Goal: Task Accomplishment & Management: Manage account settings

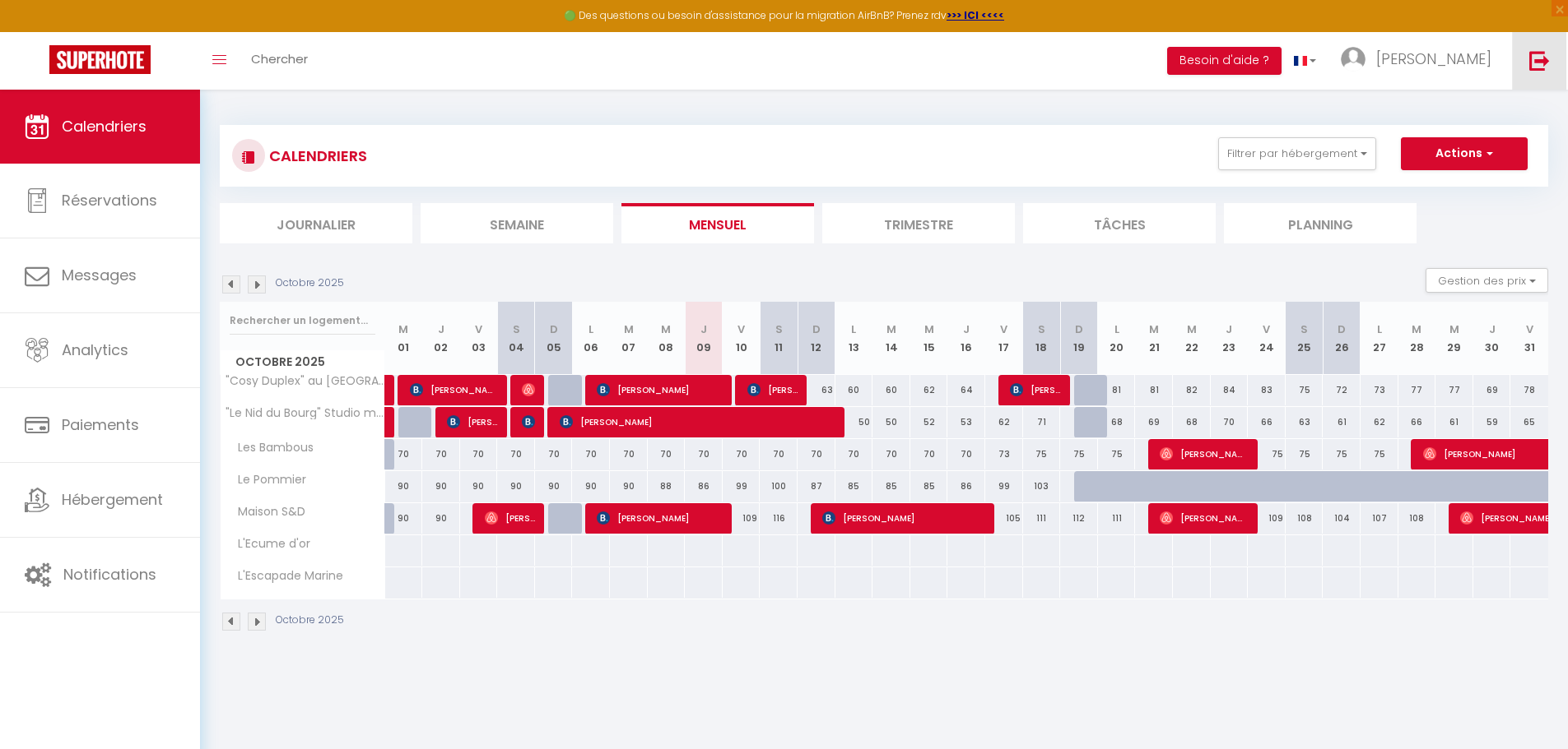
click at [1541, 53] on img at bounding box center [1540, 60] width 21 height 21
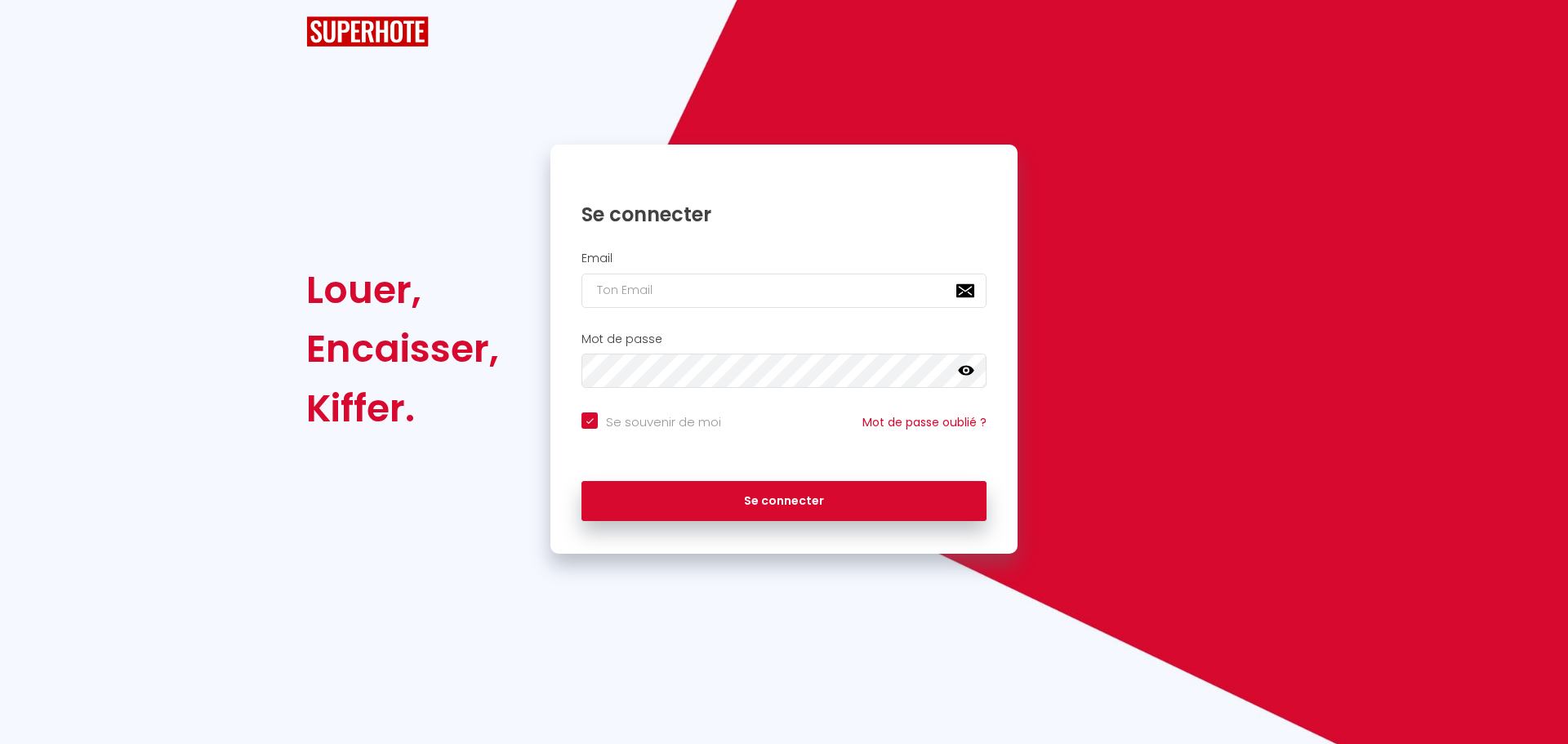
checkbox input "true"
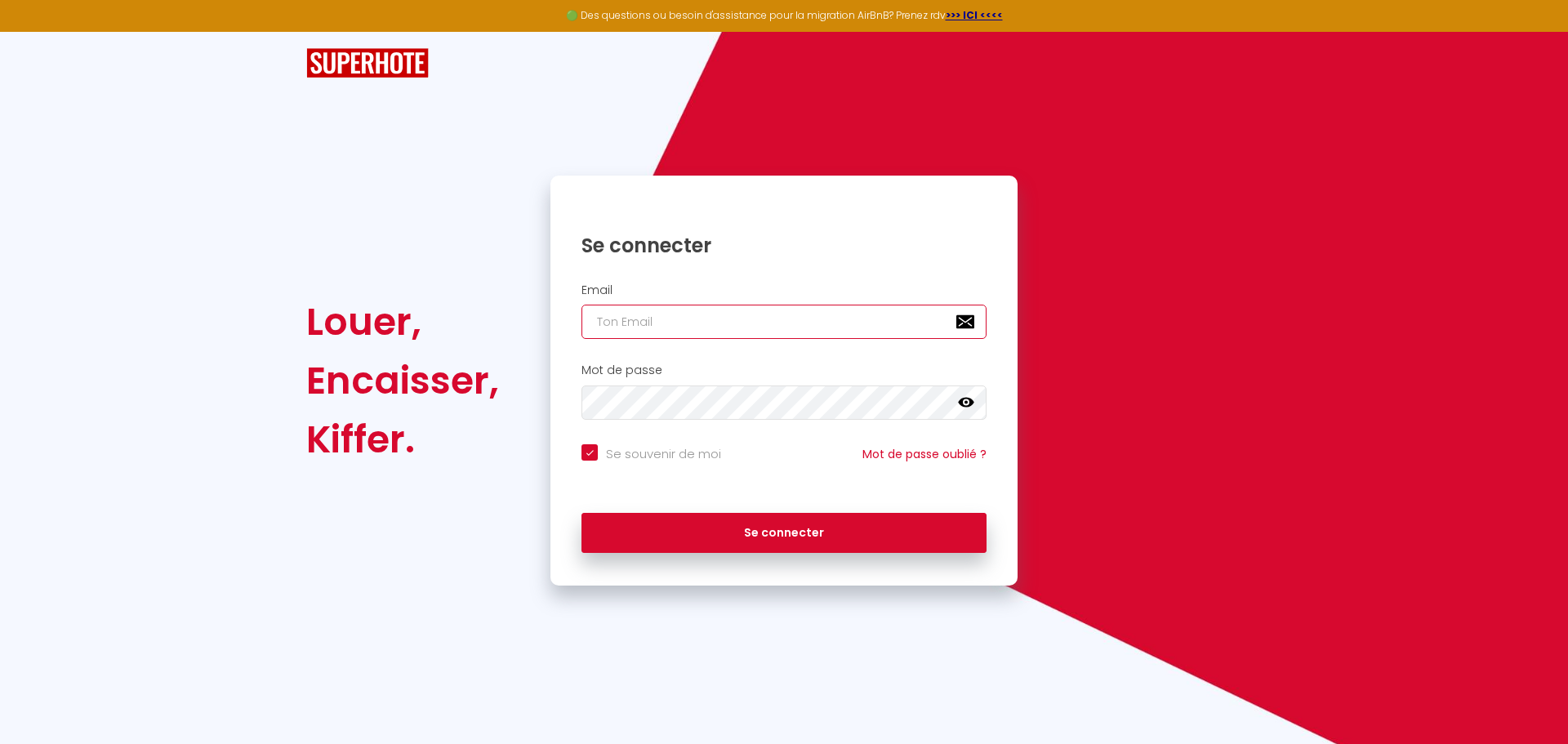
type input "[EMAIL_ADDRESS][PERSON_NAME][DOMAIN_NAME]"
checkbox input "true"
drag, startPoint x: 813, startPoint y: 326, endPoint x: 479, endPoint y: 322, distance: 334.0
click at [522, 321] on div "Louer, Encaisser, Kiffer. Se connecter Email [EMAIL_ADDRESS][PERSON_NAME][DOMAI…" at bounding box center [784, 380] width 977 height 410
paste input "antoinejoneau"
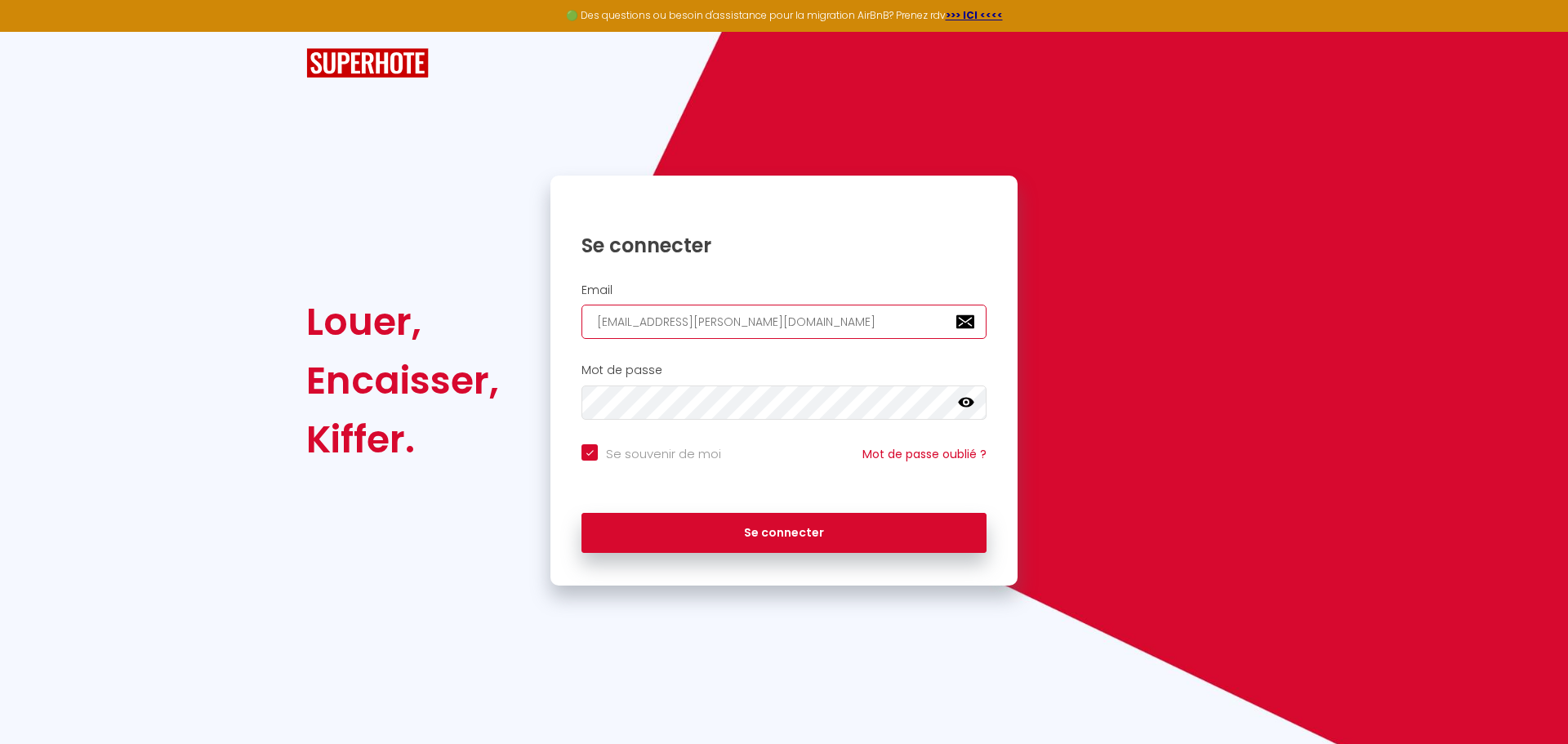
type input "[EMAIL_ADDRESS][DOMAIN_NAME]"
checkbox input "true"
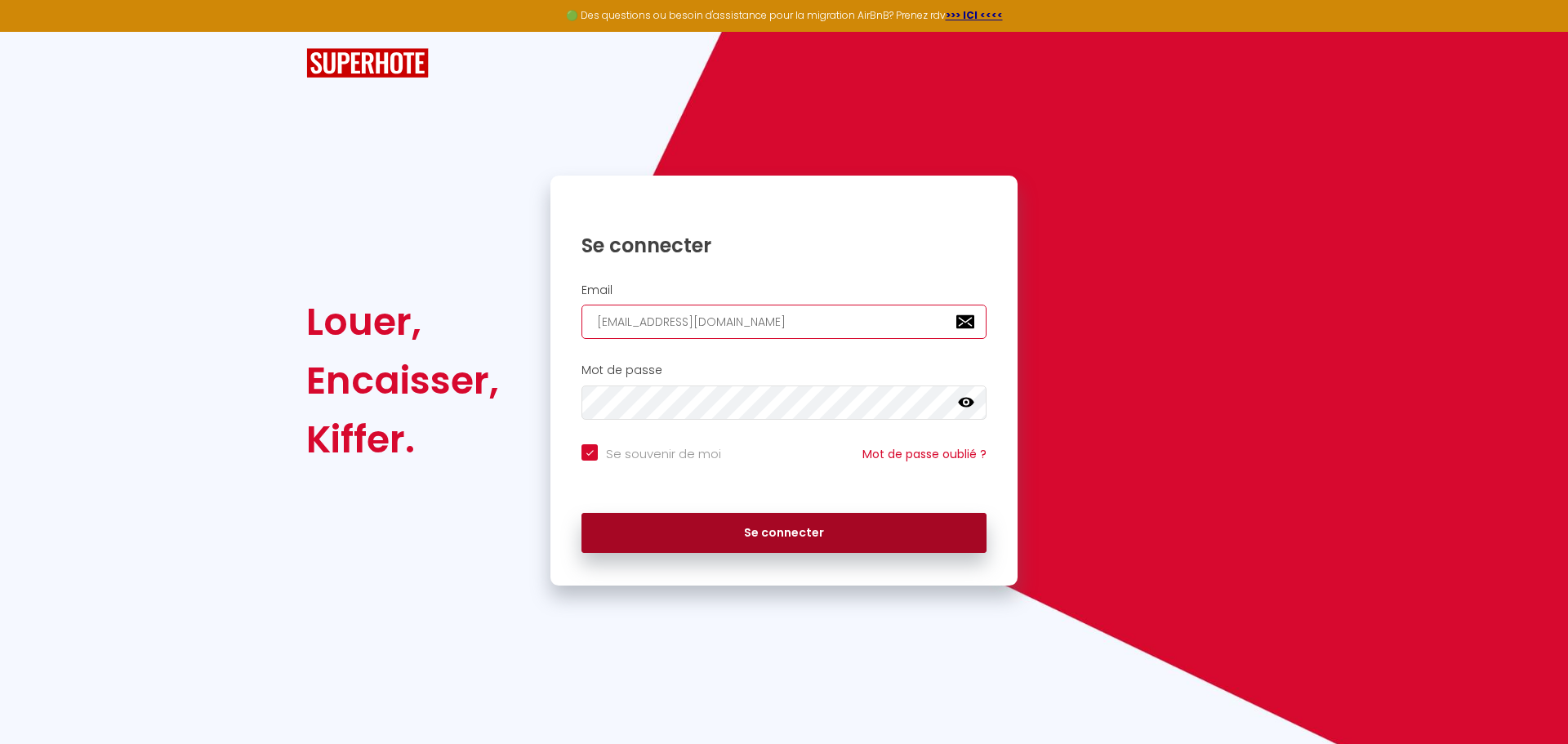
type input "[EMAIL_ADDRESS][DOMAIN_NAME]"
click at [702, 537] on button "Se connecter" at bounding box center [784, 533] width 405 height 41
checkbox input "true"
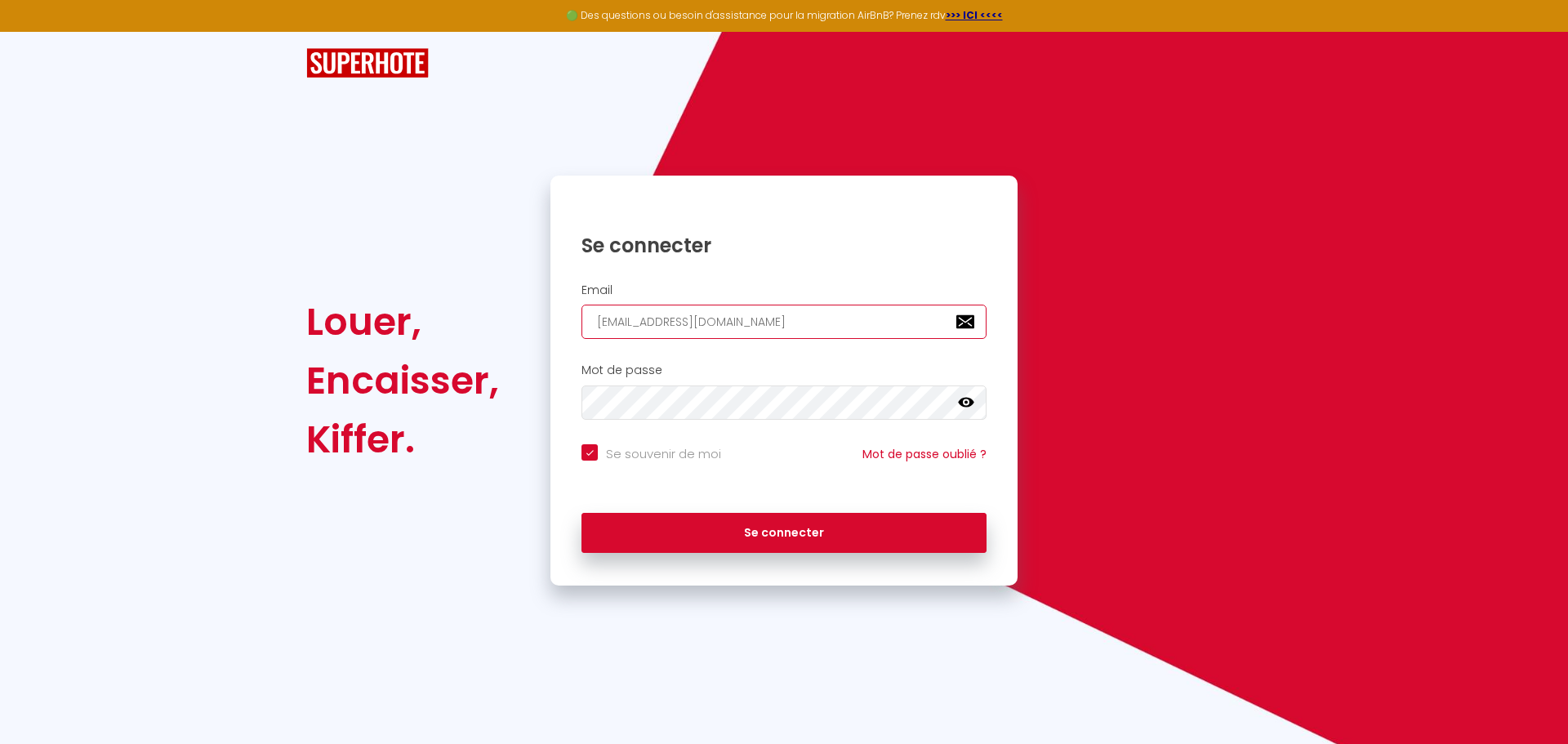
drag, startPoint x: 839, startPoint y: 319, endPoint x: 515, endPoint y: 324, distance: 324.0
click at [517, 324] on div "Louer, Encaisser, Kiffer. Se connecter Email [EMAIL_ADDRESS][DOMAIN_NAME] Mot d…" at bounding box center [784, 380] width 977 height 410
paste input "[EMAIL_ADDRESS][DOMAIN_NAME]"
type input "[EMAIL_ADDRESS][DOMAIN_NAME]"
checkbox input "true"
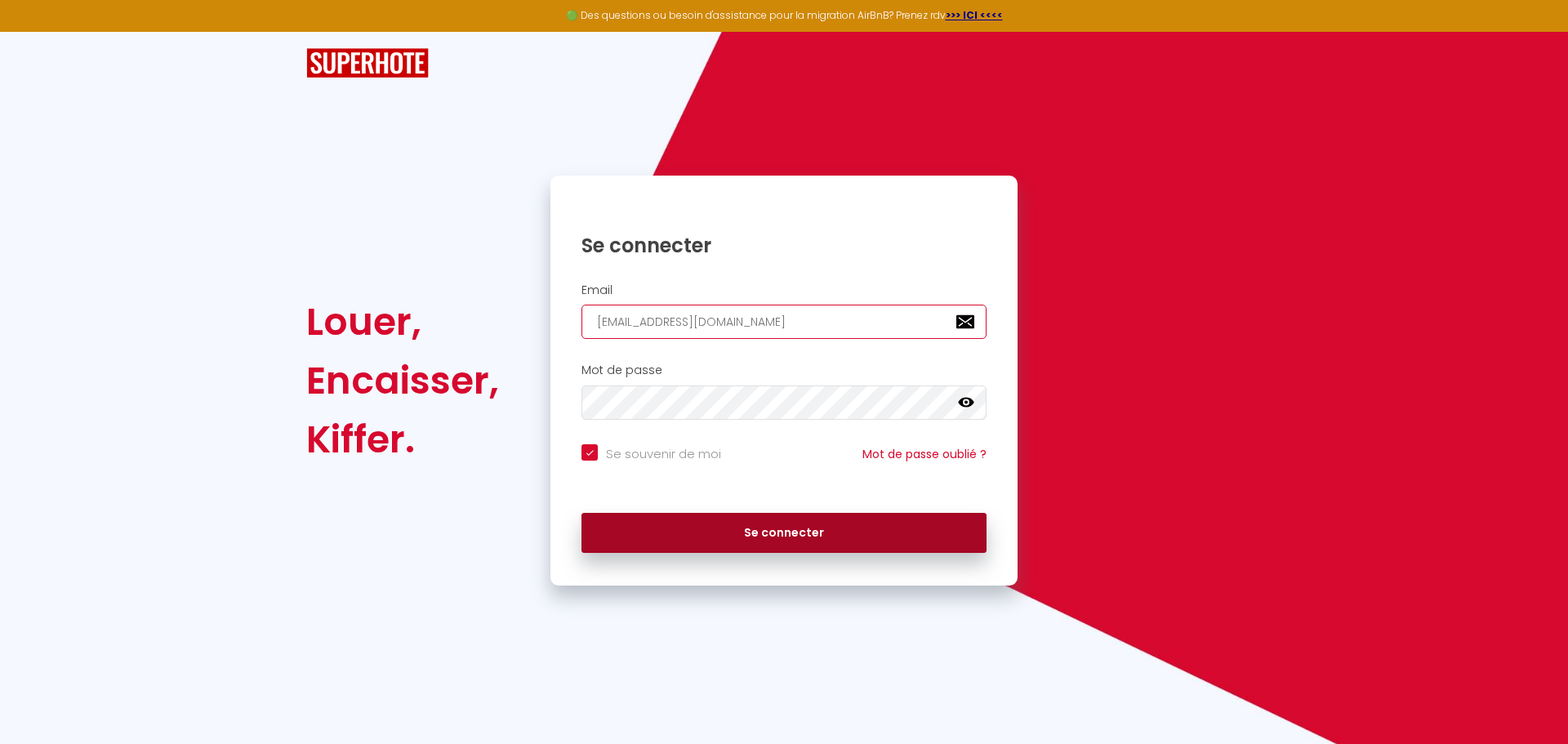
type input "[EMAIL_ADDRESS][DOMAIN_NAME]"
click at [733, 537] on button "Se connecter" at bounding box center [784, 533] width 405 height 41
checkbox input "true"
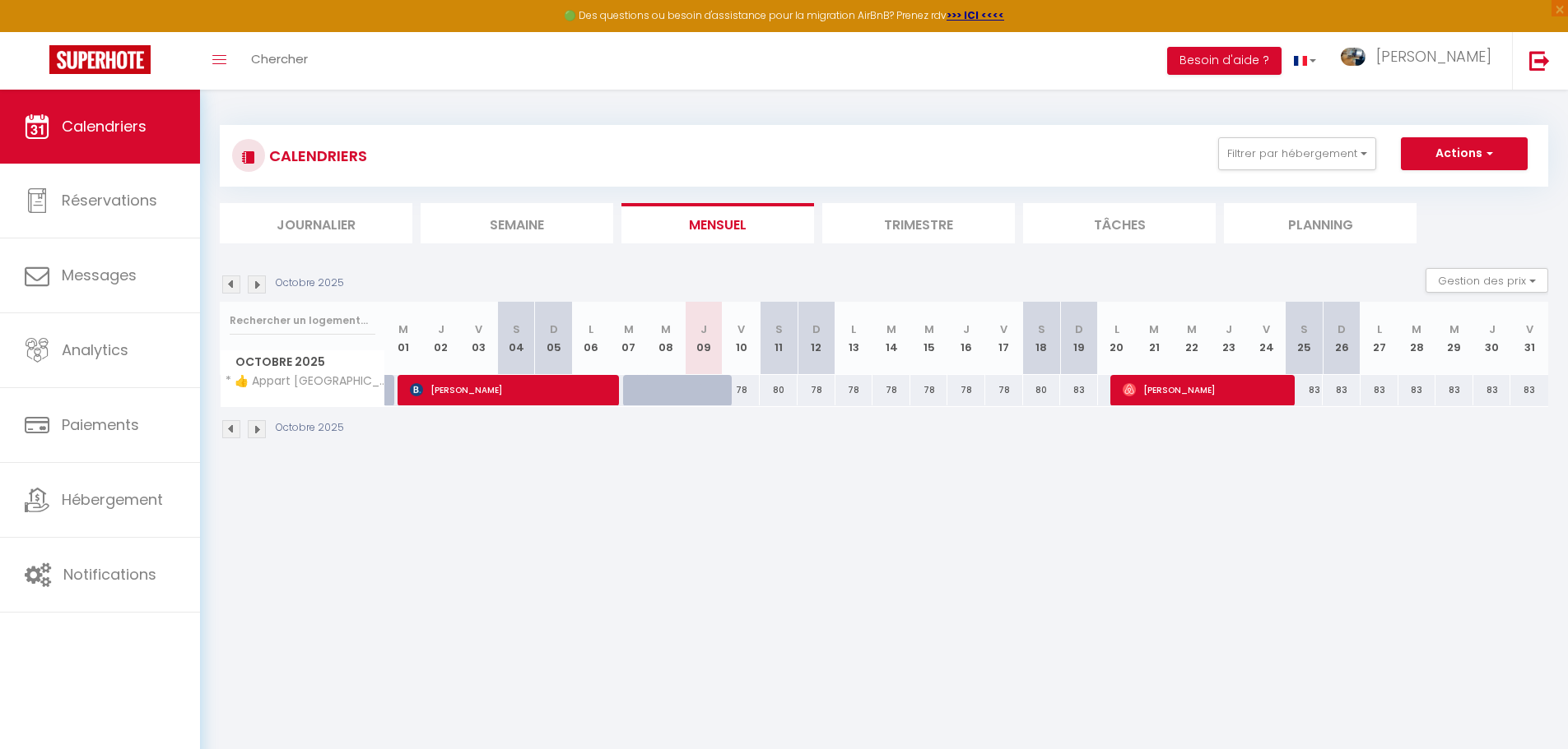
click at [921, 221] on li "Trimestre" at bounding box center [918, 223] width 192 height 40
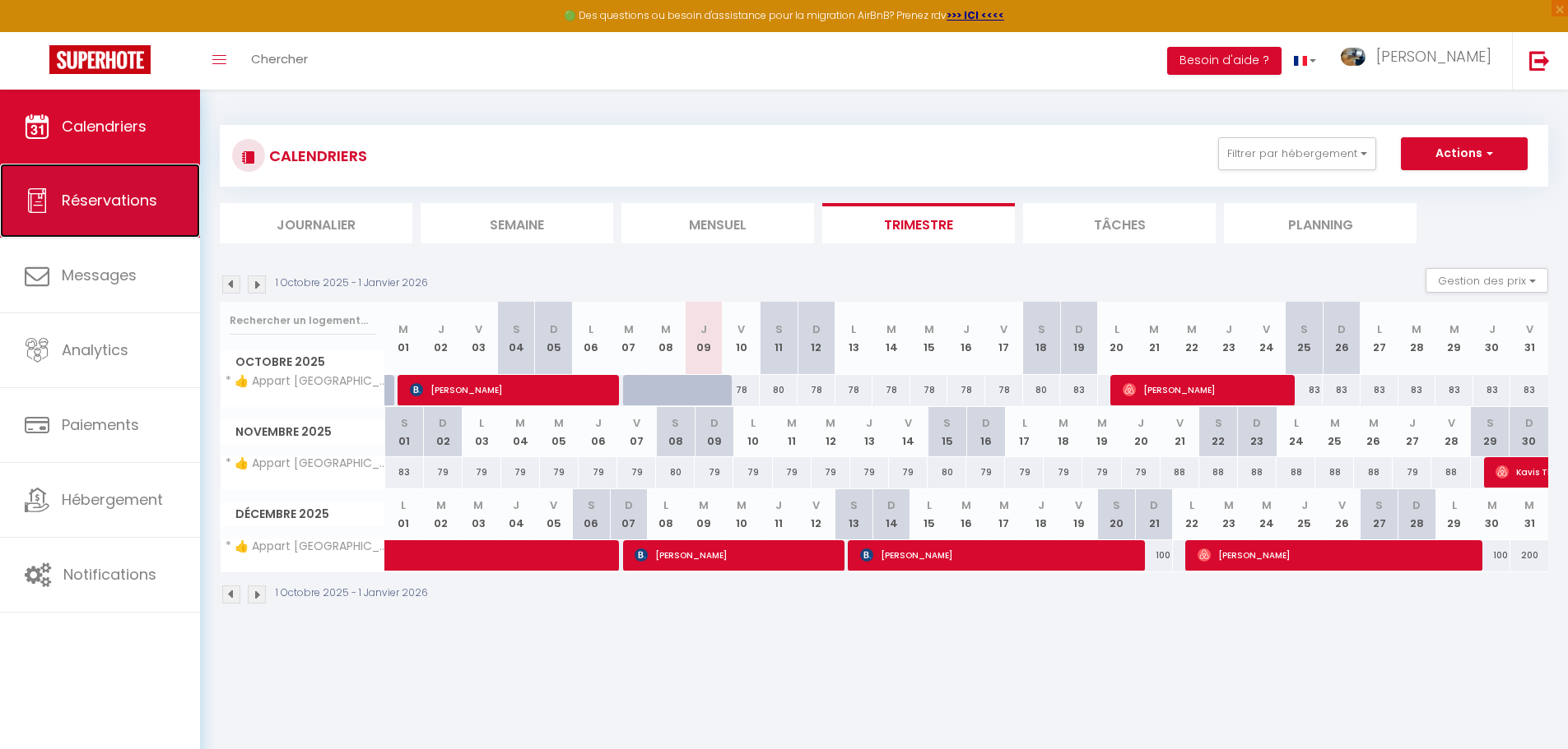
click at [136, 205] on span "Réservations" at bounding box center [109, 200] width 95 height 21
select select "not_cancelled"
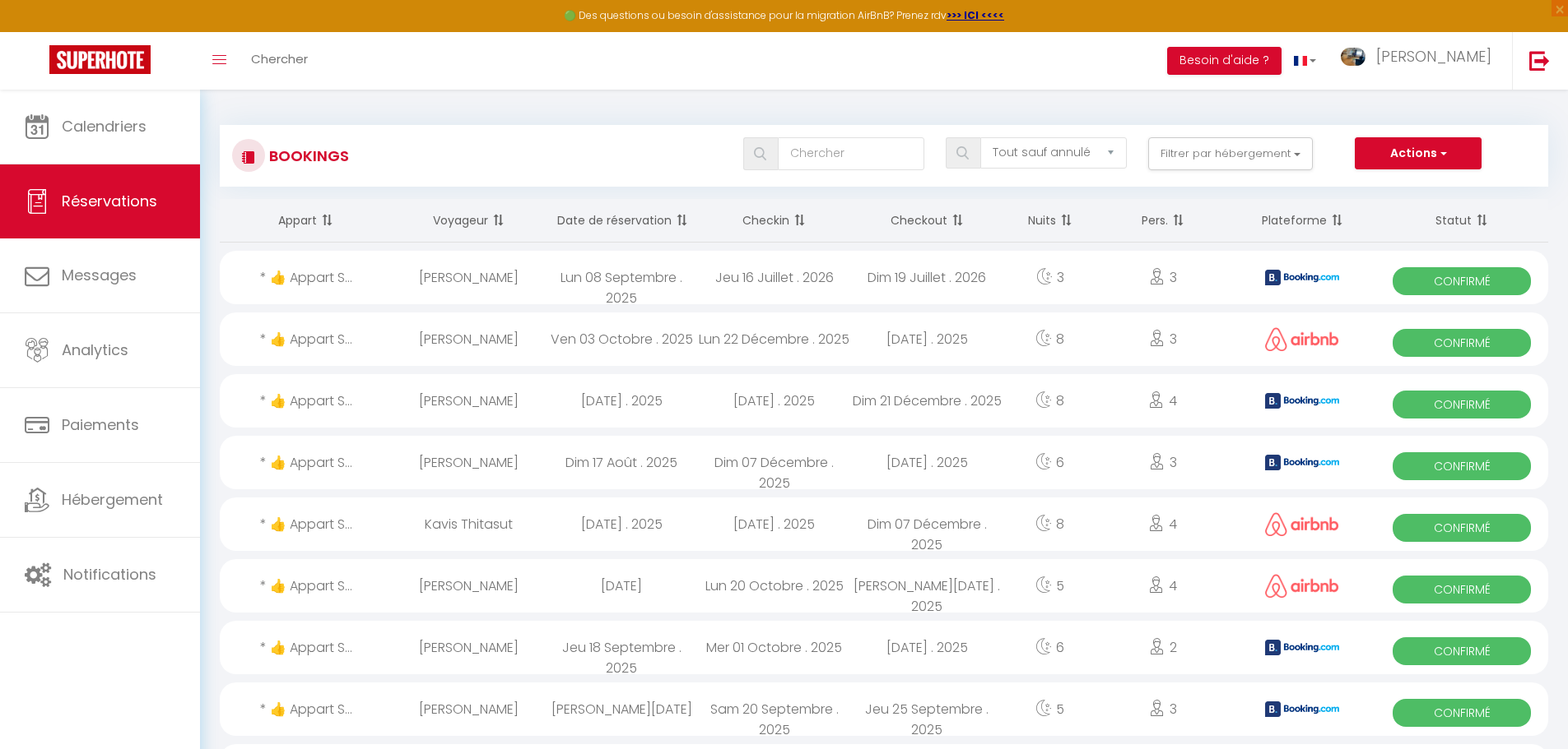
click at [803, 214] on span at bounding box center [798, 220] width 17 height 33
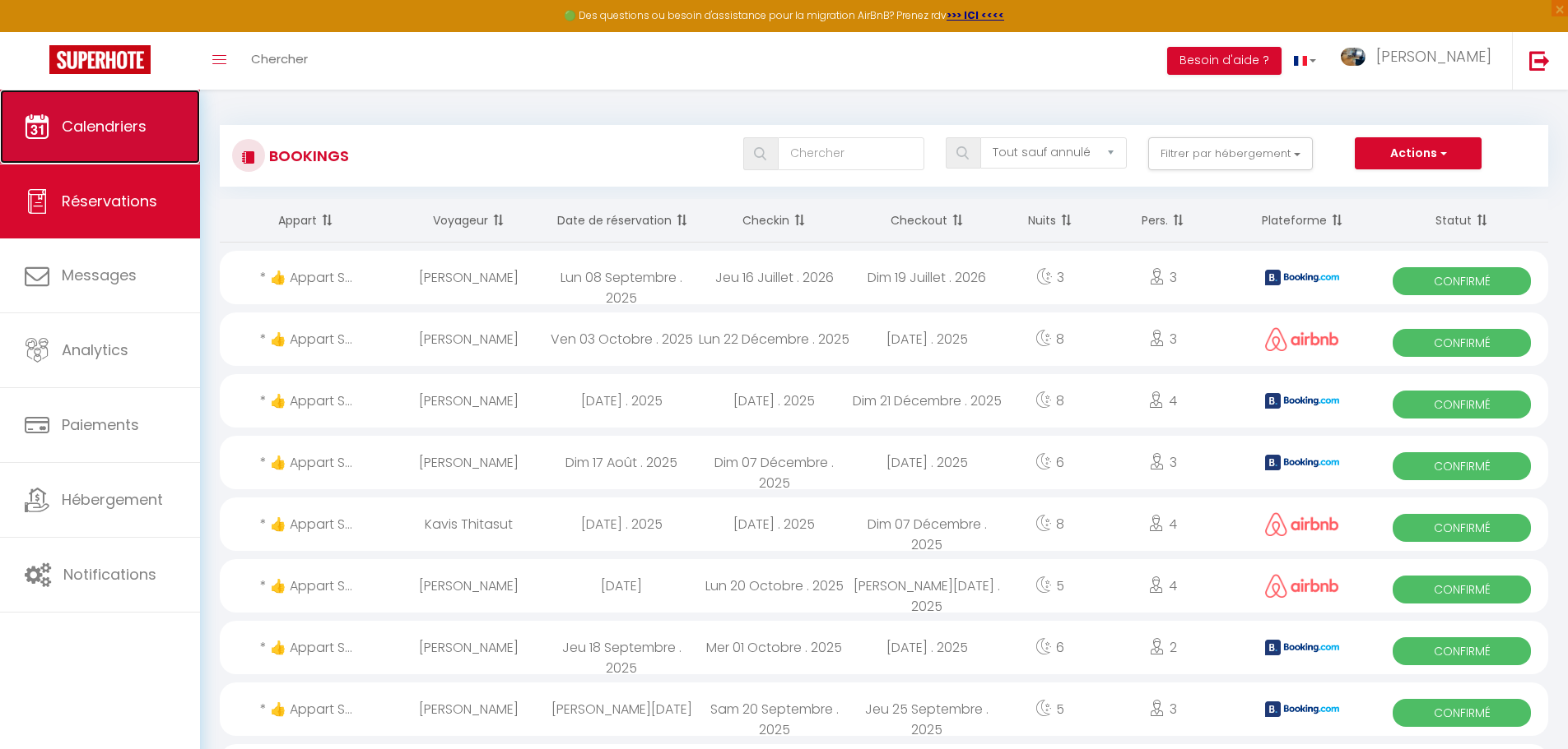
click at [109, 149] on link "Calendriers" at bounding box center [100, 127] width 200 height 74
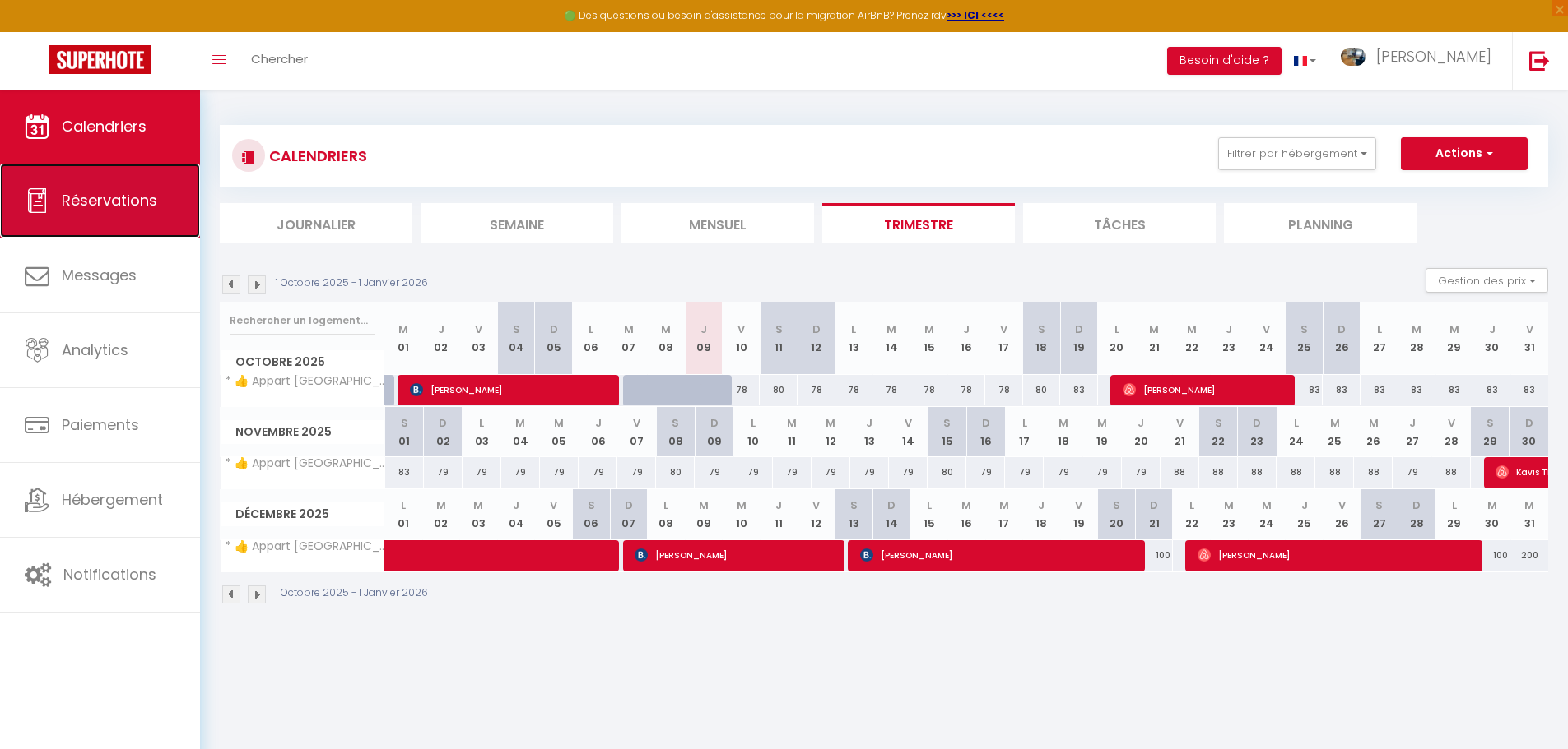
click at [114, 200] on span "Réservations" at bounding box center [109, 200] width 95 height 21
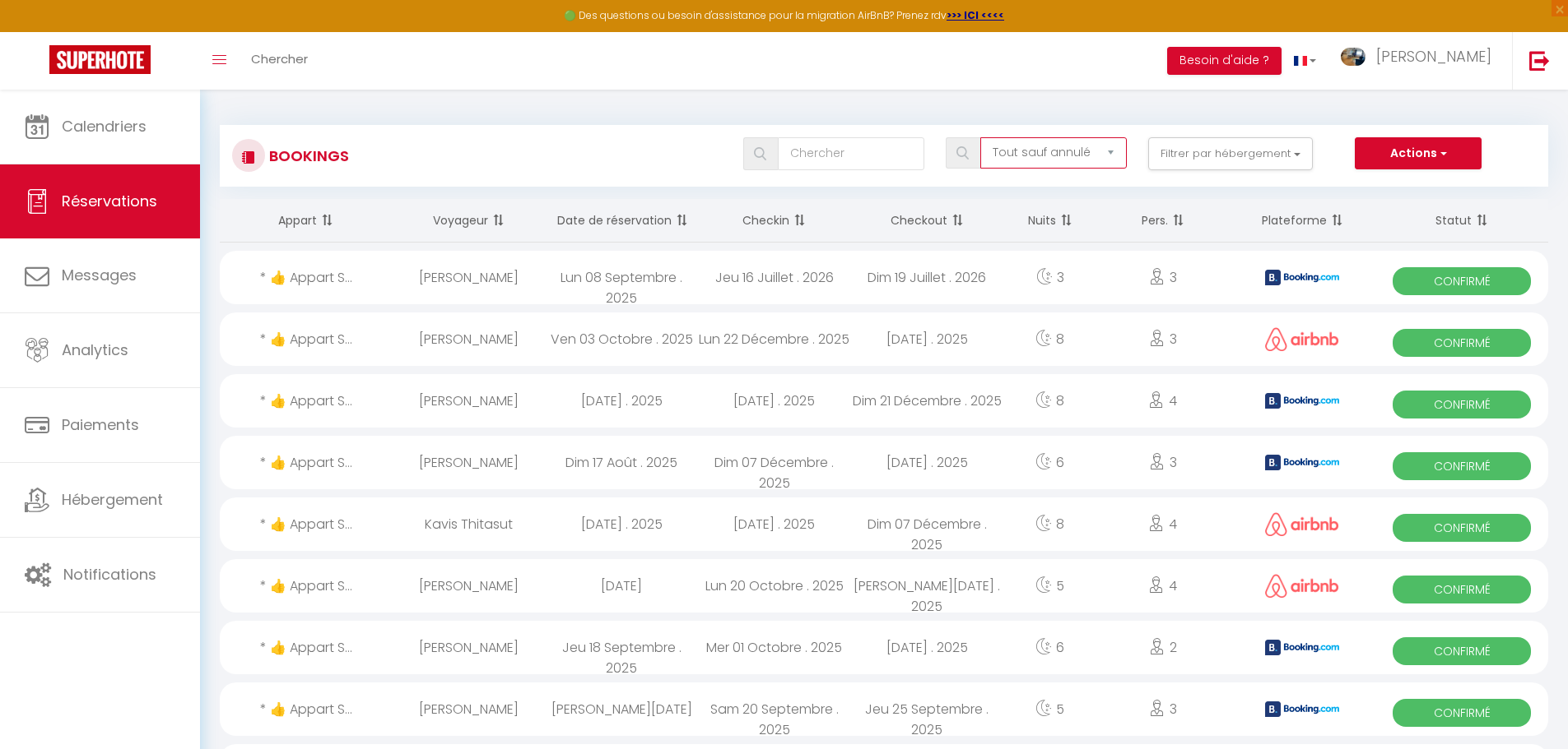
click at [1090, 159] on select "Tous les statuts Annulé Confirmé Non Confirmé Tout sauf annulé No Show Request" at bounding box center [1054, 153] width 147 height 31
select select "all"
click at [981, 137] on select "Tous les statuts Annulé Confirmé Non Confirmé Tout sauf annulé No Show Request" at bounding box center [1054, 153] width 147 height 31
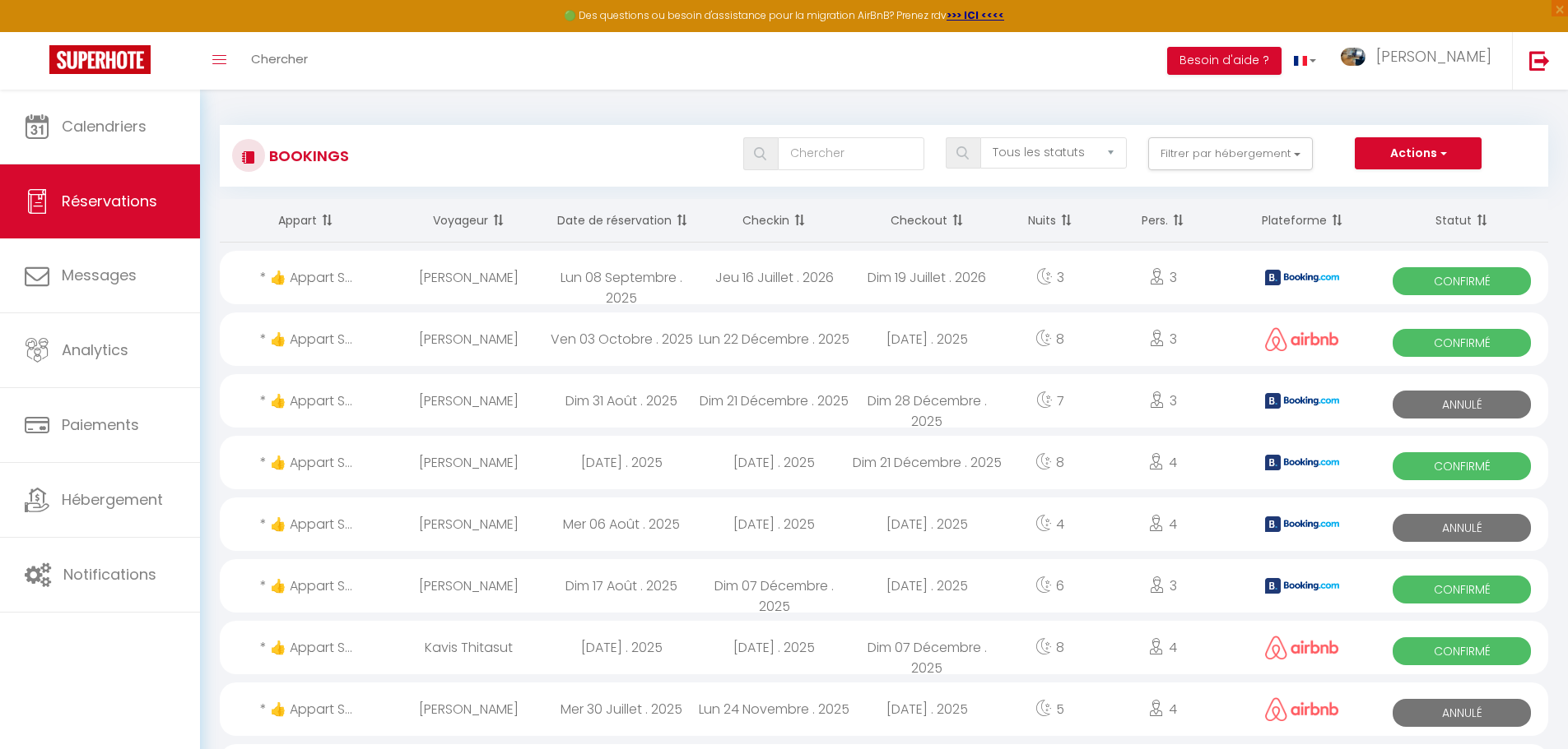
click at [798, 217] on span at bounding box center [798, 220] width 17 height 33
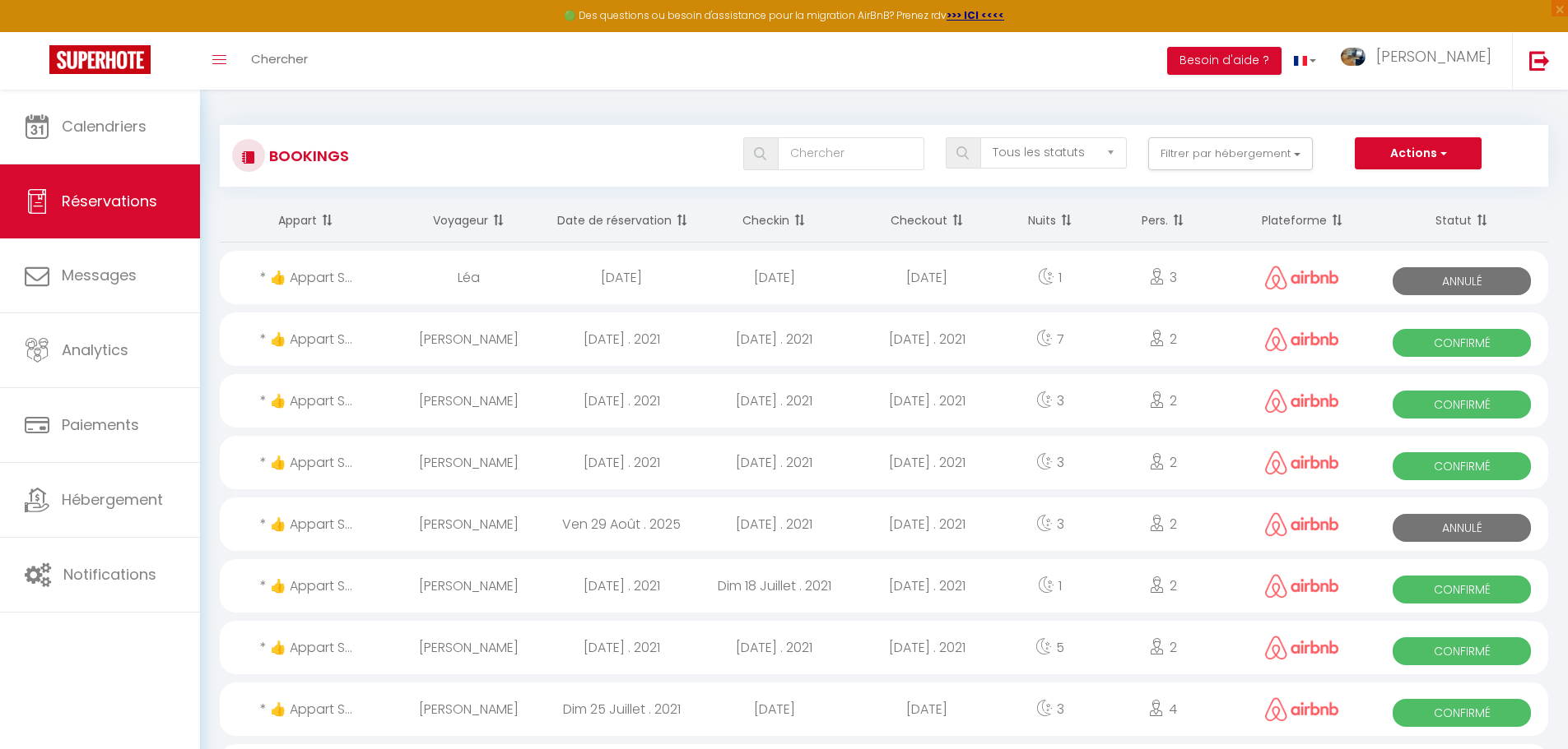
click at [798, 217] on span at bounding box center [798, 220] width 17 height 33
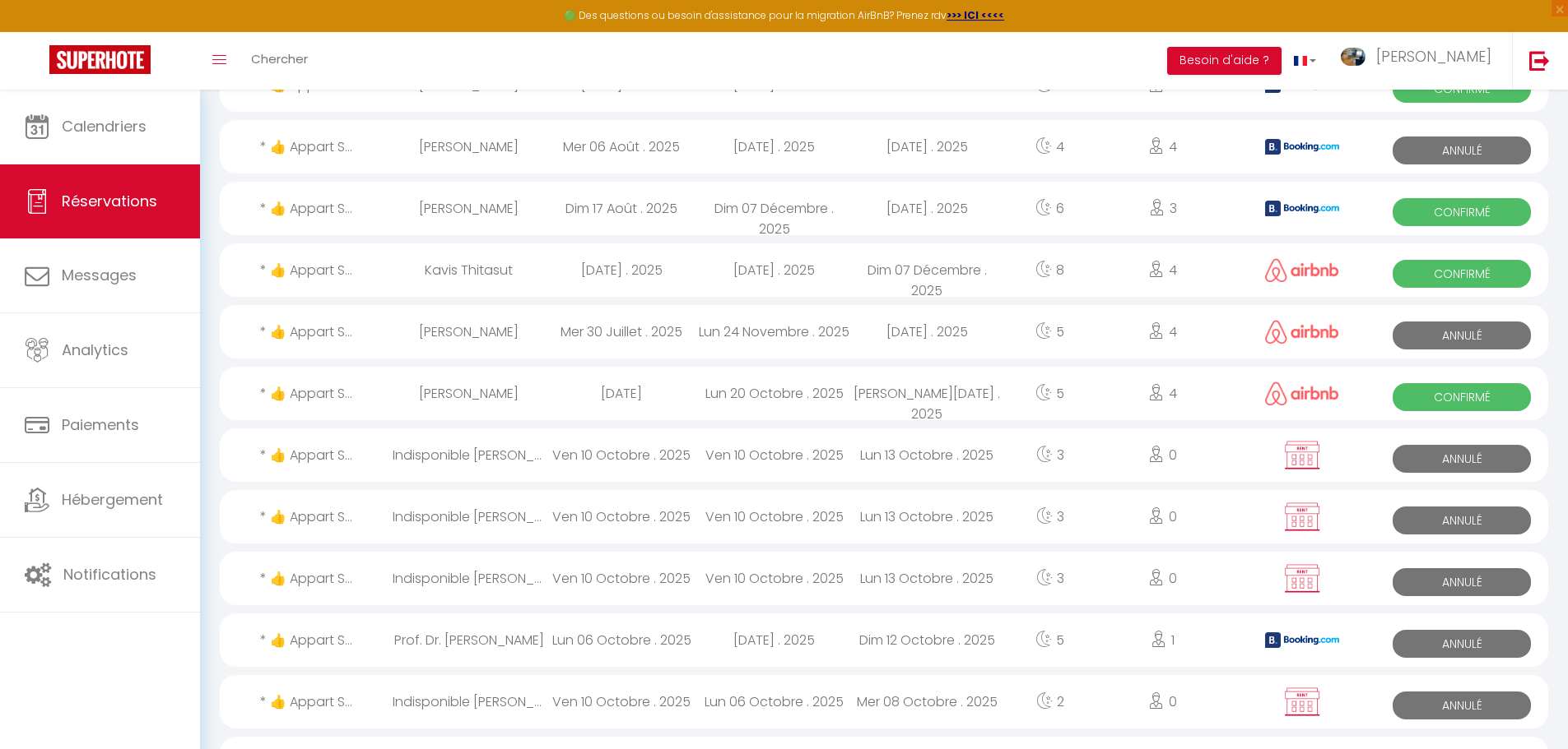
scroll to position [412, 0]
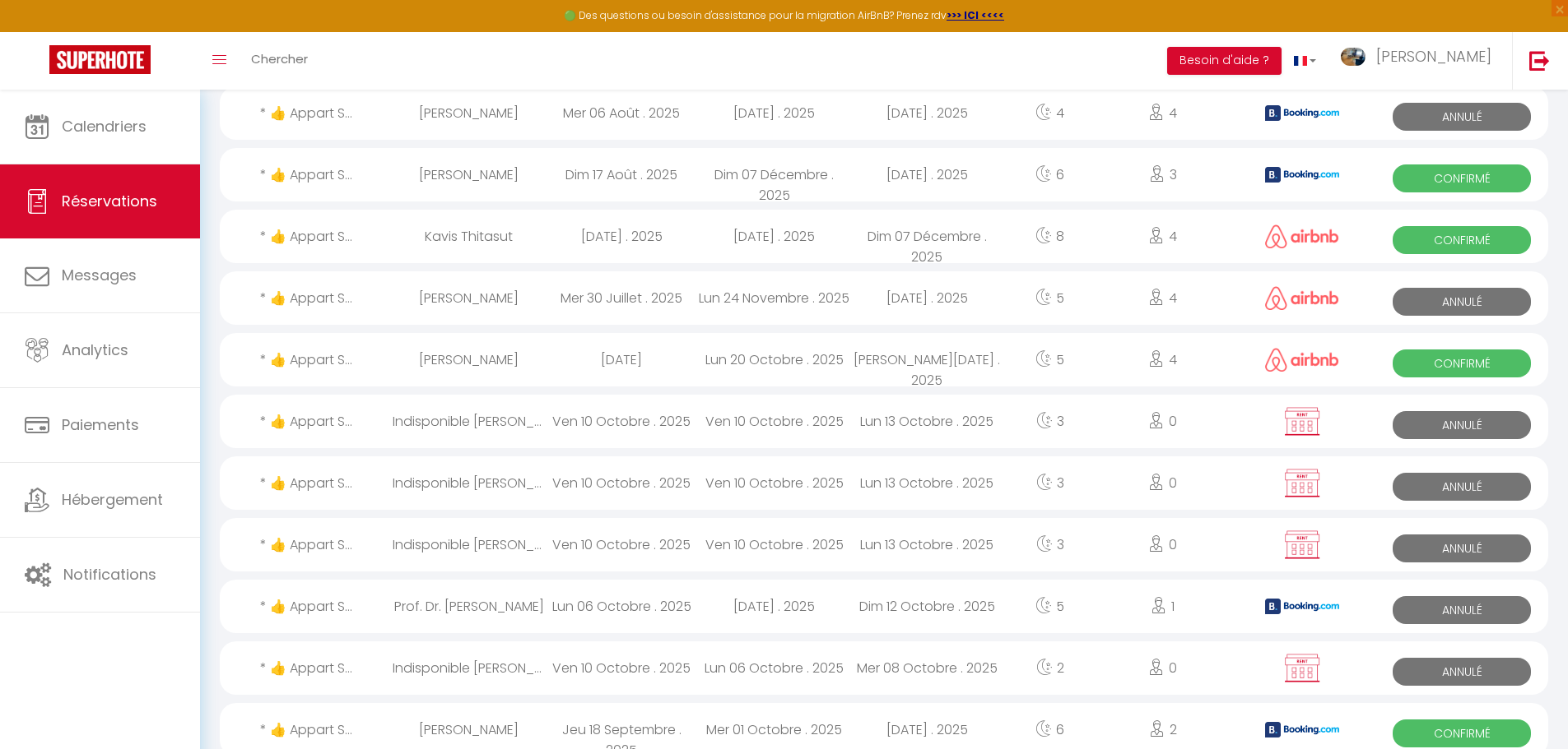
click at [777, 424] on div "Ven 10 Octobre . 2025" at bounding box center [774, 421] width 153 height 53
select select "OK"
select select "KO"
select select "0"
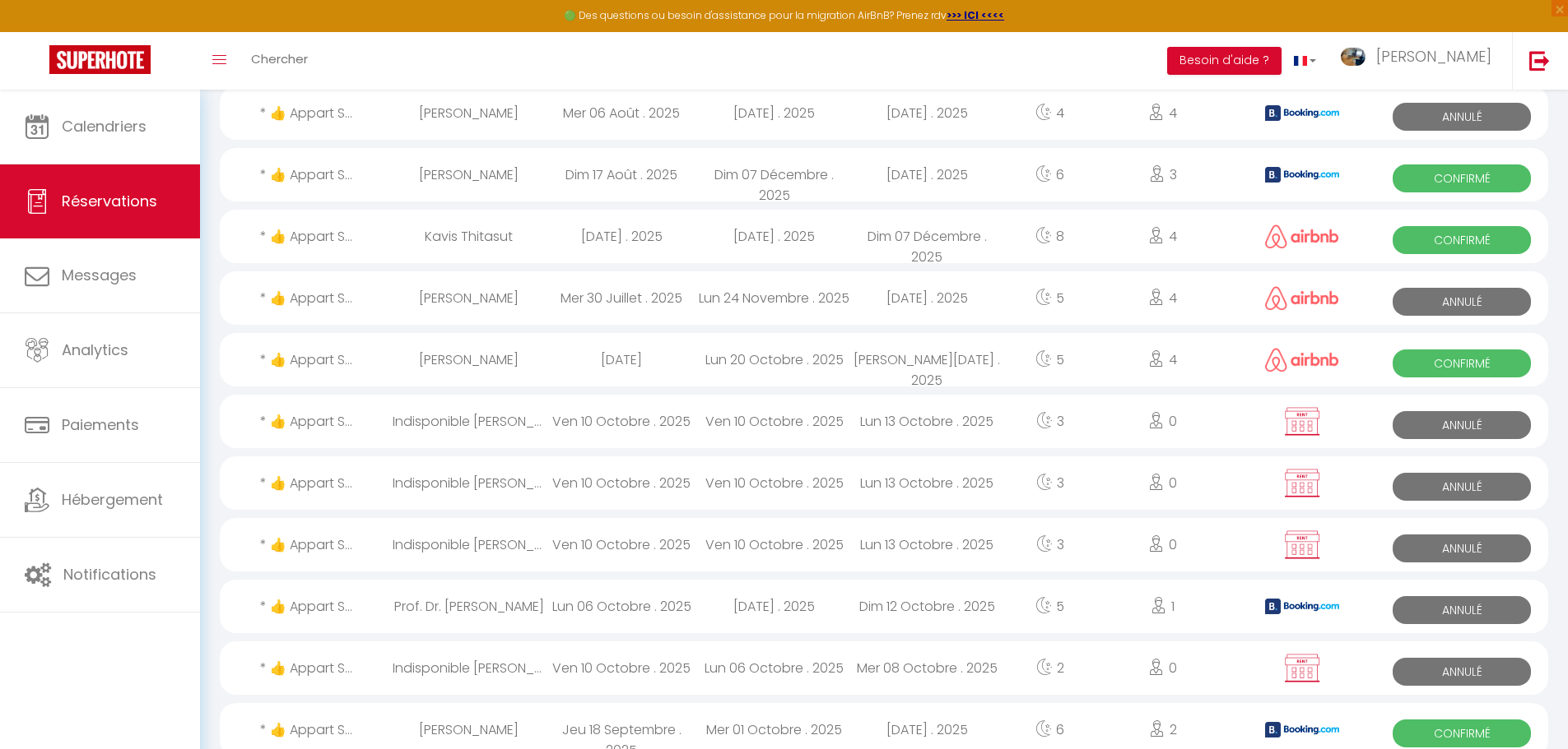
select select "1"
select select
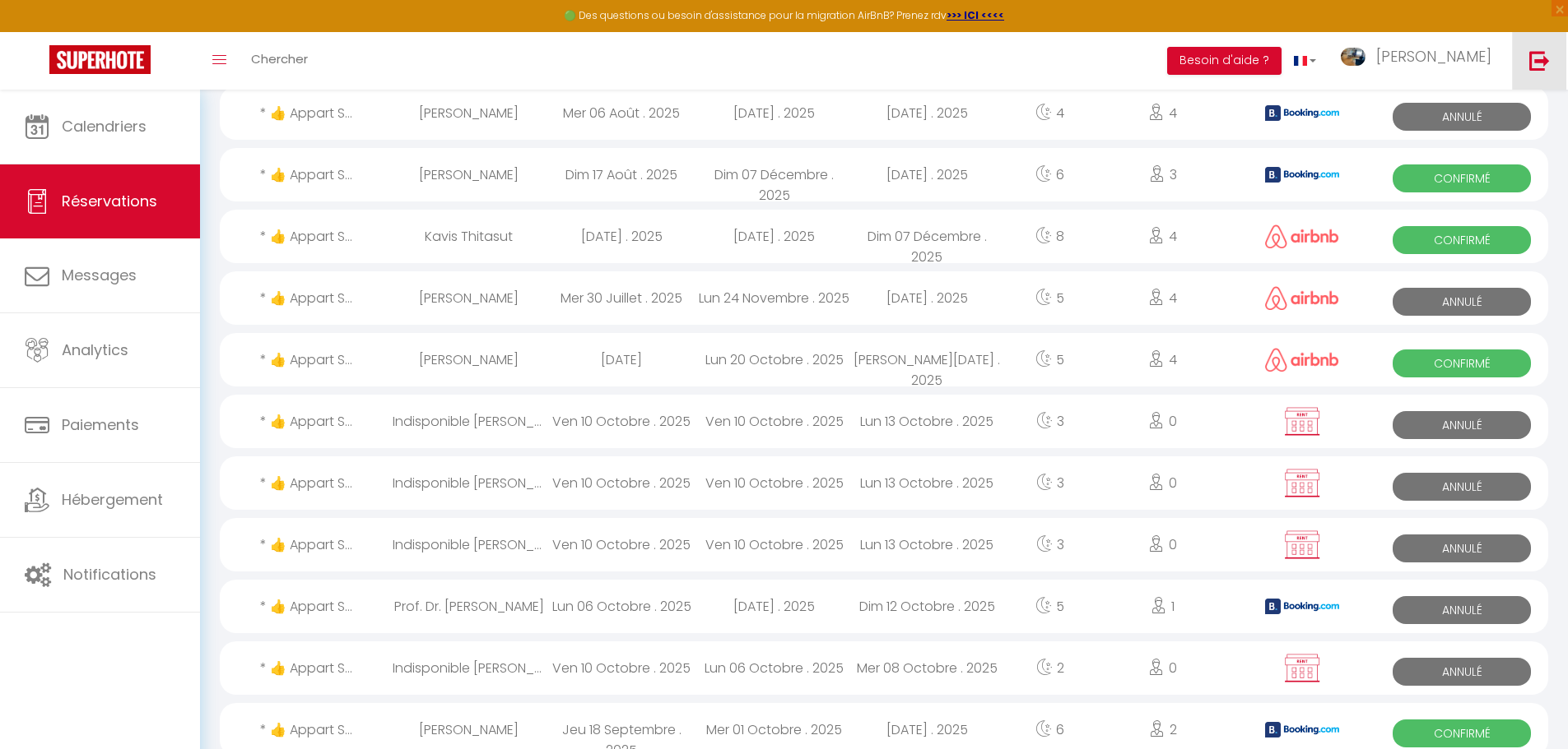
click at [1557, 63] on link at bounding box center [1539, 61] width 54 height 58
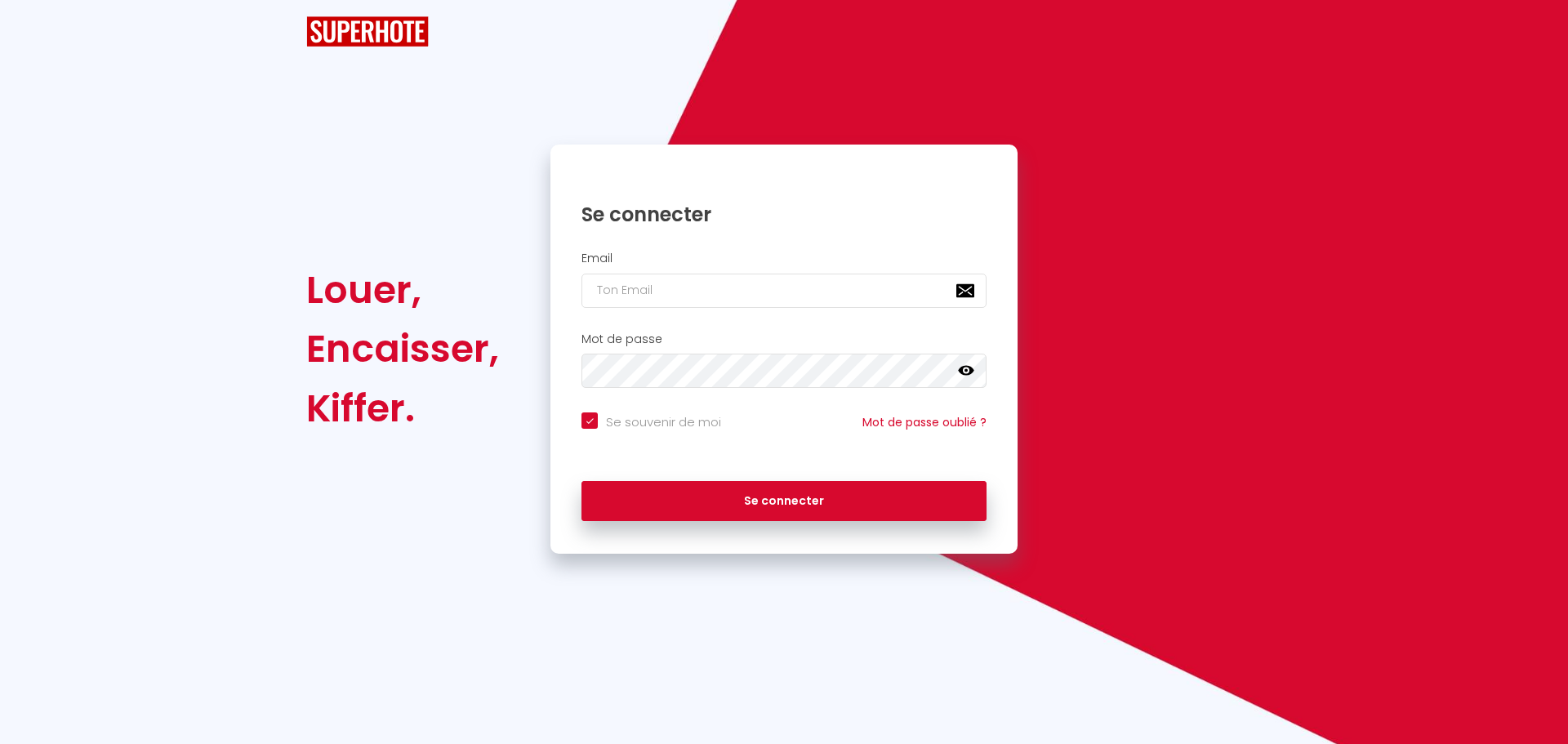
checkbox input "true"
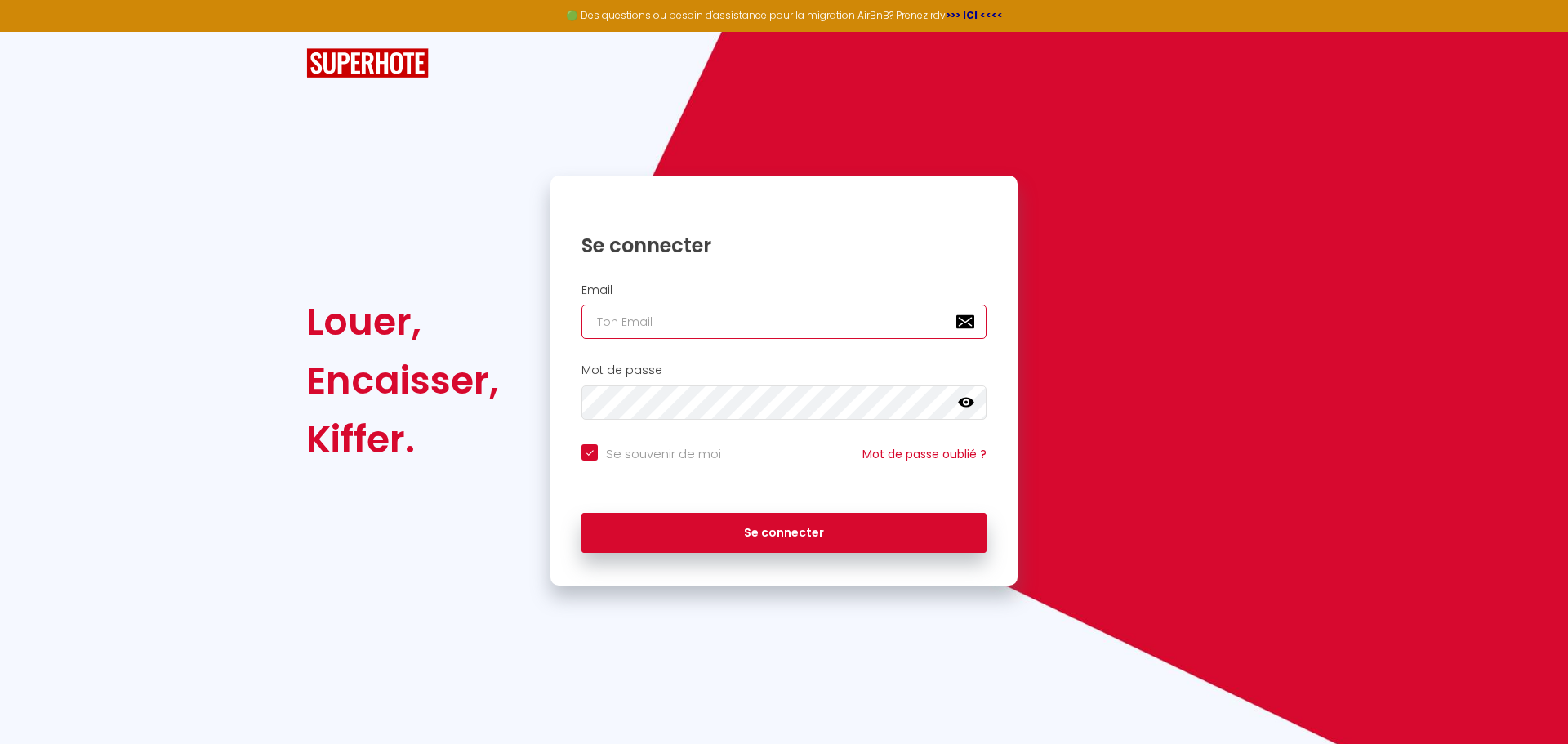
type input "[EMAIL_ADDRESS][PERSON_NAME][DOMAIN_NAME]"
checkbox input "true"
drag, startPoint x: 797, startPoint y: 313, endPoint x: 472, endPoint y: 308, distance: 325.0
click at [487, 309] on div "Louer, Encaisser, Kiffer. Se connecter Email [EMAIL_ADDRESS][PERSON_NAME][DOMAI…" at bounding box center [784, 380] width 977 height 410
paste input "dohisuj808"
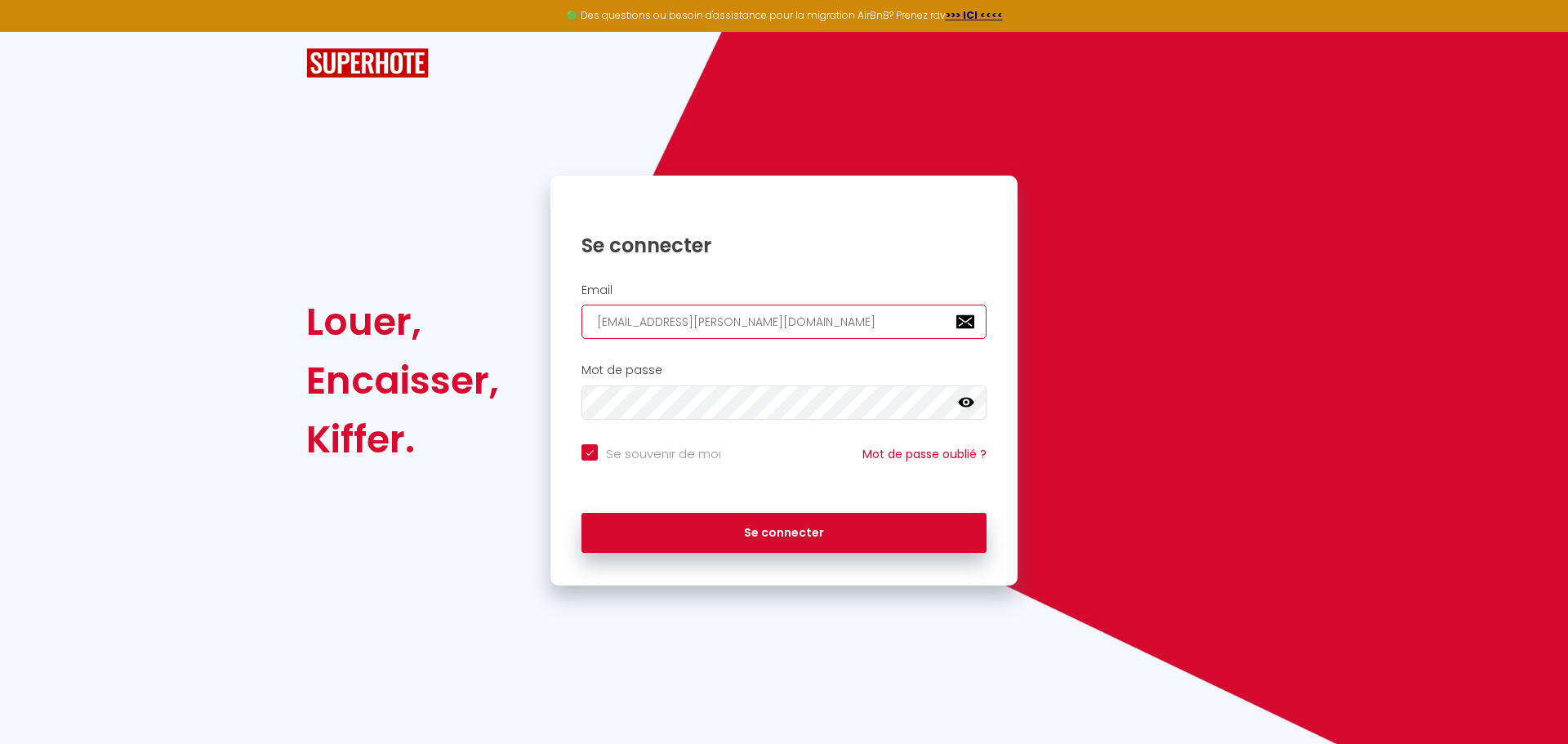
type input "[EMAIL_ADDRESS][DOMAIN_NAME]"
checkbox input "true"
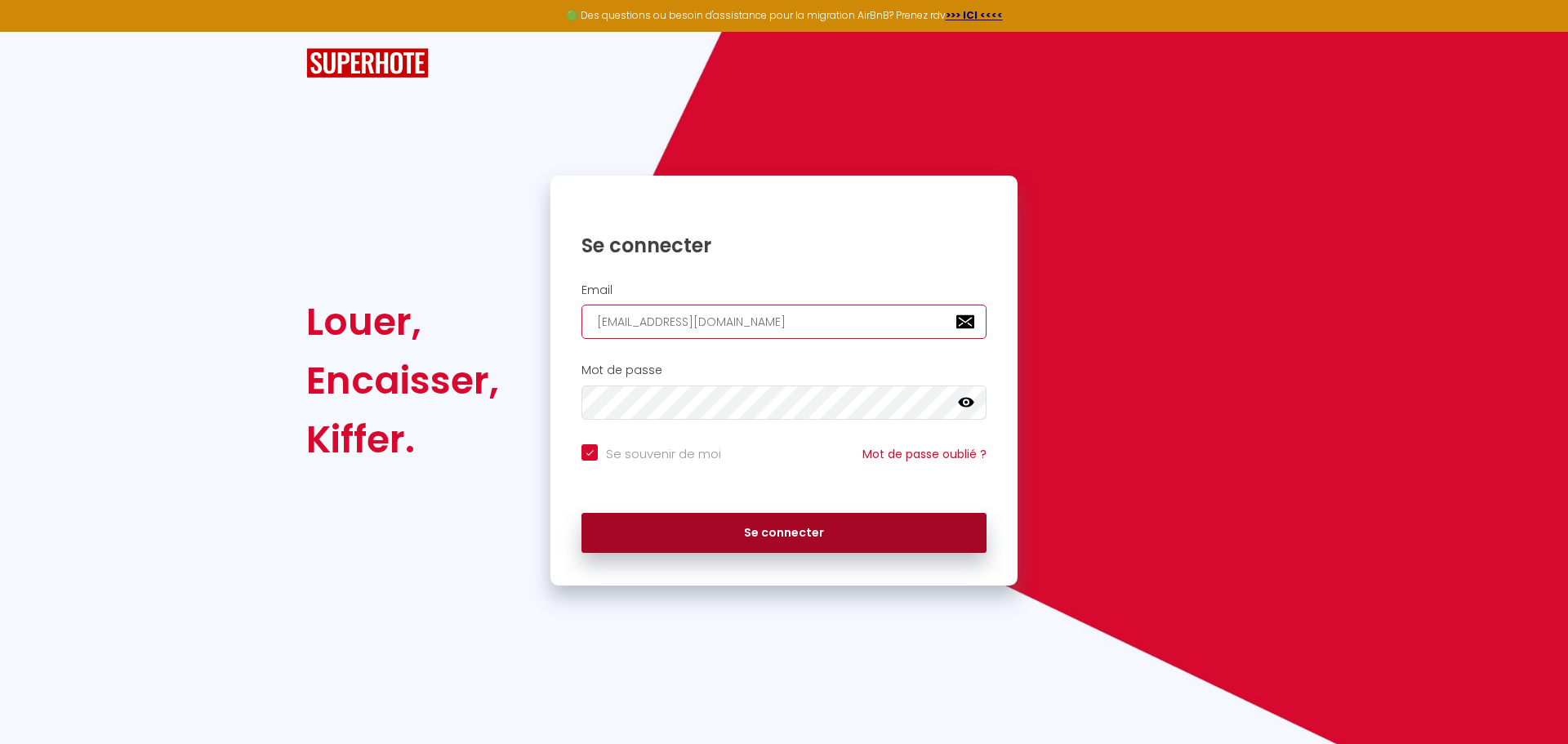
type input "[EMAIL_ADDRESS][DOMAIN_NAME]"
click at [741, 530] on button "Se connecter" at bounding box center [784, 533] width 405 height 41
checkbox input "true"
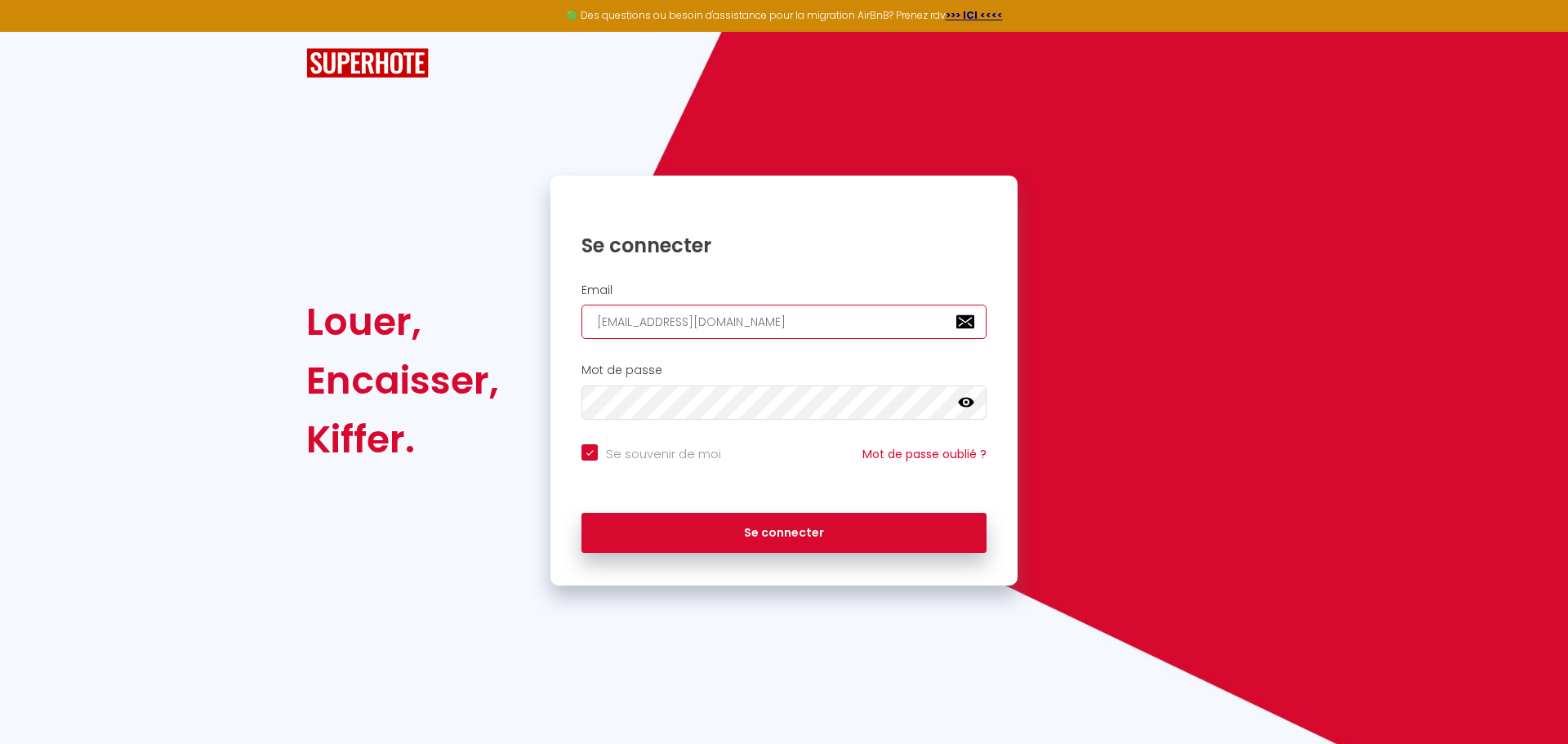
drag, startPoint x: 643, startPoint y: 325, endPoint x: 444, endPoint y: 322, distance: 199.0
click at [459, 326] on div "Louer, Encaisser, Kiffer. Se connecter Email [EMAIL_ADDRESS][DOMAIN_NAME] Mot d…" at bounding box center [784, 380] width 977 height 410
paste input "jeremyaliciadubois"
type input "[EMAIL_ADDRESS][DOMAIN_NAME]"
checkbox input "true"
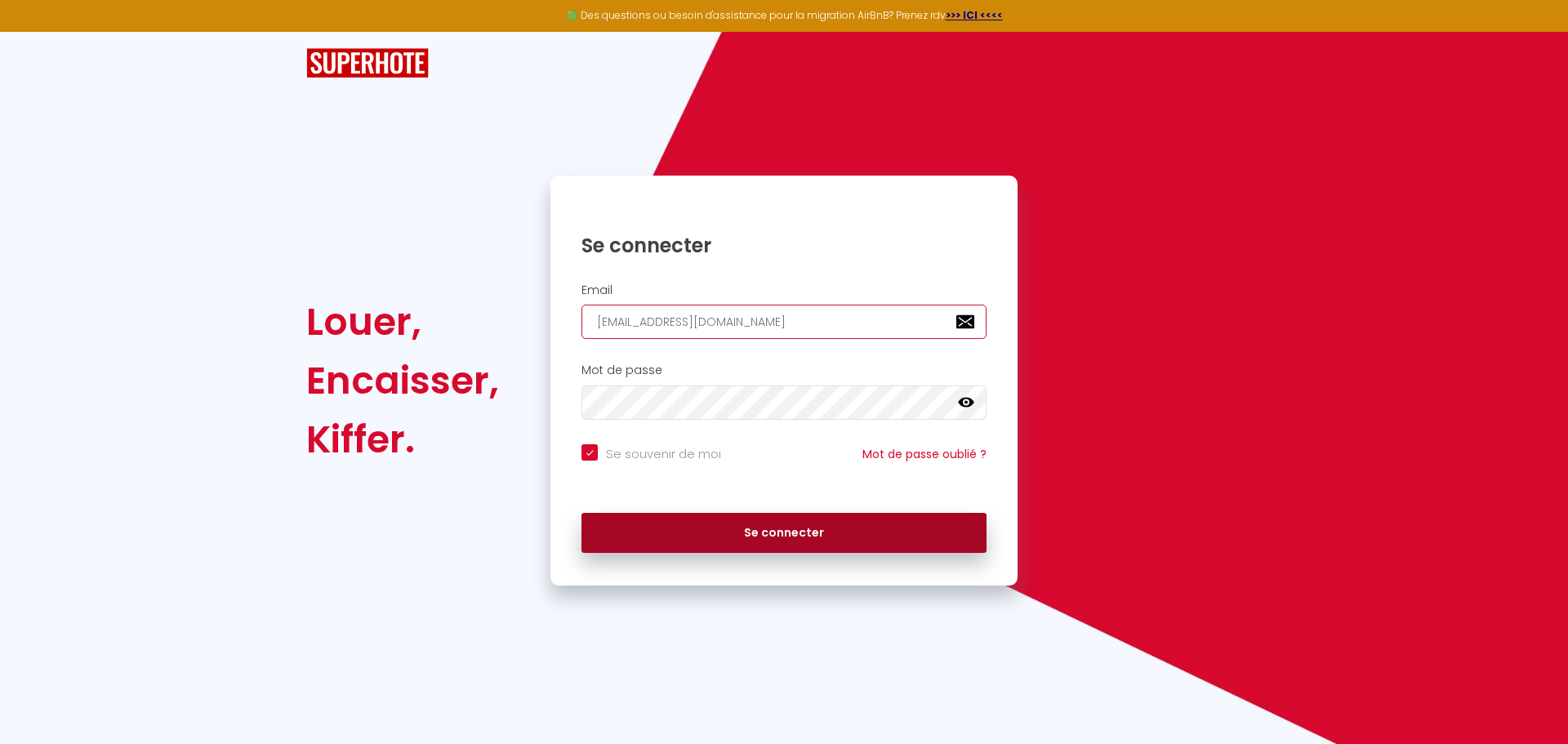
type input "[EMAIL_ADDRESS][DOMAIN_NAME]"
click at [724, 537] on button "Se connecter" at bounding box center [784, 533] width 405 height 41
checkbox input "true"
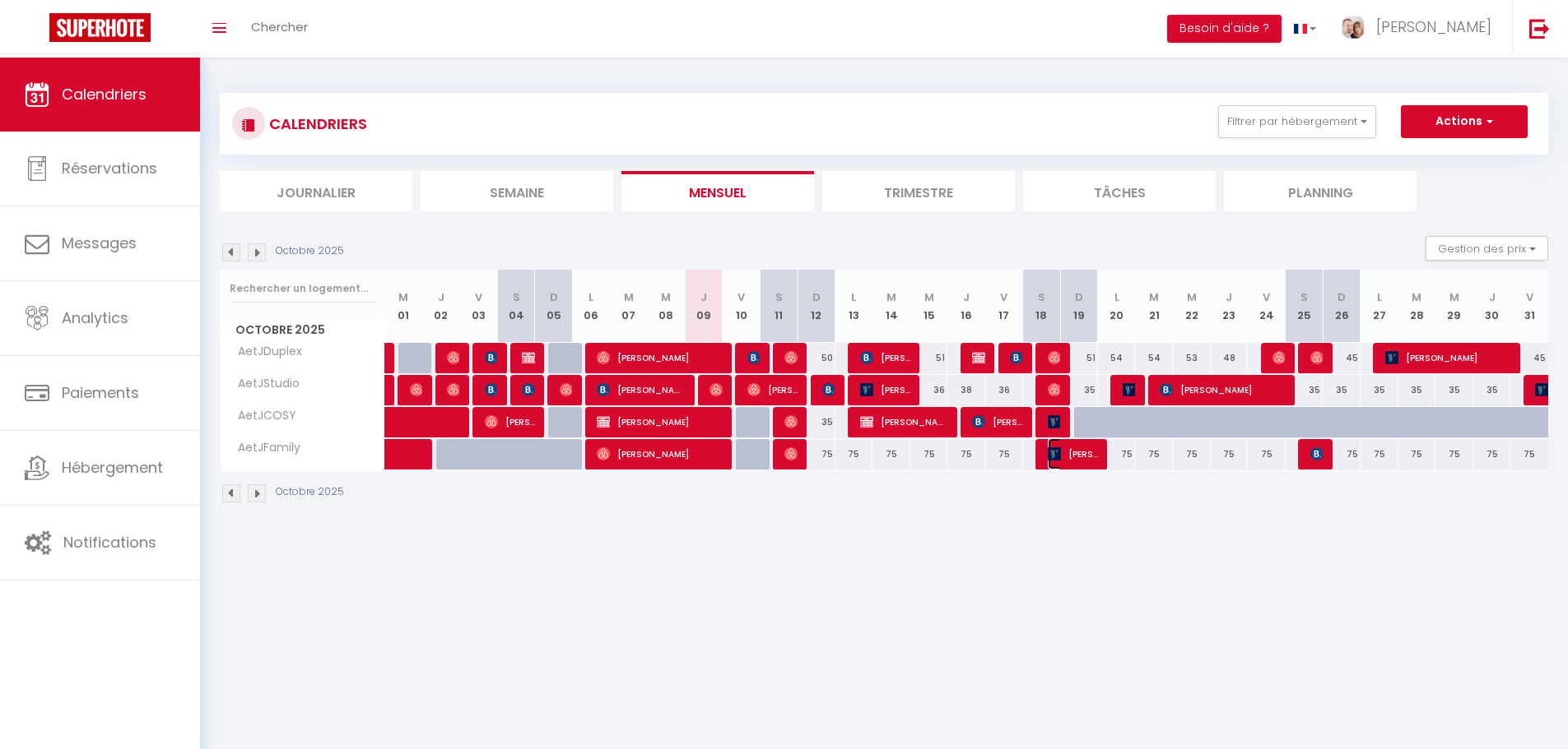
click at [1093, 458] on span "[PERSON_NAME]" at bounding box center [1072, 454] width 50 height 31
select select "OK"
select select "KO"
select select "0"
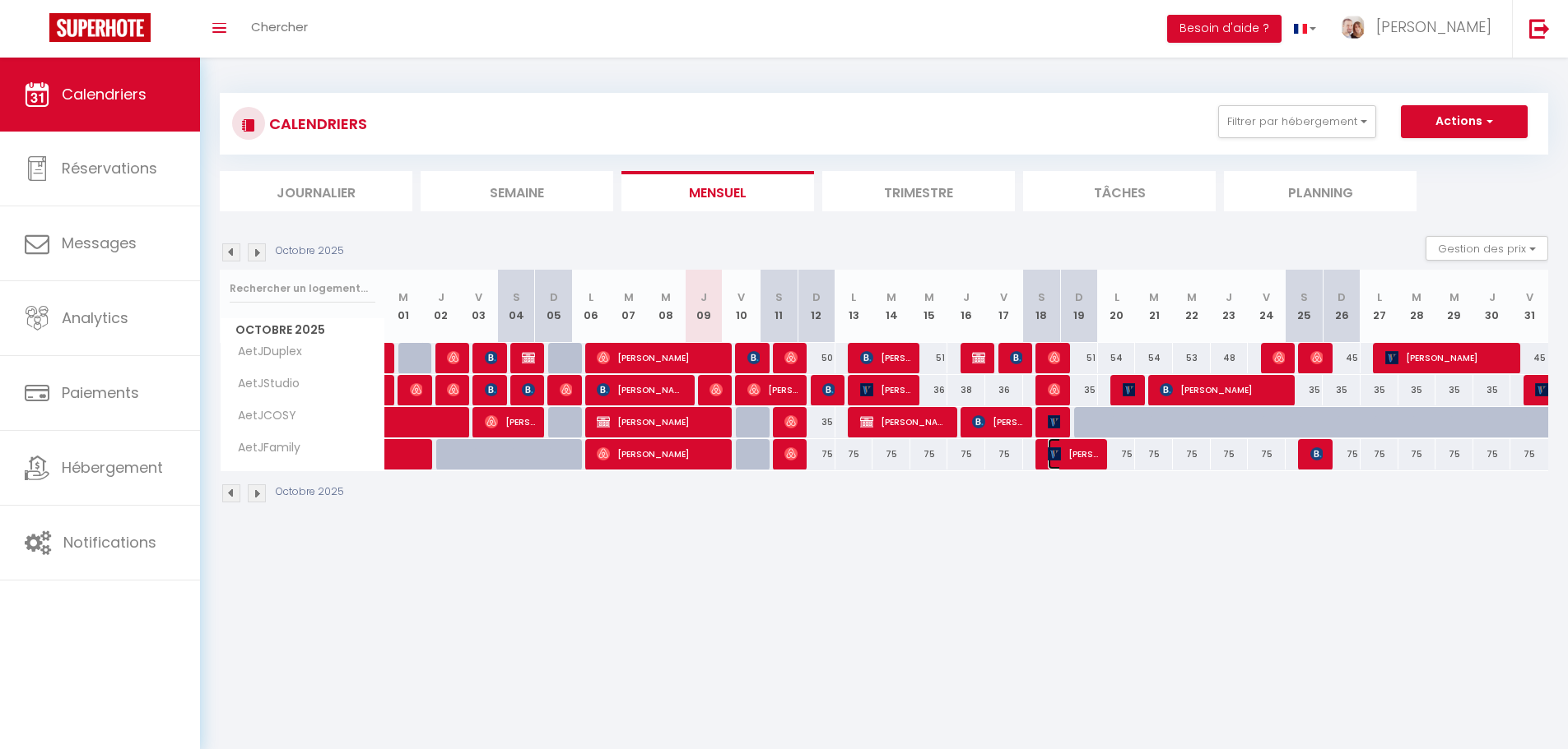
select select "1"
select select
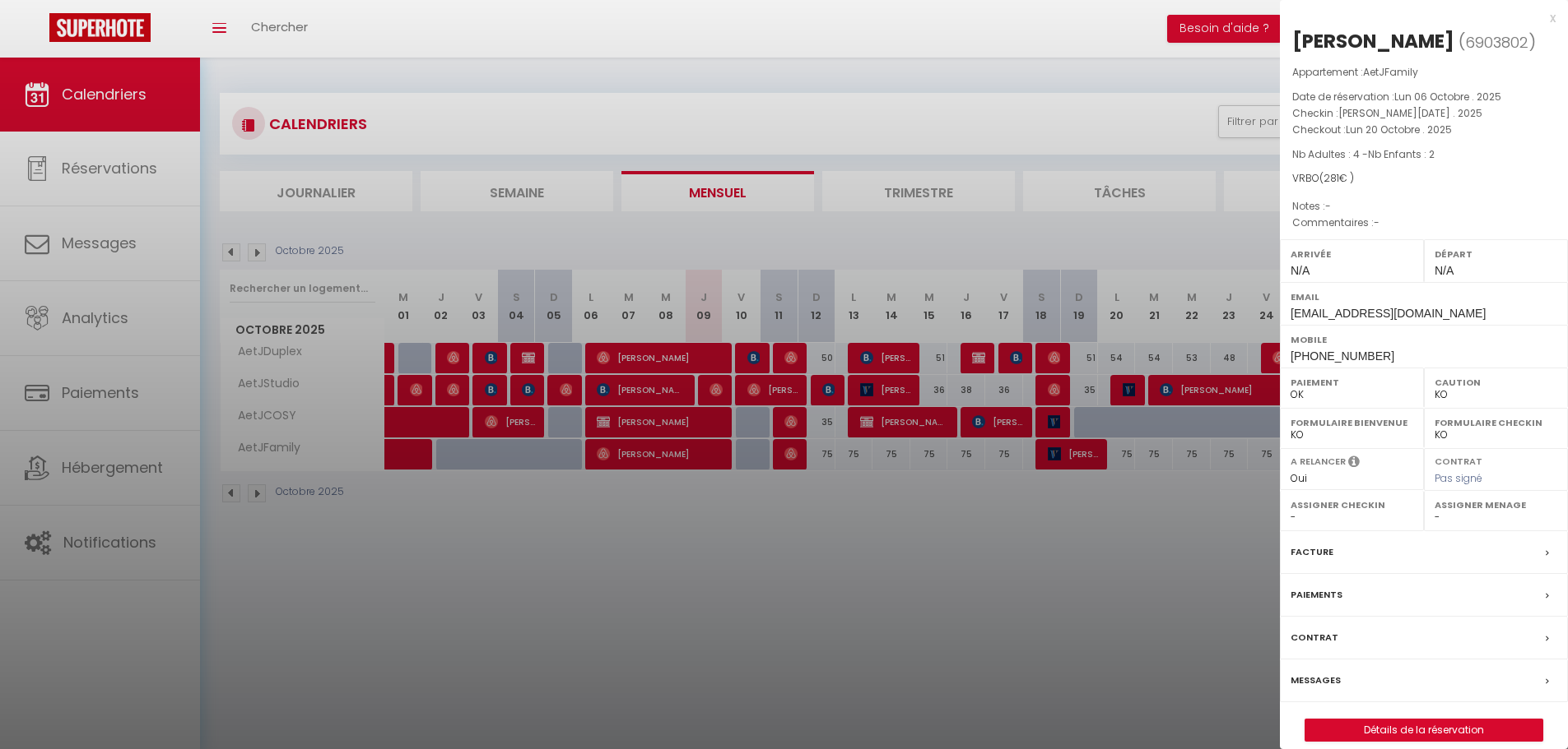
click at [1171, 510] on div at bounding box center [784, 374] width 1568 height 749
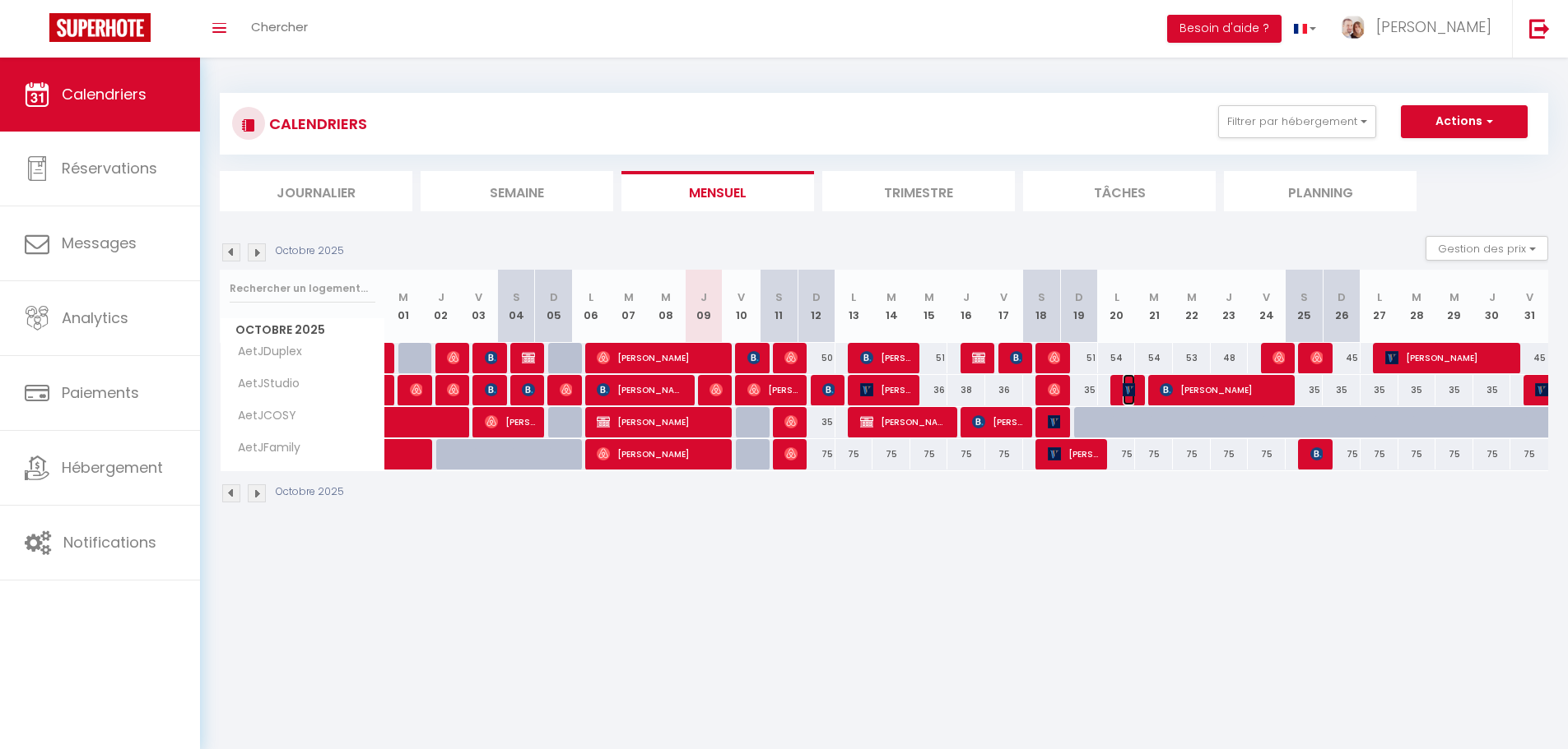
click at [1134, 396] on img at bounding box center [1129, 390] width 13 height 13
select select "KO"
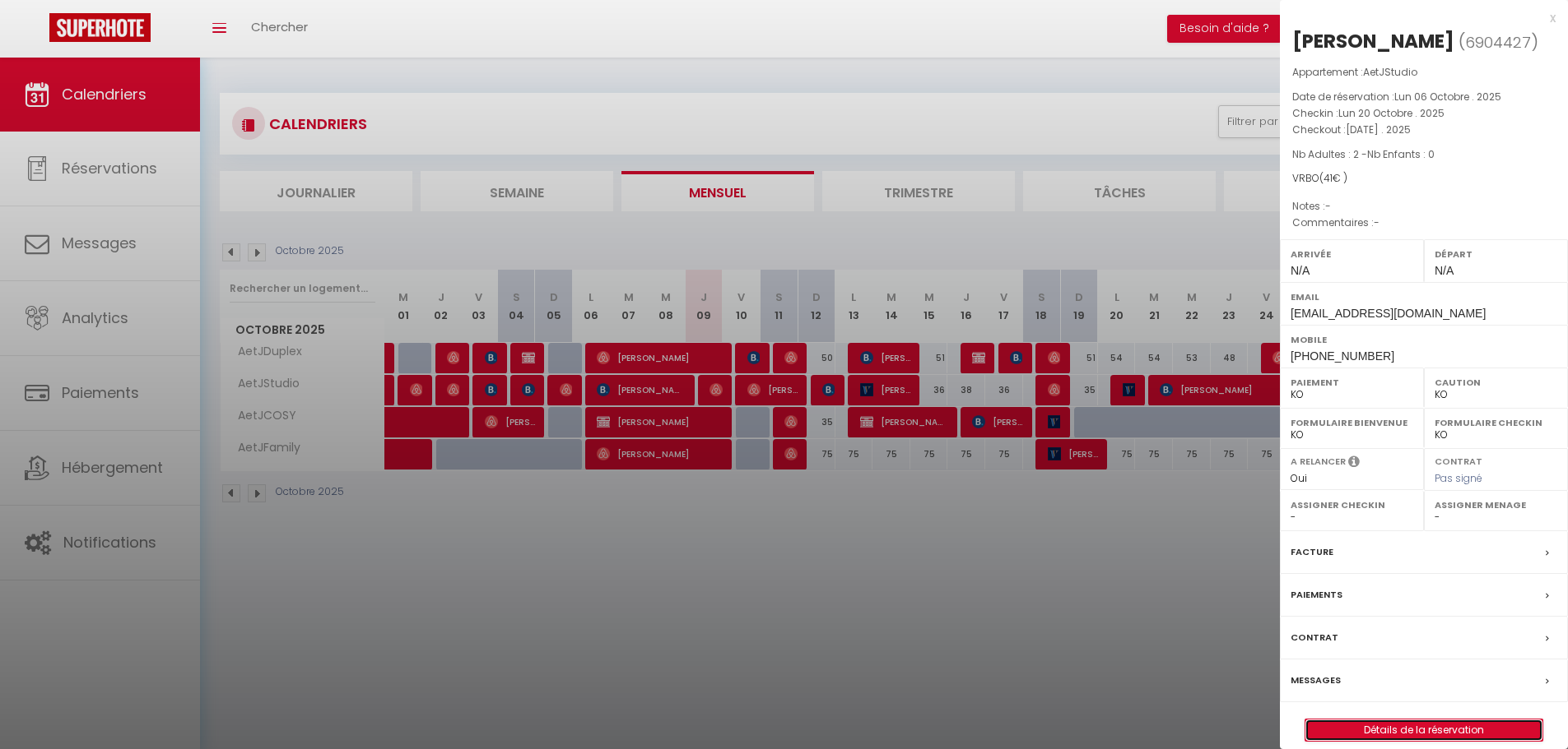
click at [1356, 726] on link "Détails de la réservation" at bounding box center [1424, 731] width 237 height 21
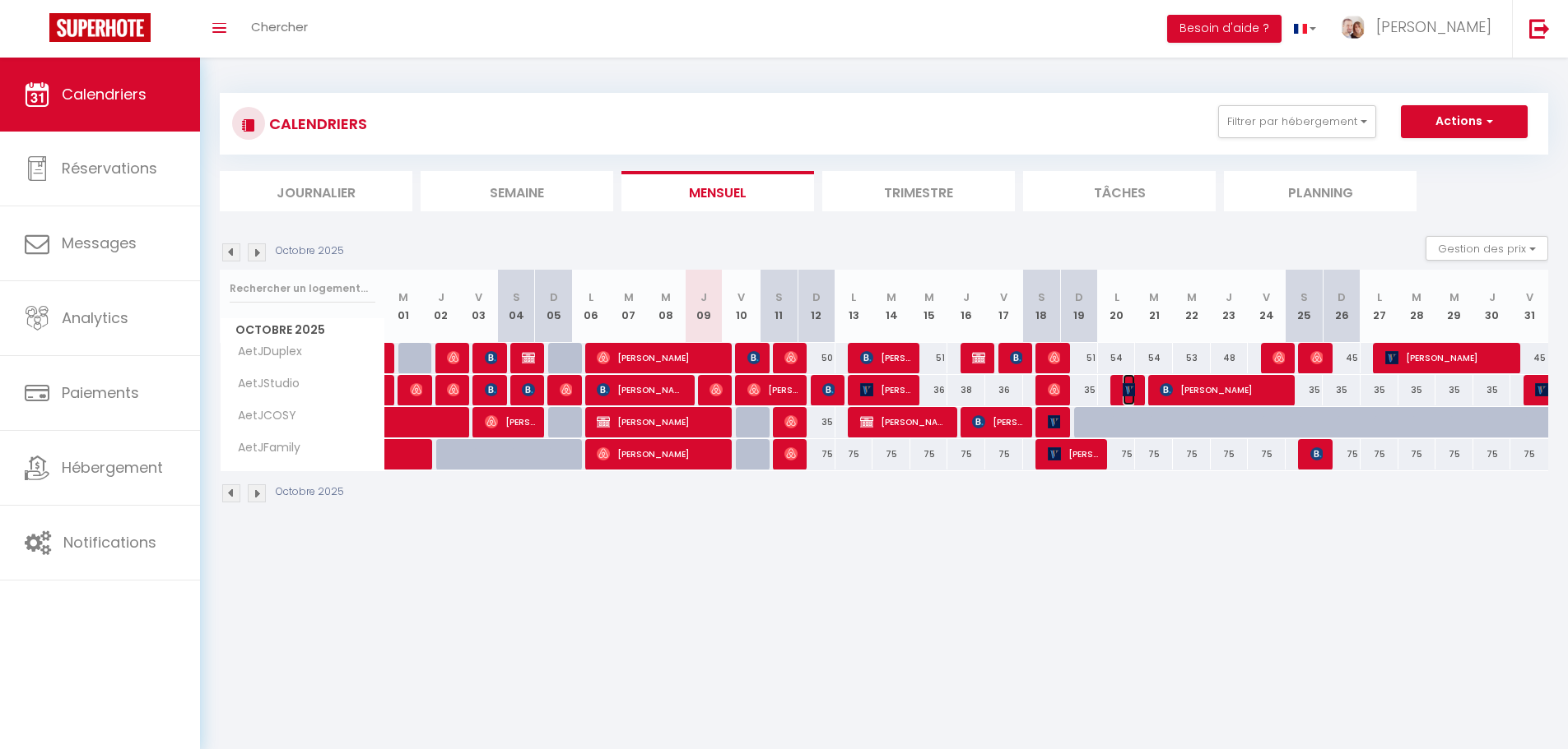
click at [1126, 385] on img at bounding box center [1129, 390] width 13 height 13
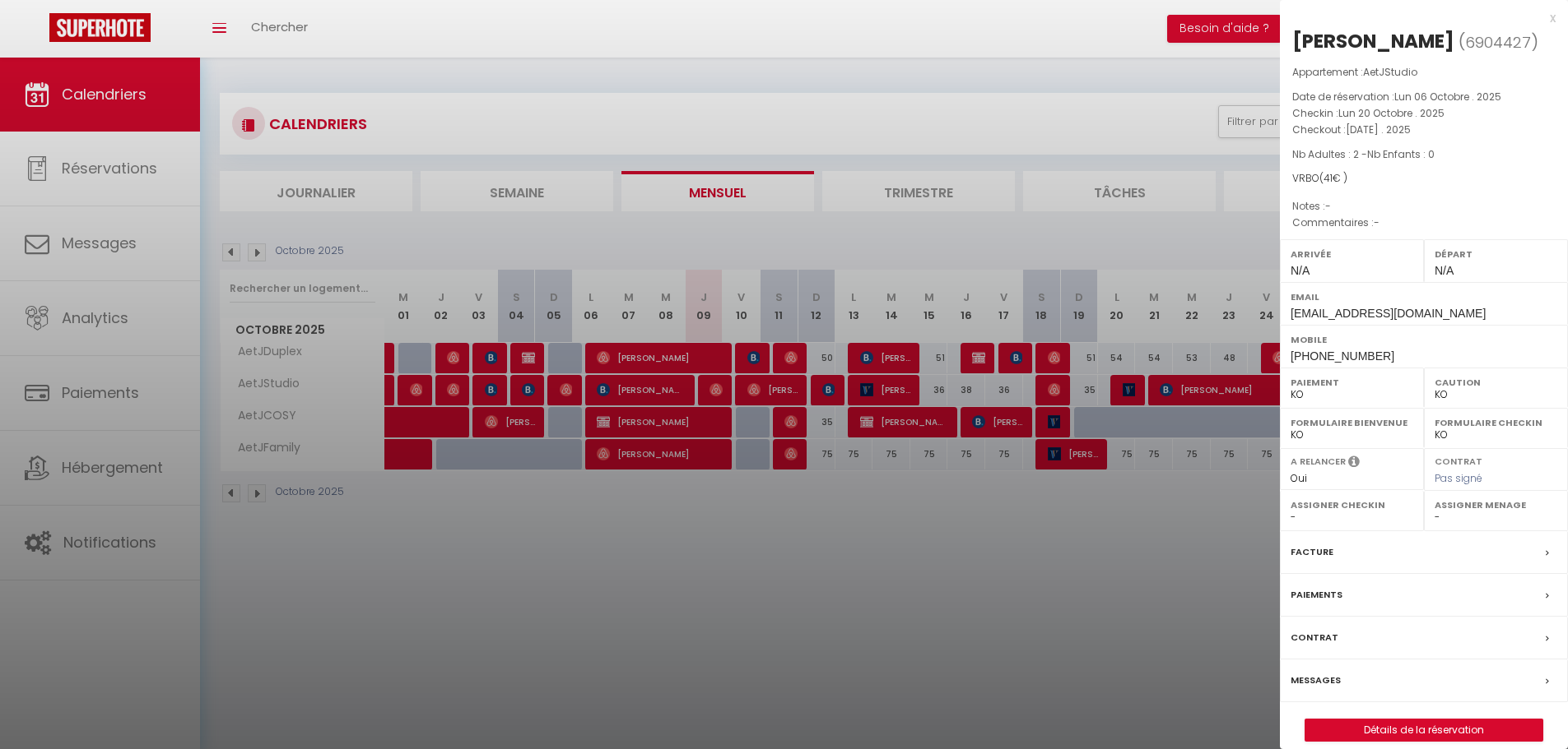
click at [1420, 40] on div "[PERSON_NAME]" at bounding box center [1373, 41] width 162 height 26
copy div "BEDJA"
click at [712, 214] on div at bounding box center [784, 374] width 1568 height 749
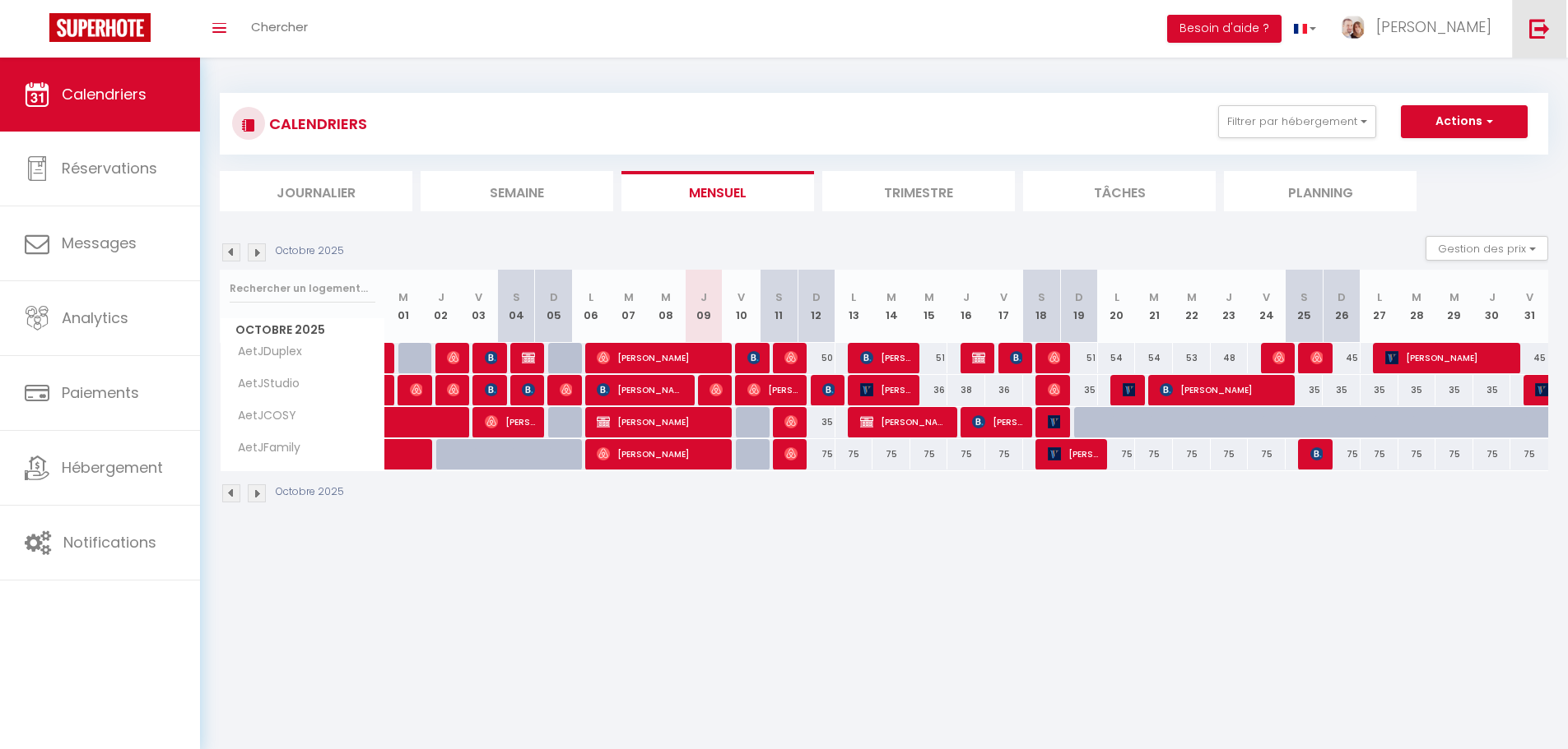
click at [1546, 27] on img at bounding box center [1540, 29] width 21 height 21
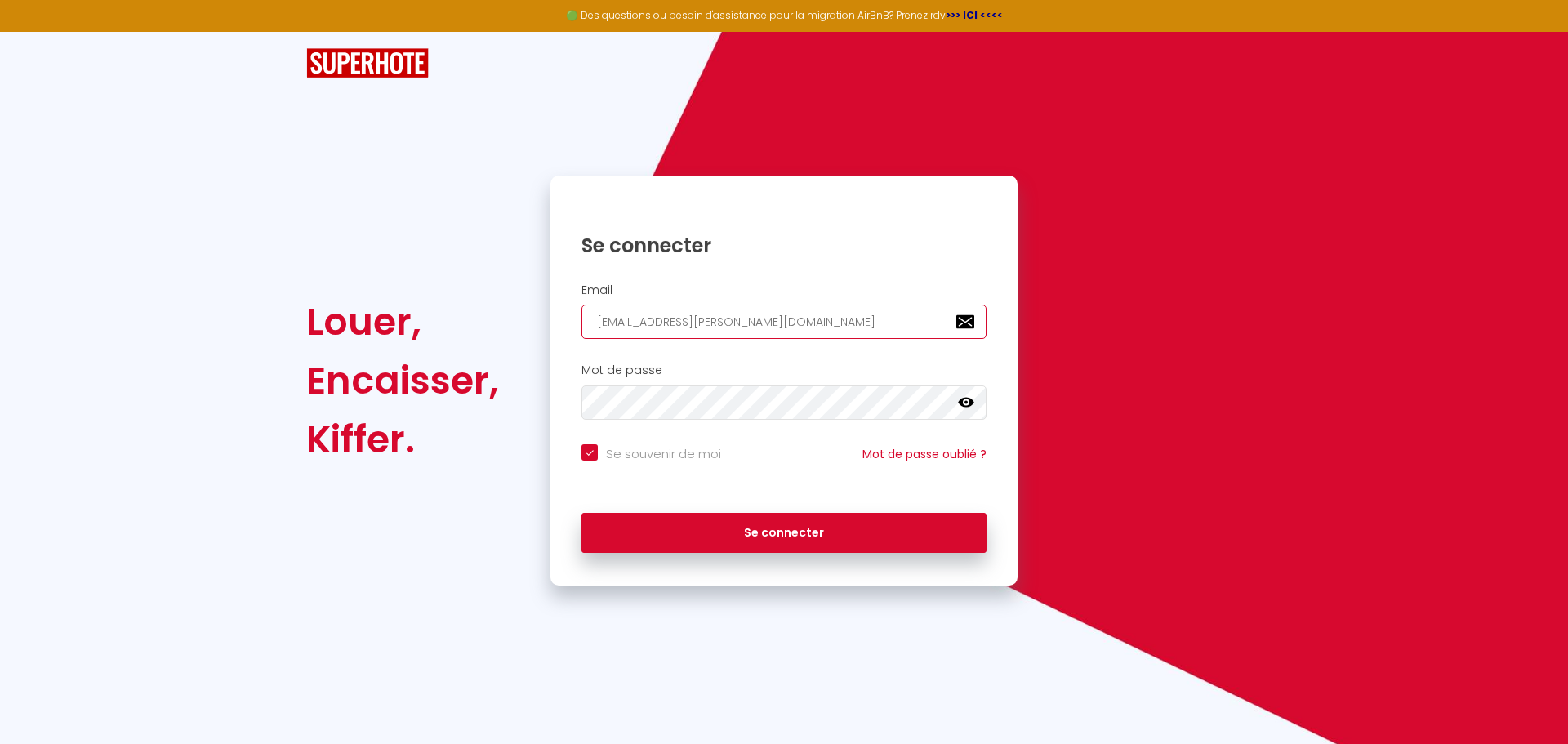
drag, startPoint x: 784, startPoint y: 318, endPoint x: 485, endPoint y: 319, distance: 299.0
click at [509, 319] on div "Louer, Encaisser, Kiffer. Se connecter Email [EMAIL_ADDRESS][PERSON_NAME][DOMAI…" at bounding box center [784, 380] width 977 height 410
paste input "varrivieraconciergeri"
type input "[EMAIL_ADDRESS][DOMAIN_NAME]"
checkbox input "true"
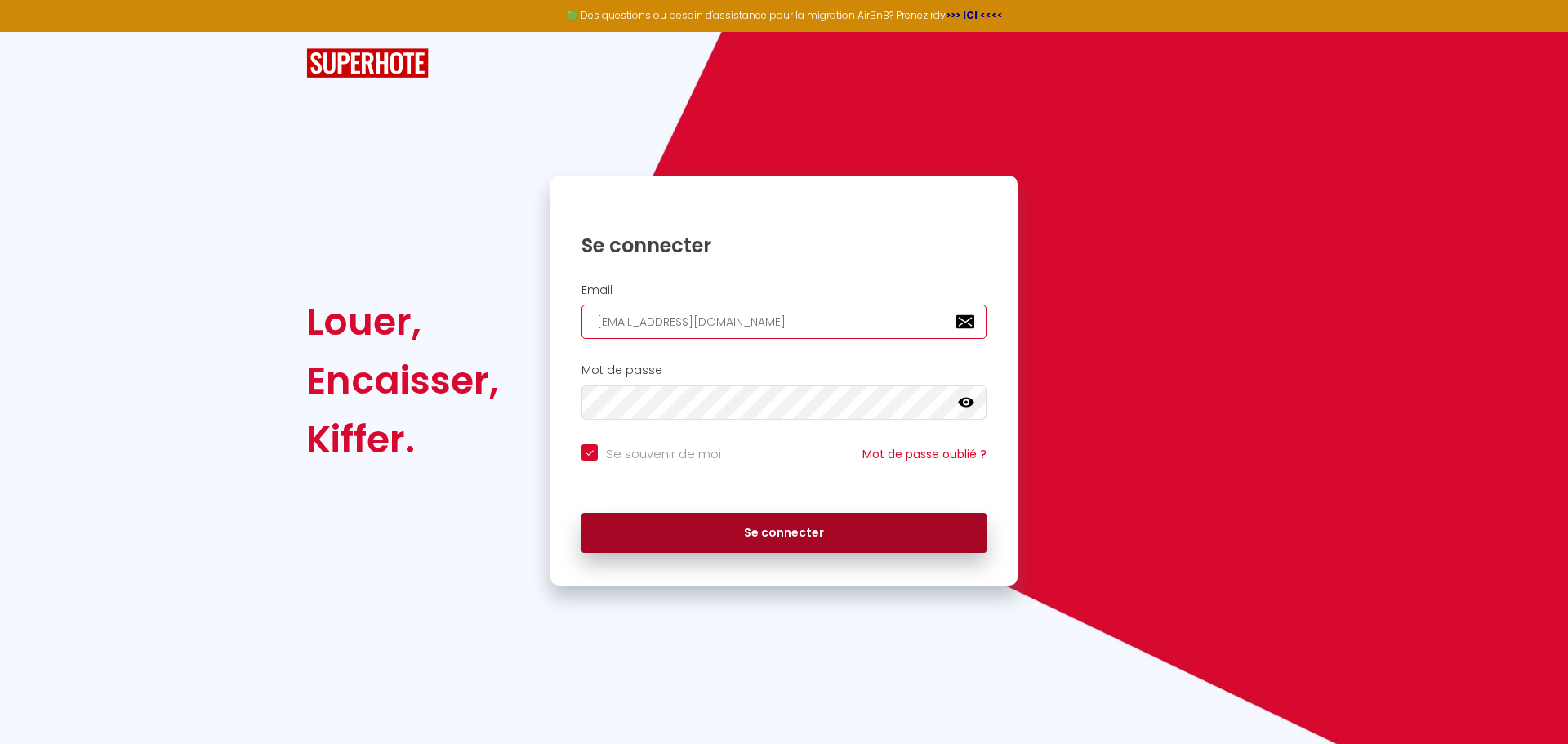
type input "[EMAIL_ADDRESS][DOMAIN_NAME]"
click at [701, 522] on button "Se connecter" at bounding box center [784, 533] width 405 height 41
checkbox input "true"
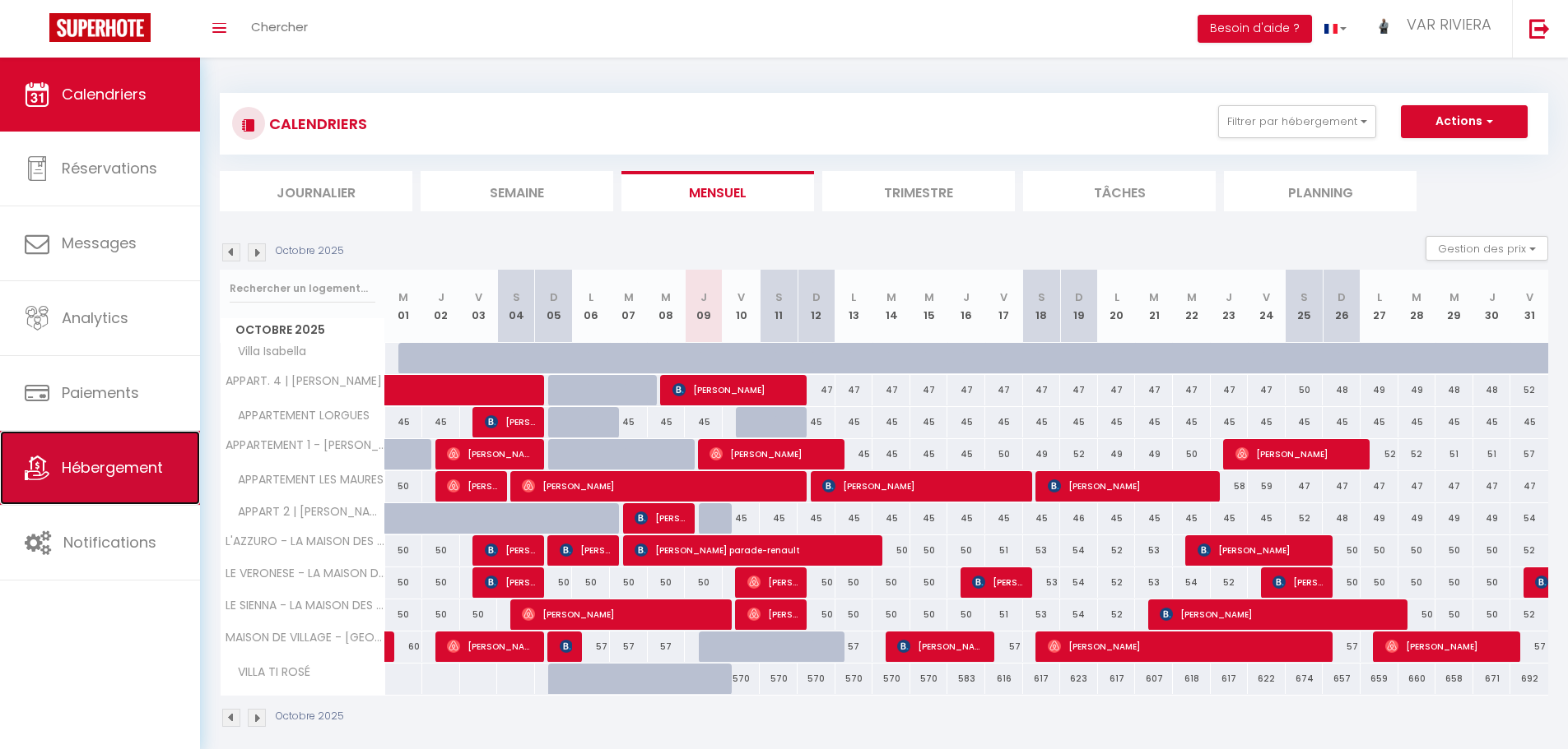
click at [104, 475] on span "Hébergement" at bounding box center [113, 468] width 101 height 21
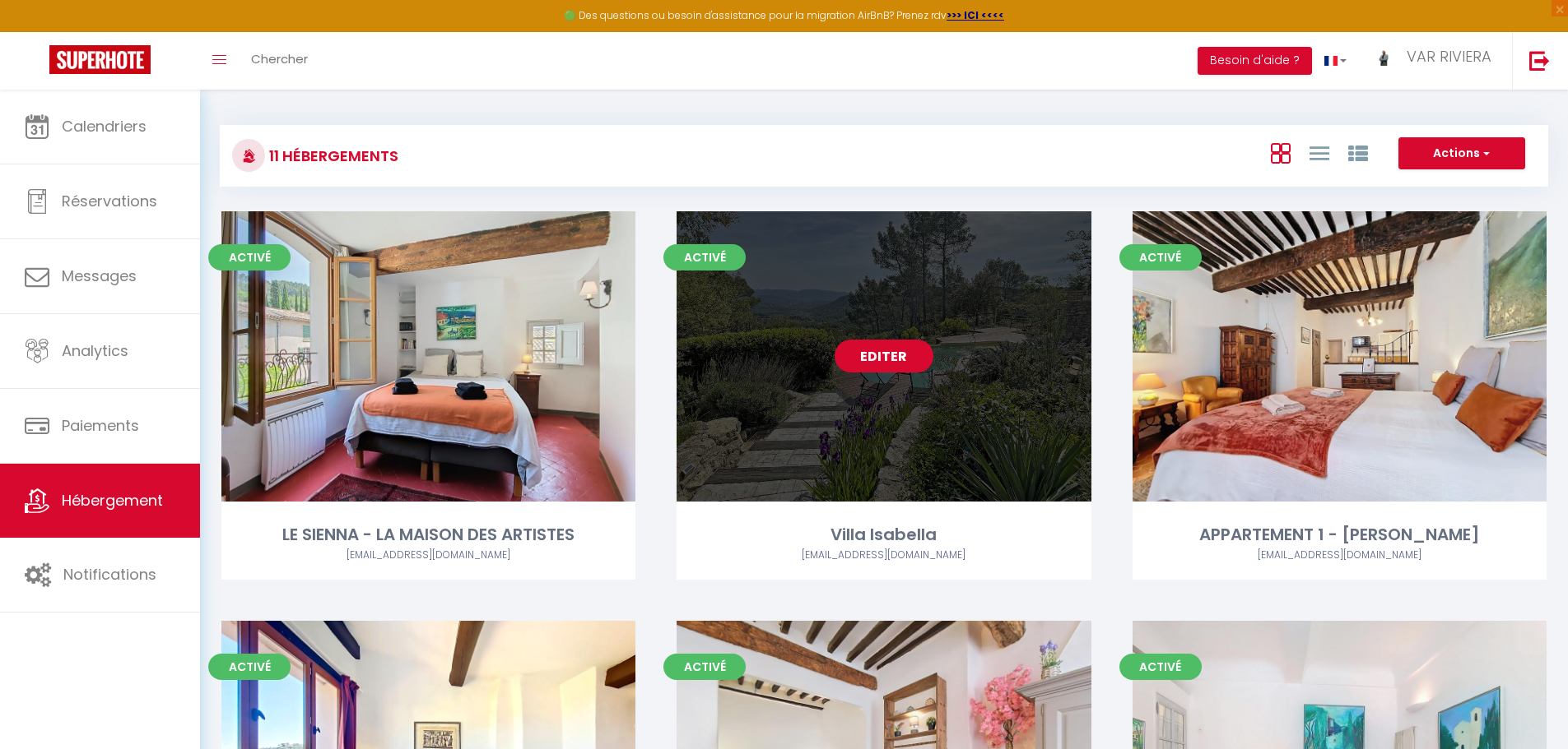
click at [886, 371] on link "Editer" at bounding box center [883, 357] width 99 height 33
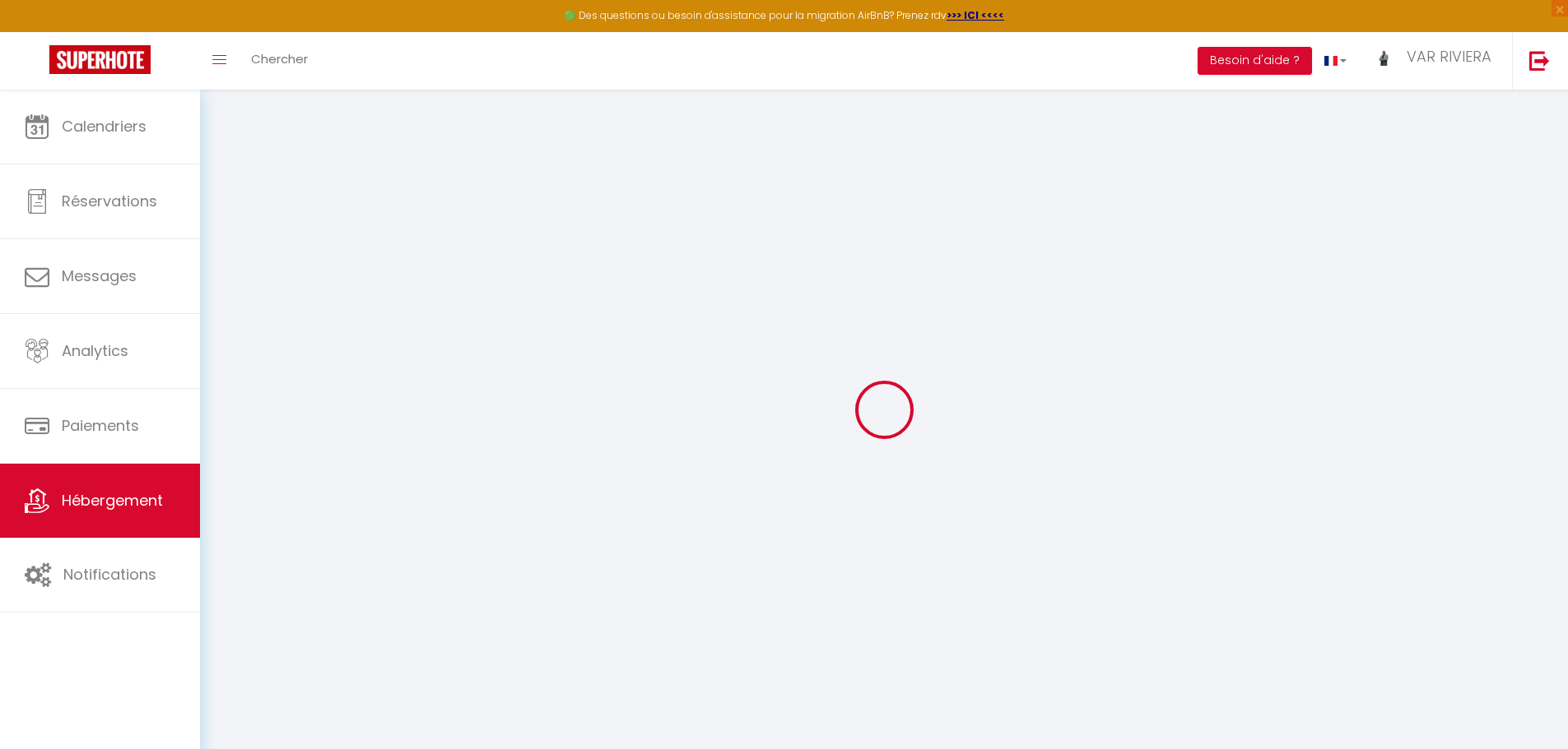
type input "Oups ! Les dates sélectionnées sont indisponibles."
type textarea "Malheureusement les dates sélectionnées sont indisponibles. Nous vous invitons …"
type input "43.561489"
type input "6.177251"
checkbox input "true"
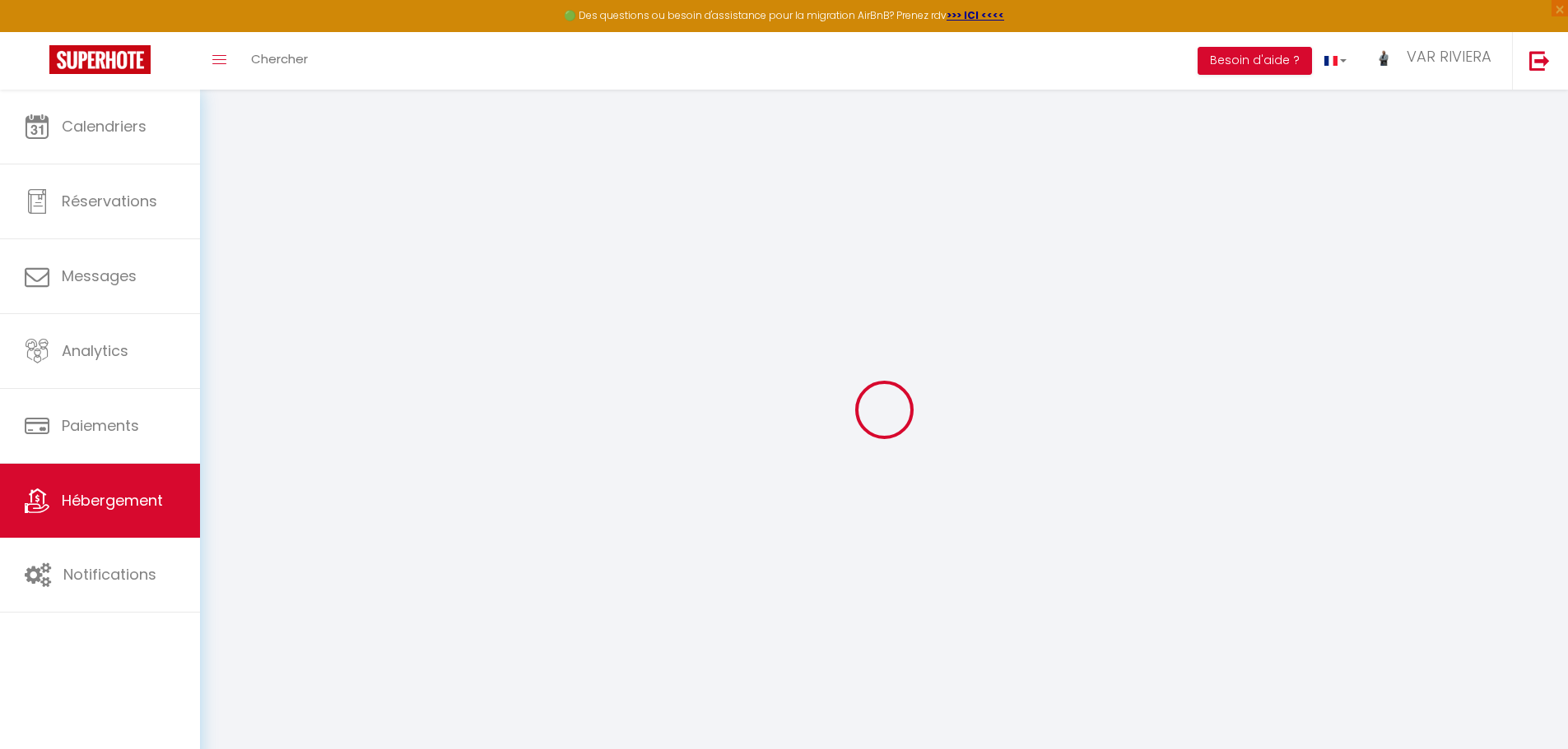
checkbox input "false"
select select
checkbox input "false"
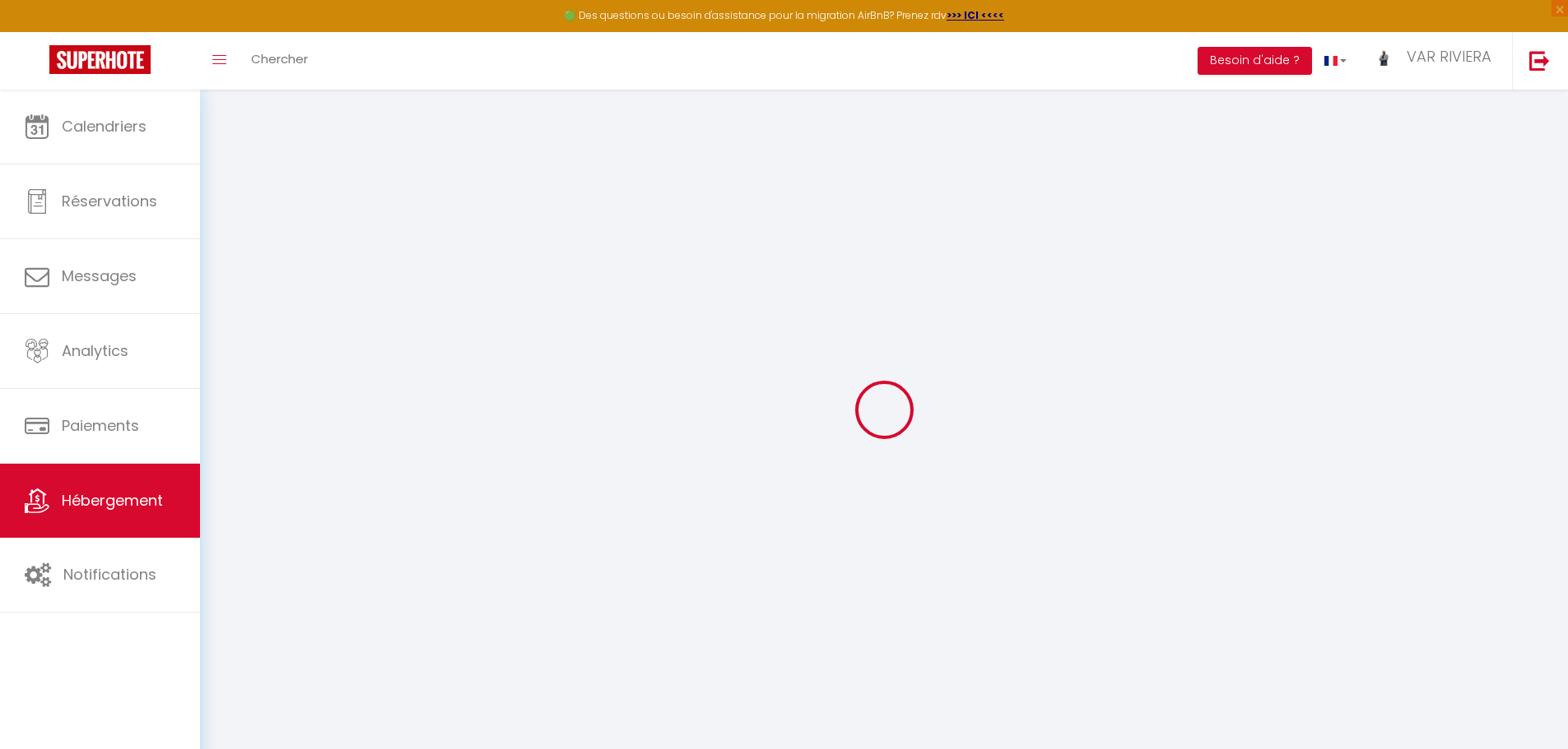
checkbox input "false"
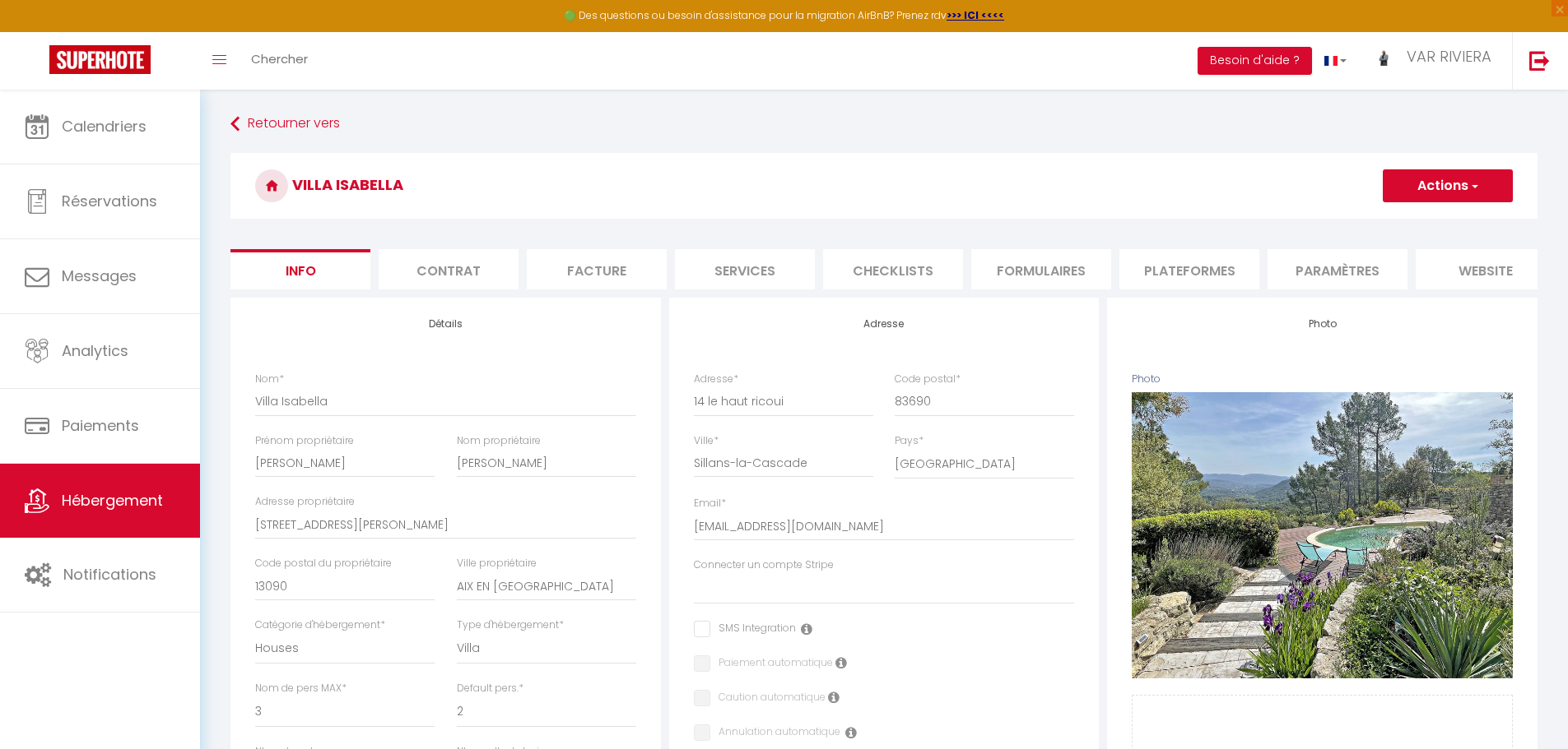
scroll to position [0, 142]
click at [1378, 273] on li "website" at bounding box center [1344, 269] width 140 height 40
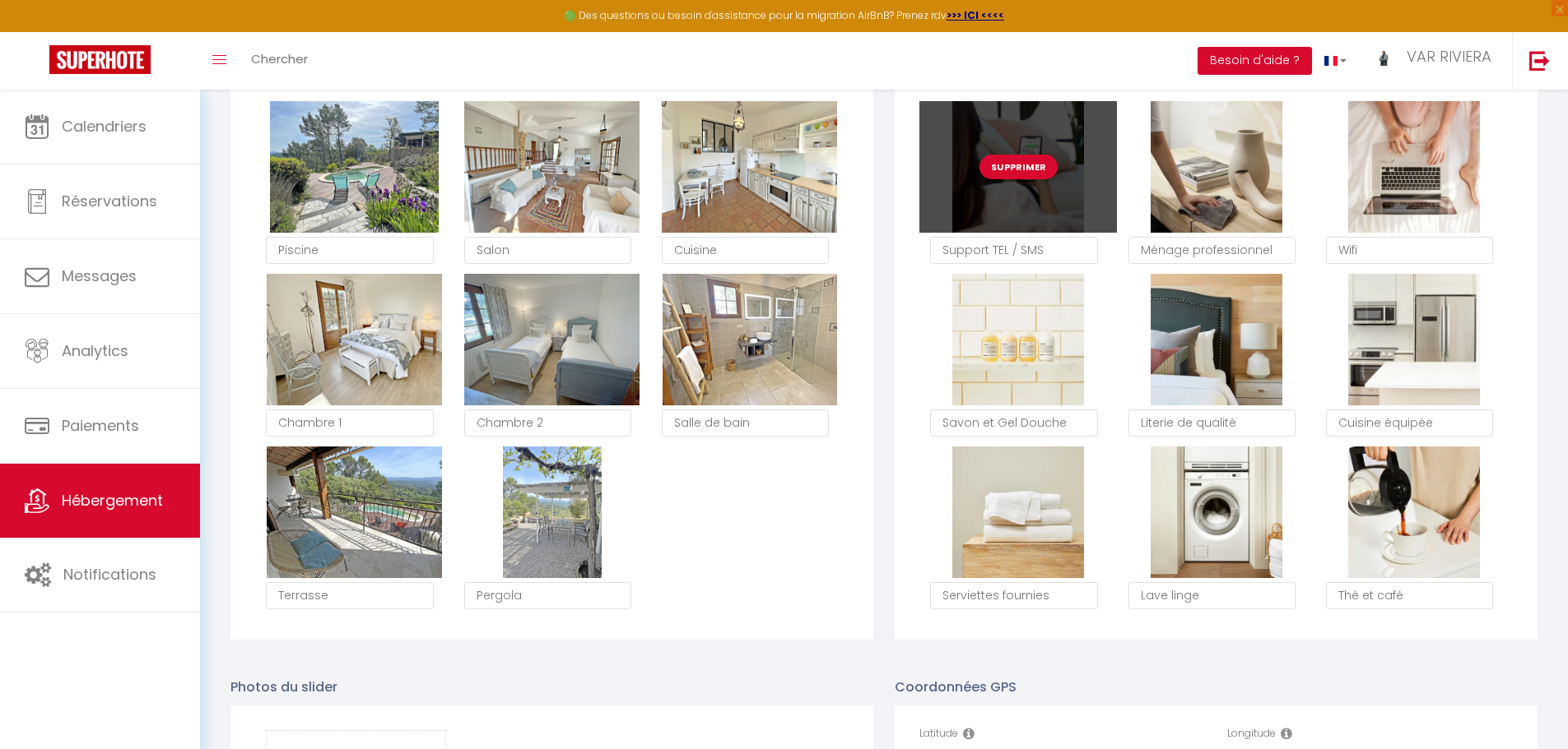
scroll to position [822, 0]
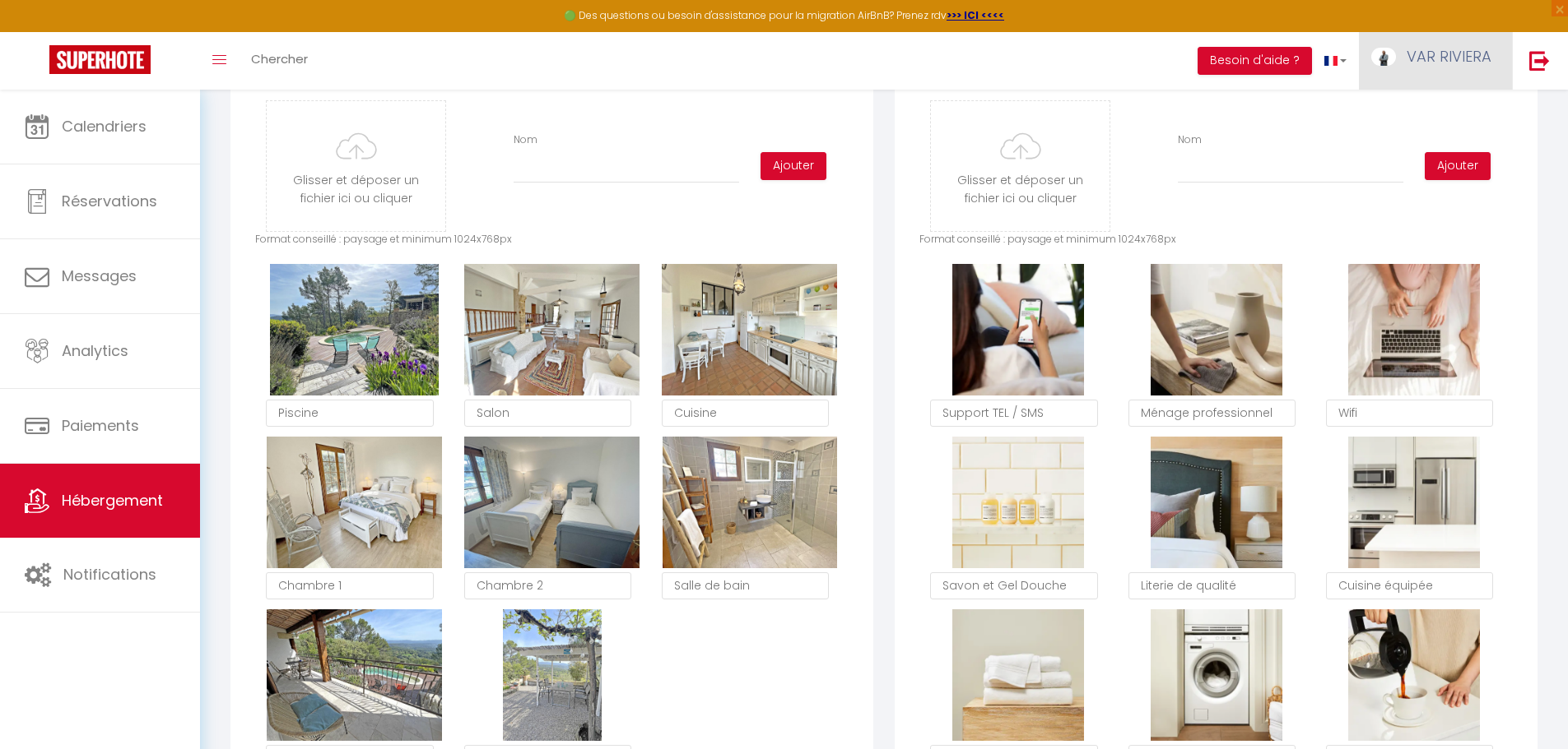
click at [1452, 66] on span "VAR RIVIERA" at bounding box center [1448, 57] width 85 height 21
click at [1447, 119] on link "Paramètres" at bounding box center [1446, 114] width 122 height 28
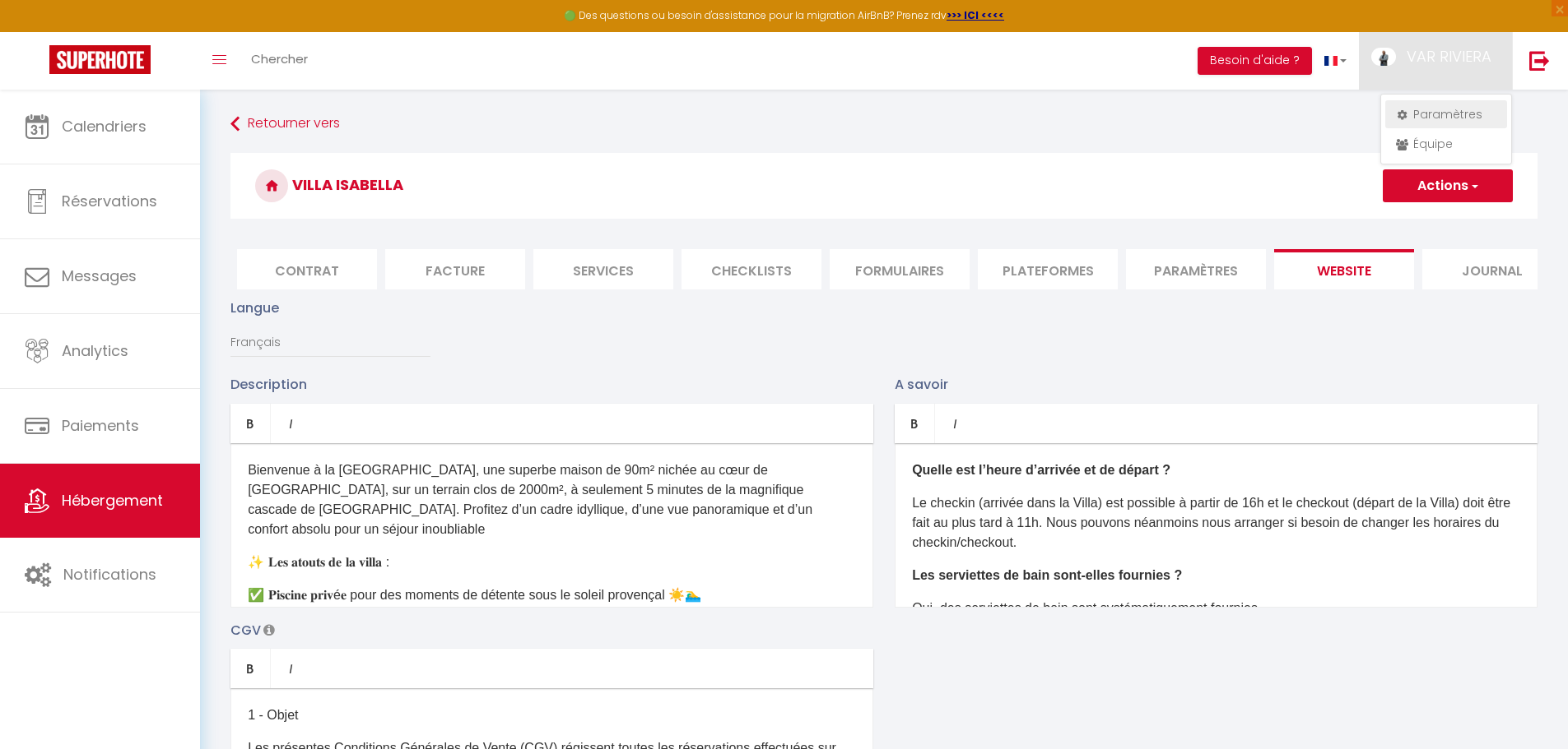
select select "28"
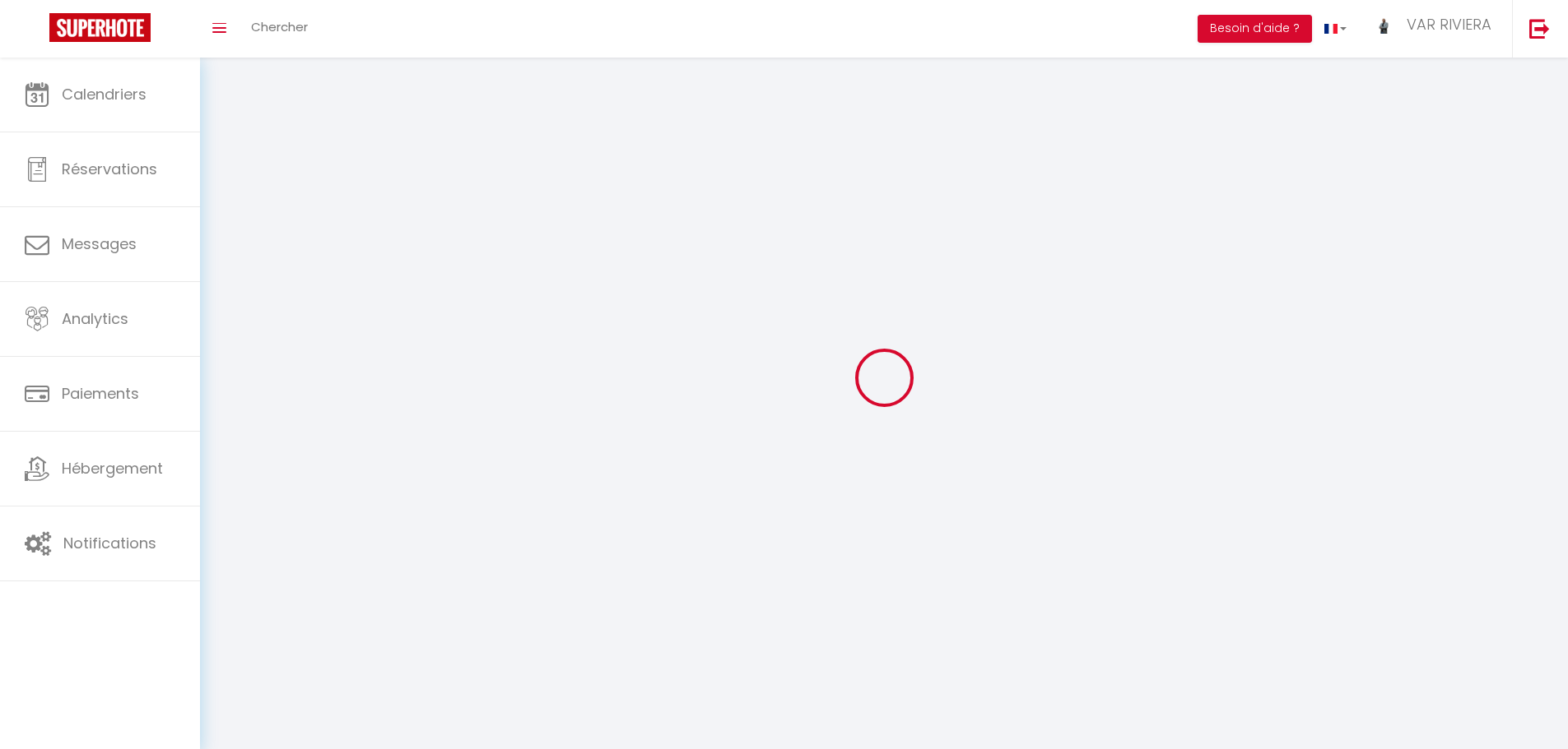
type input "uUsU6uOgfi5qe0spUXand1Tcy"
type input "KJ2aGjO1UgU9hAprN8S1LxHoz"
type input "[URL][DOMAIN_NAME]"
select select "fr"
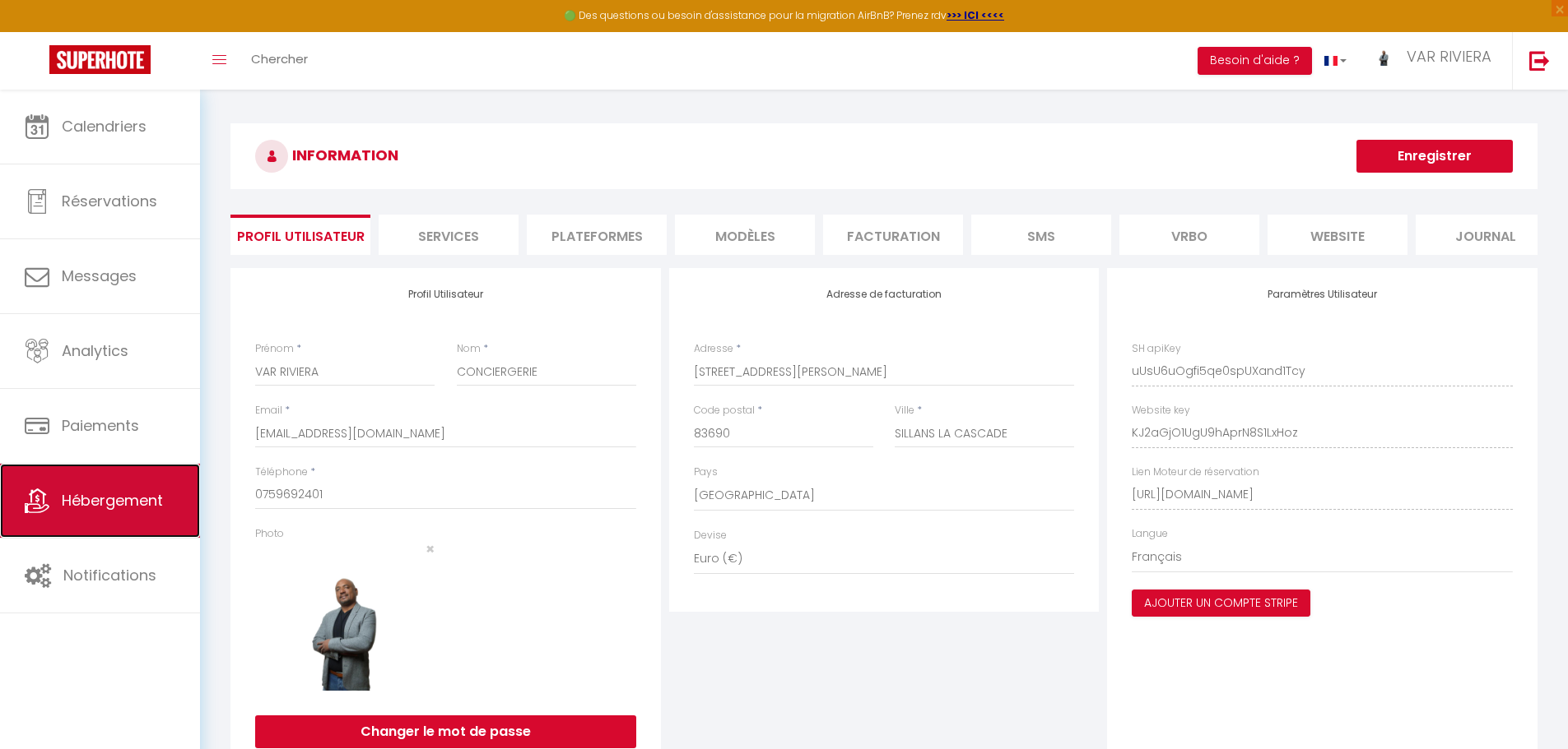
click at [111, 508] on span "Hébergement" at bounding box center [113, 501] width 101 height 21
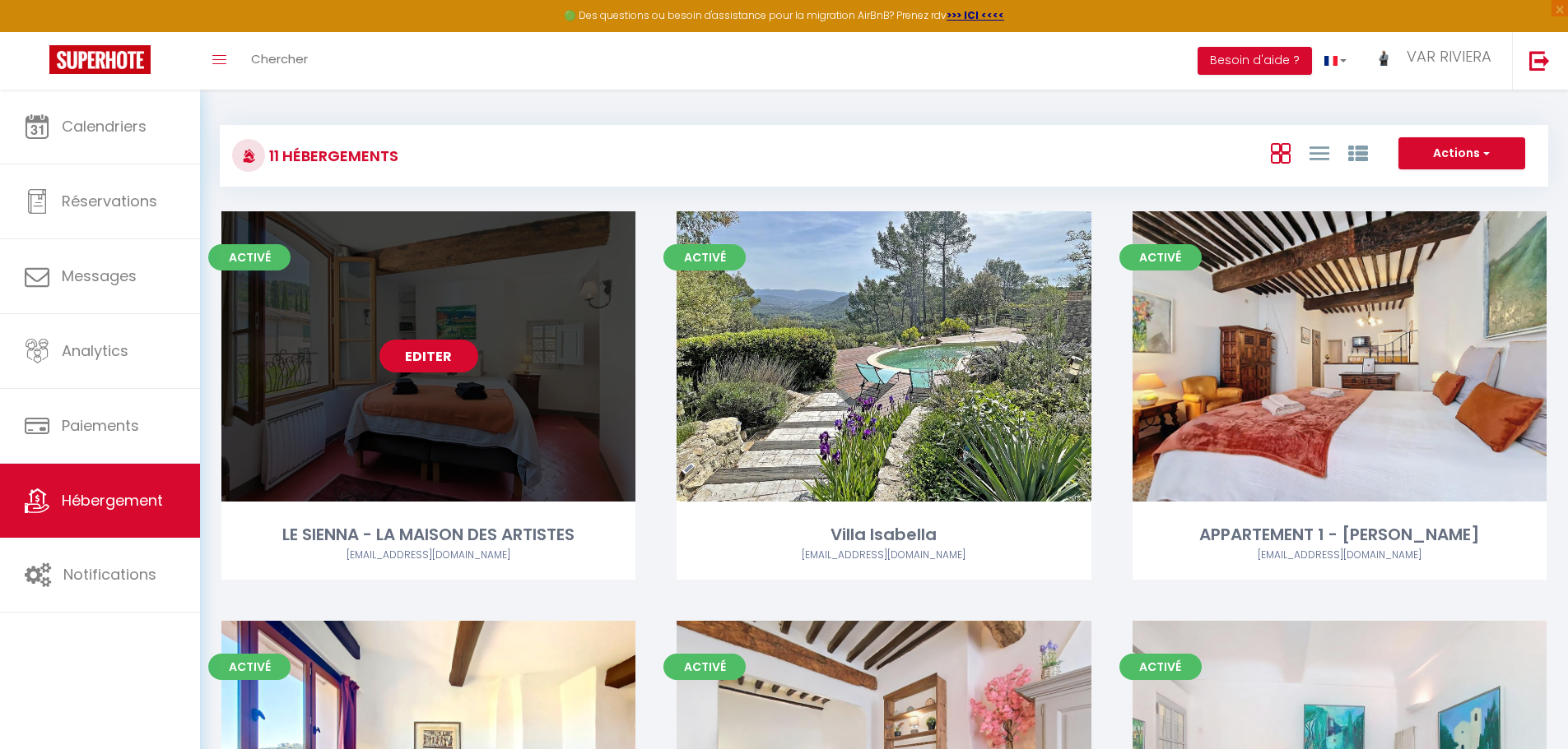
click at [416, 357] on link "Editer" at bounding box center [429, 357] width 99 height 33
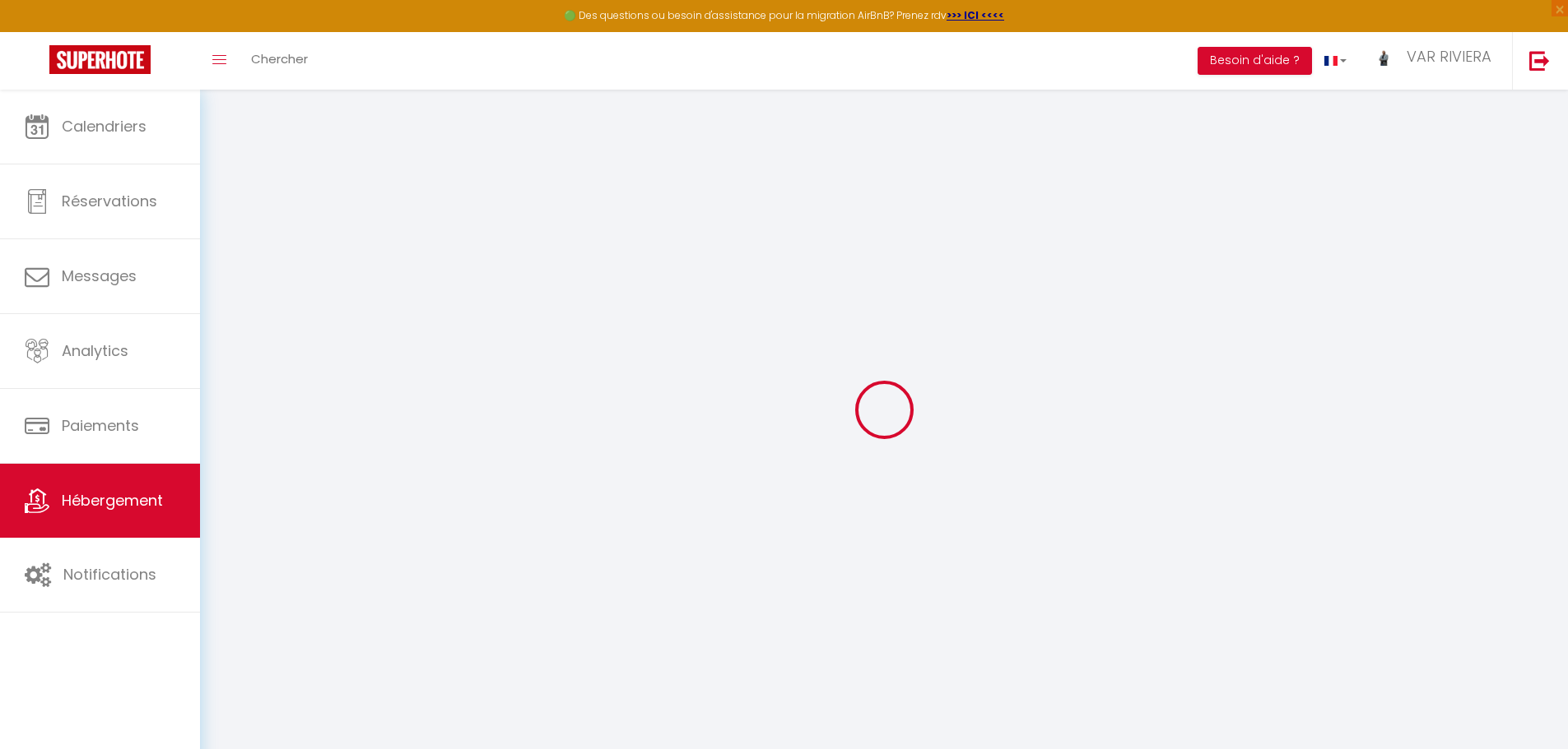
select select
checkbox input "false"
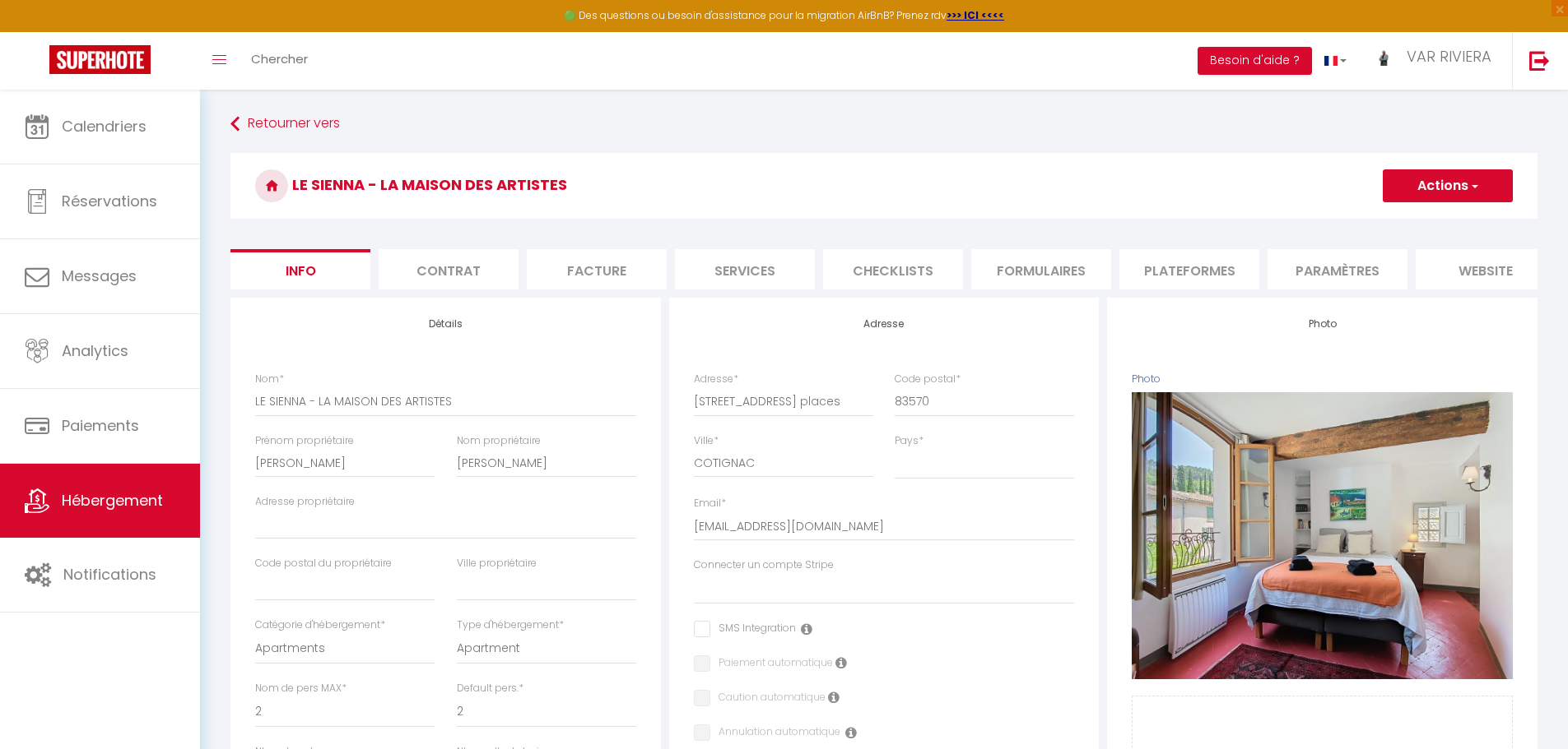
click at [1439, 267] on li "website" at bounding box center [1486, 269] width 140 height 40
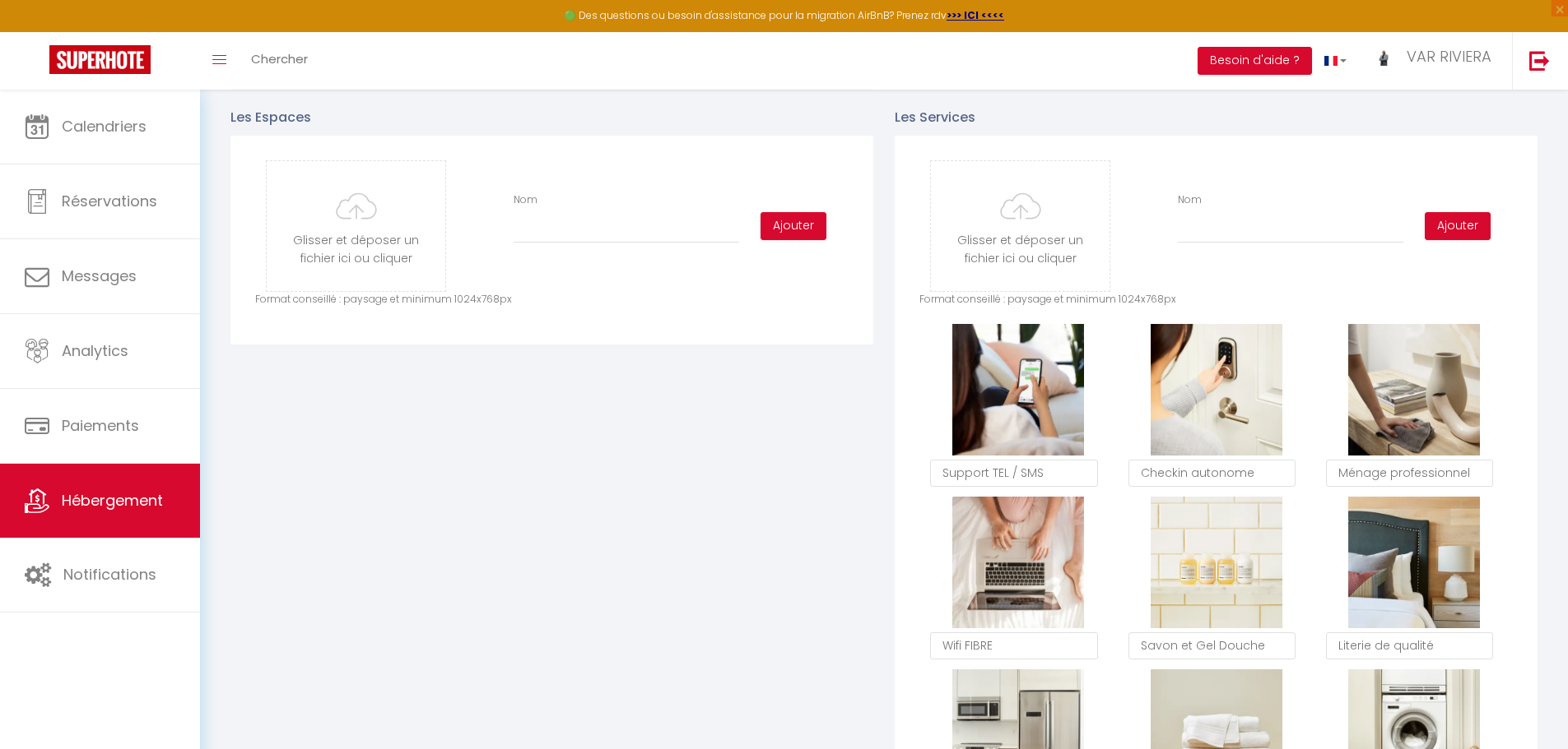
scroll to position [760, 0]
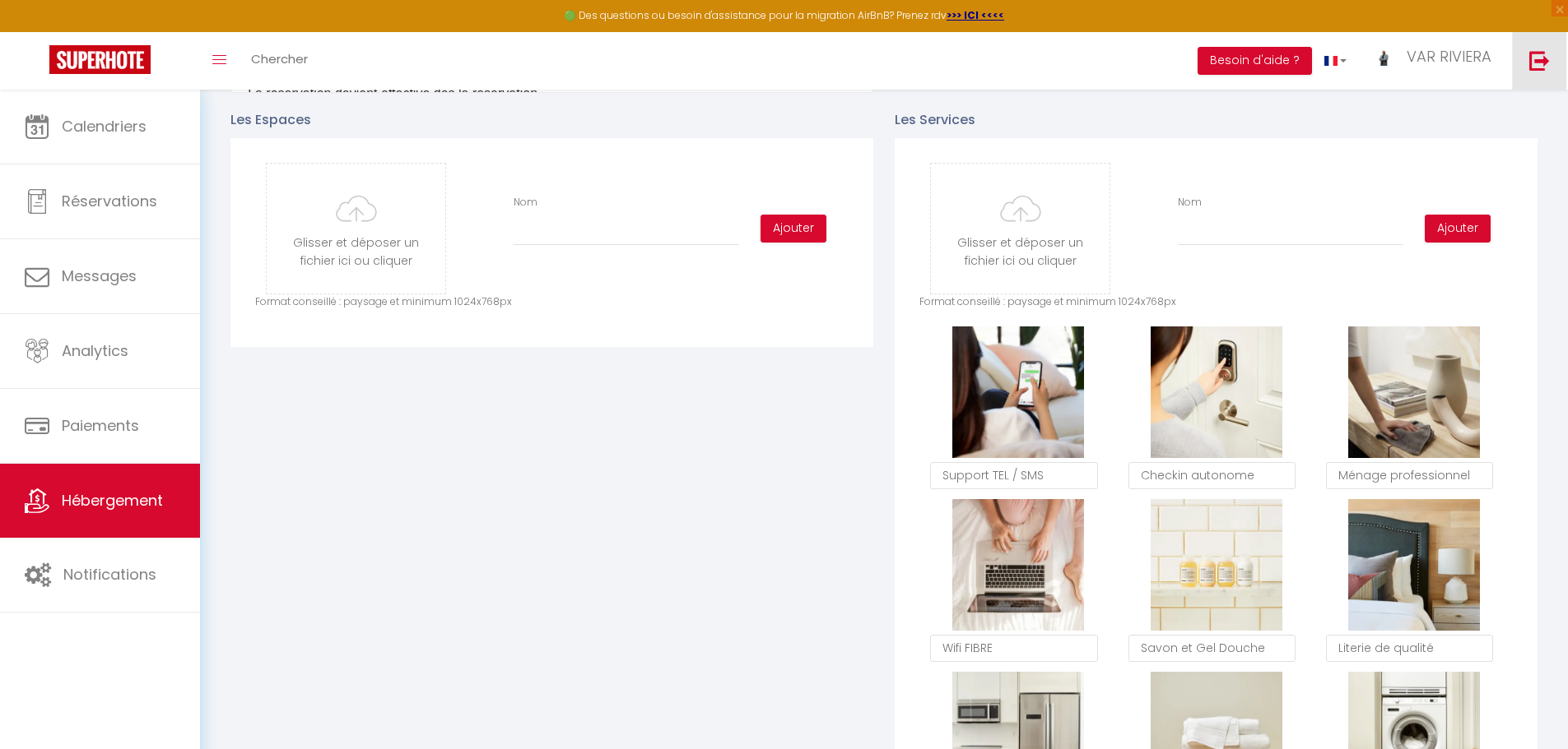
click at [1522, 48] on link at bounding box center [1539, 61] width 54 height 58
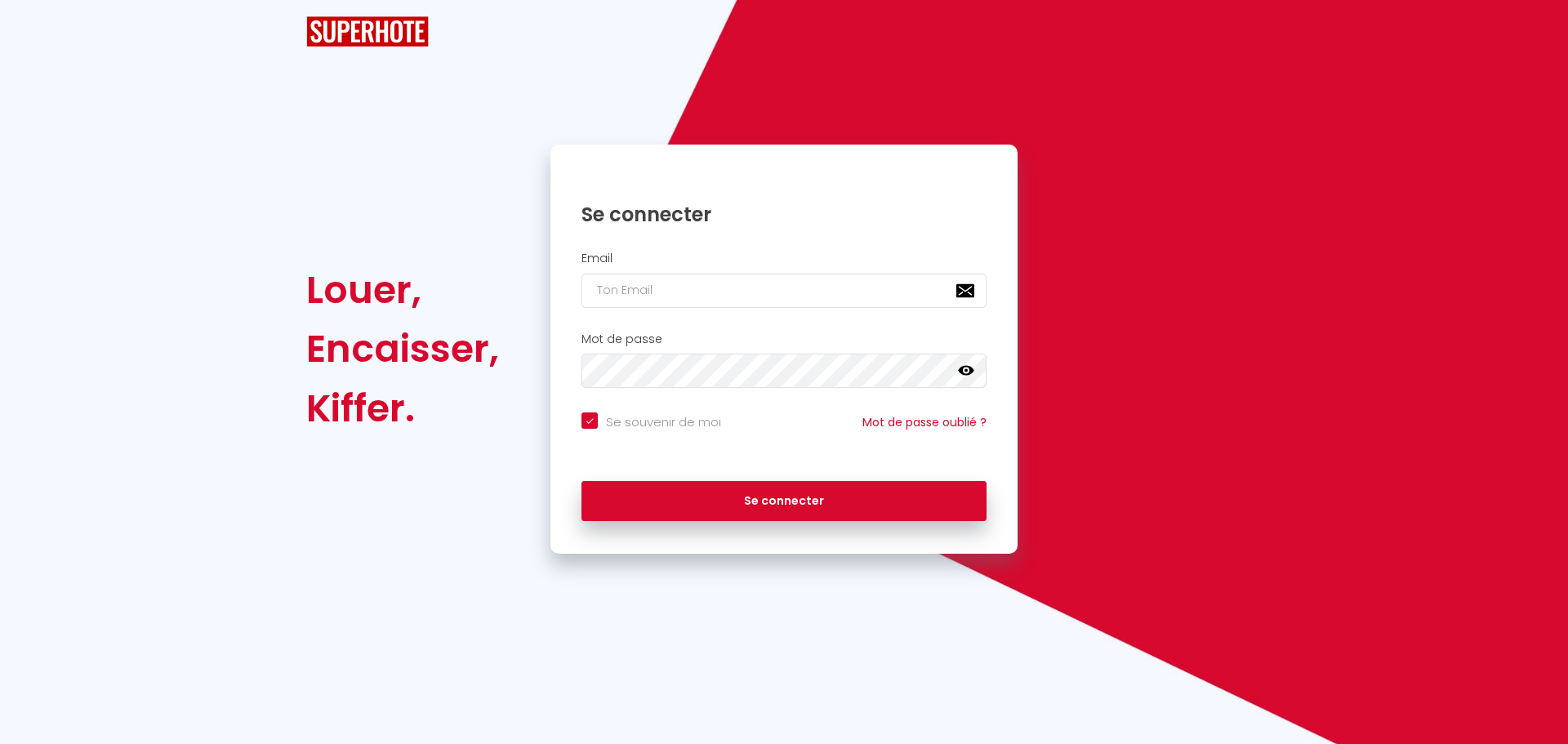
checkbox input "true"
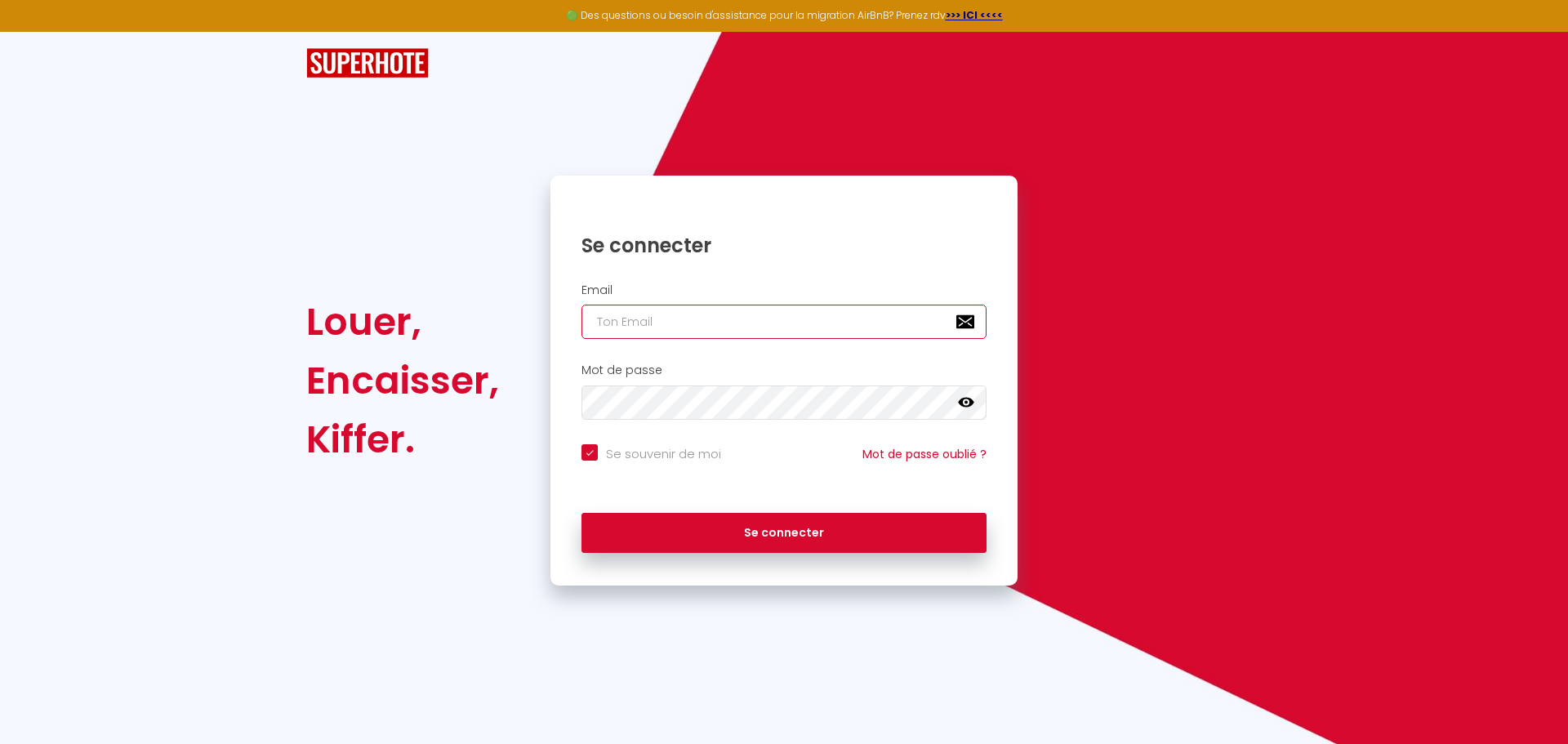
type input "[EMAIL_ADDRESS][PERSON_NAME][DOMAIN_NAME]"
checkbox input "true"
drag, startPoint x: 823, startPoint y: 328, endPoint x: 456, endPoint y: 320, distance: 367.1
click at [465, 321] on div "Louer, Encaisser, Kiffer. Se connecter Email [EMAIL_ADDRESS][PERSON_NAME][DOMAI…" at bounding box center [784, 380] width 977 height 410
paste input "[EMAIL_ADDRESS][PERSON_NAME][DOMAIN_NAME]"
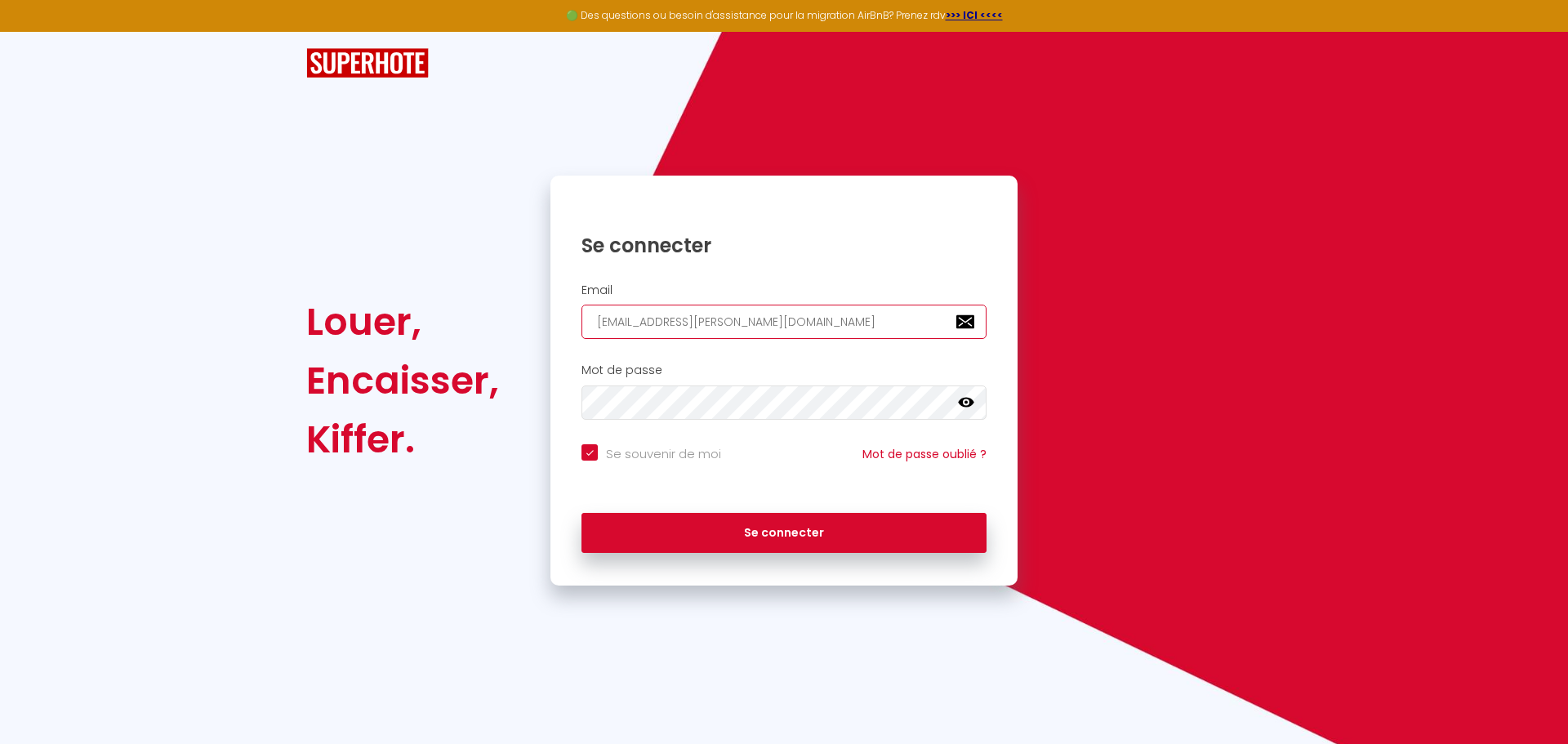
type input "[EMAIL_ADDRESS][PERSON_NAME][DOMAIN_NAME]"
checkbox input "true"
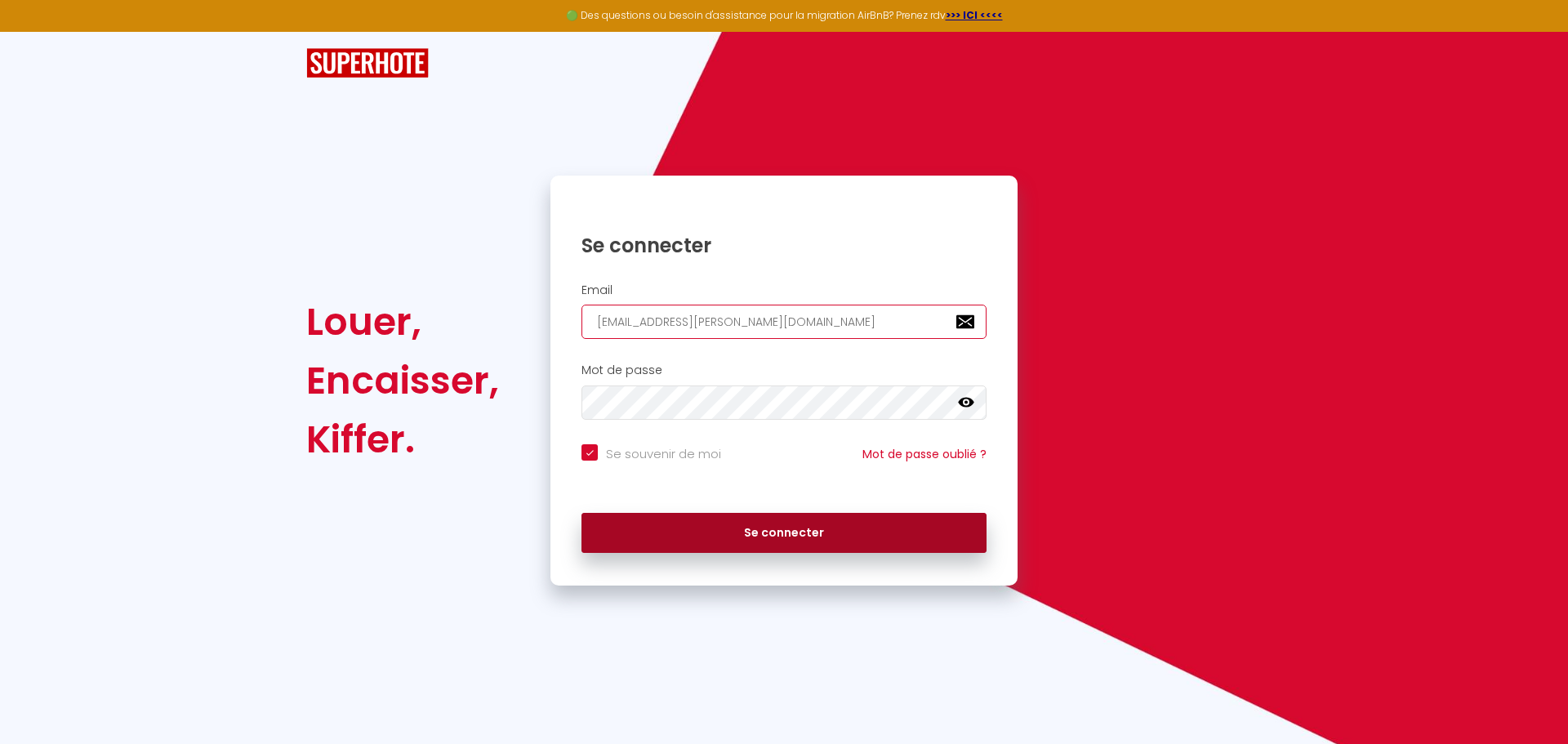
type input "[EMAIL_ADDRESS][PERSON_NAME][DOMAIN_NAME]"
click at [744, 530] on button "Se connecter" at bounding box center [784, 533] width 405 height 41
checkbox input "true"
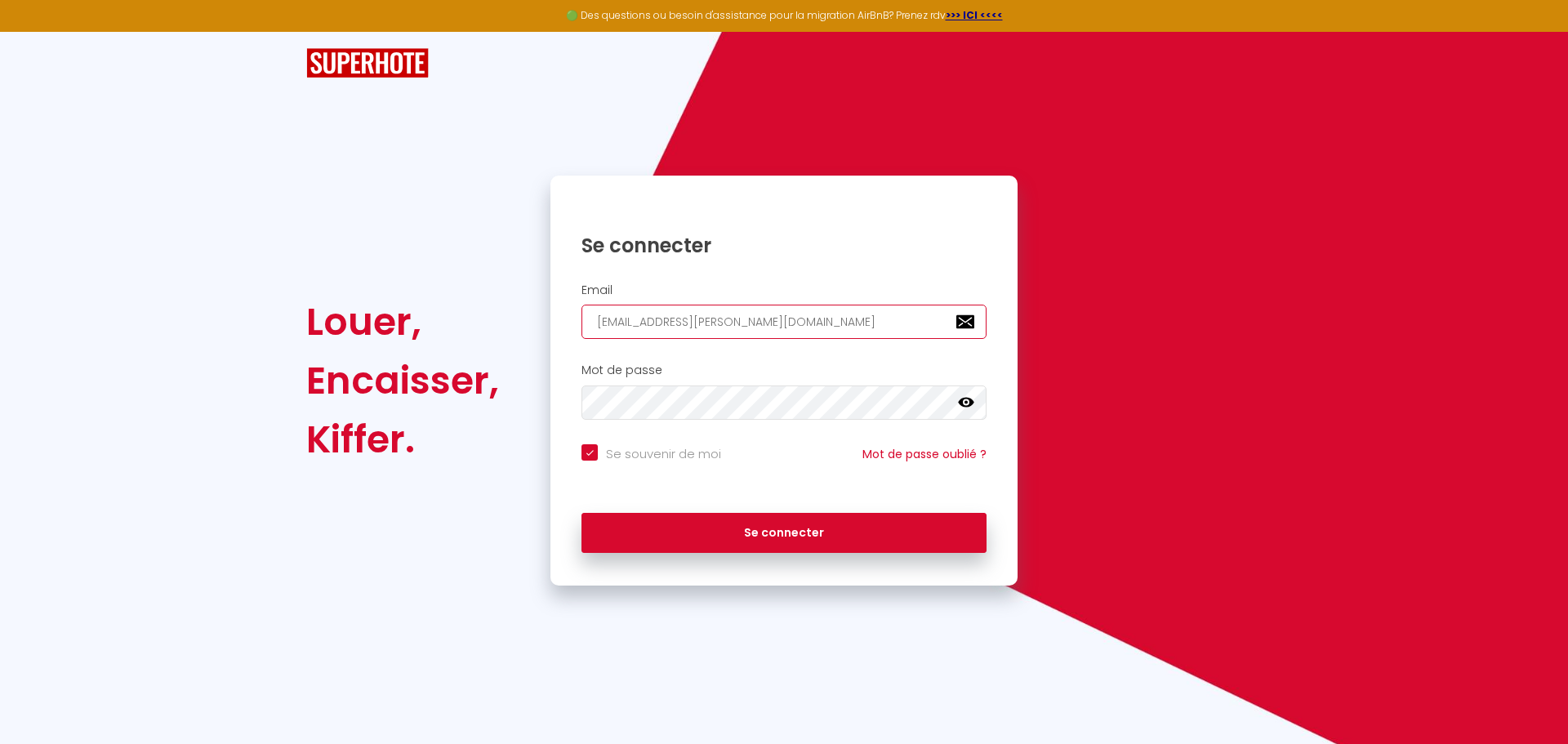
drag, startPoint x: 793, startPoint y: 324, endPoint x: 389, endPoint y: 313, distance: 404.1
click at [436, 313] on div "Louer, Encaisser, Kiffer. Se connecter Email [EMAIL_ADDRESS][PERSON_NAME][DOMAI…" at bounding box center [784, 380] width 977 height 410
paste input "[EMAIL_ADDRESS]"
type input "[EMAIL_ADDRESS][DOMAIN_NAME]"
checkbox input "true"
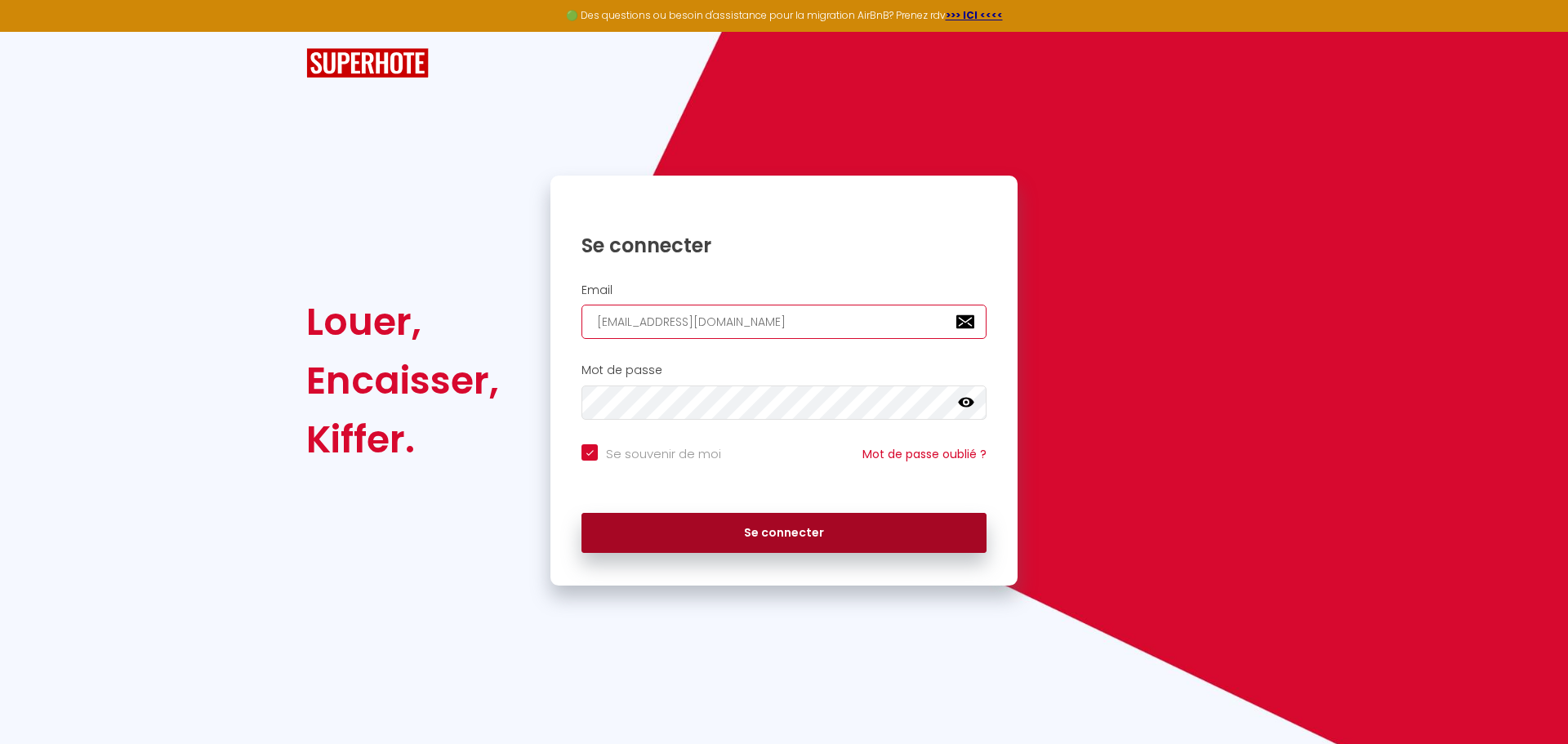
type input "[EMAIL_ADDRESS][DOMAIN_NAME]"
click at [668, 539] on button "Se connecter" at bounding box center [784, 533] width 405 height 41
checkbox input "true"
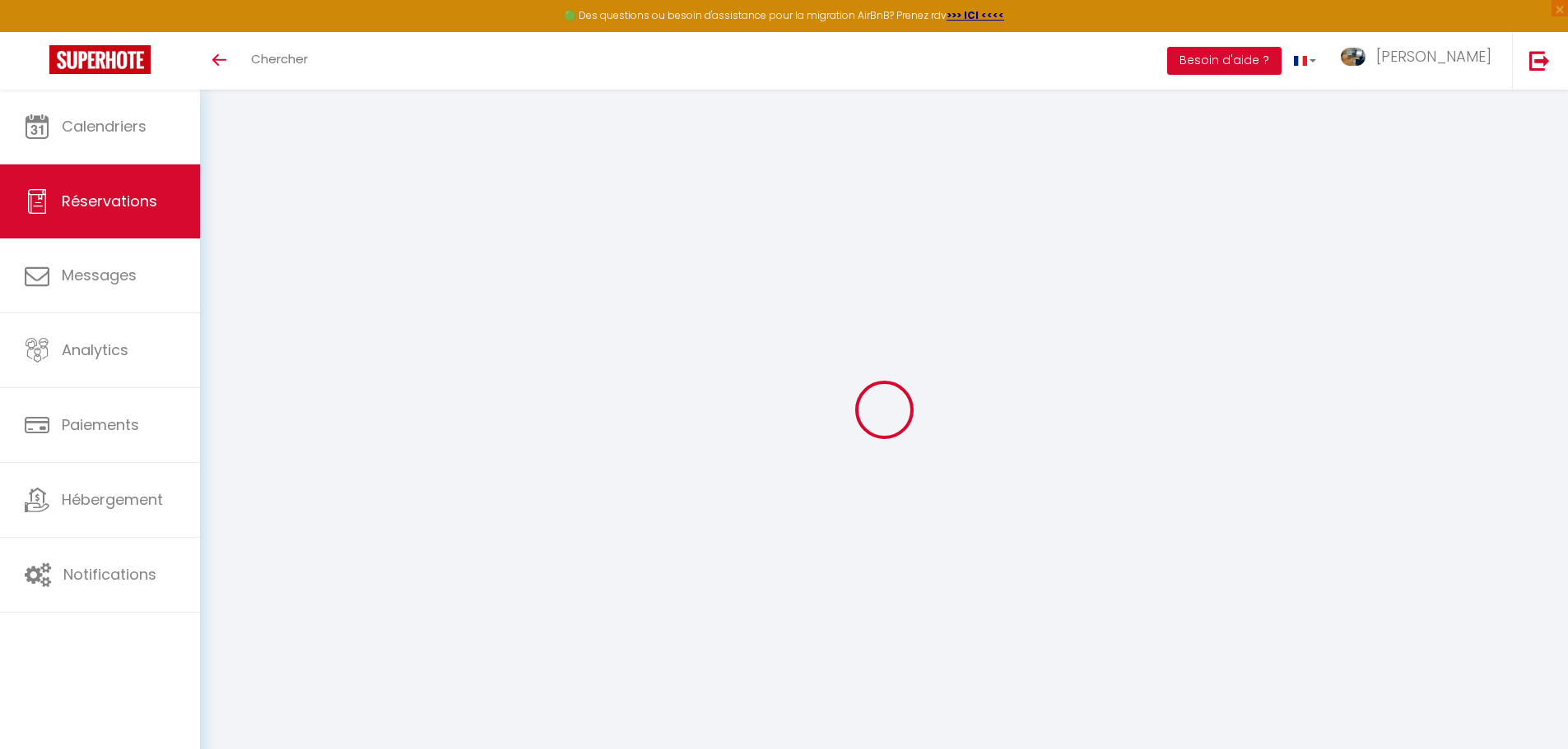
select select
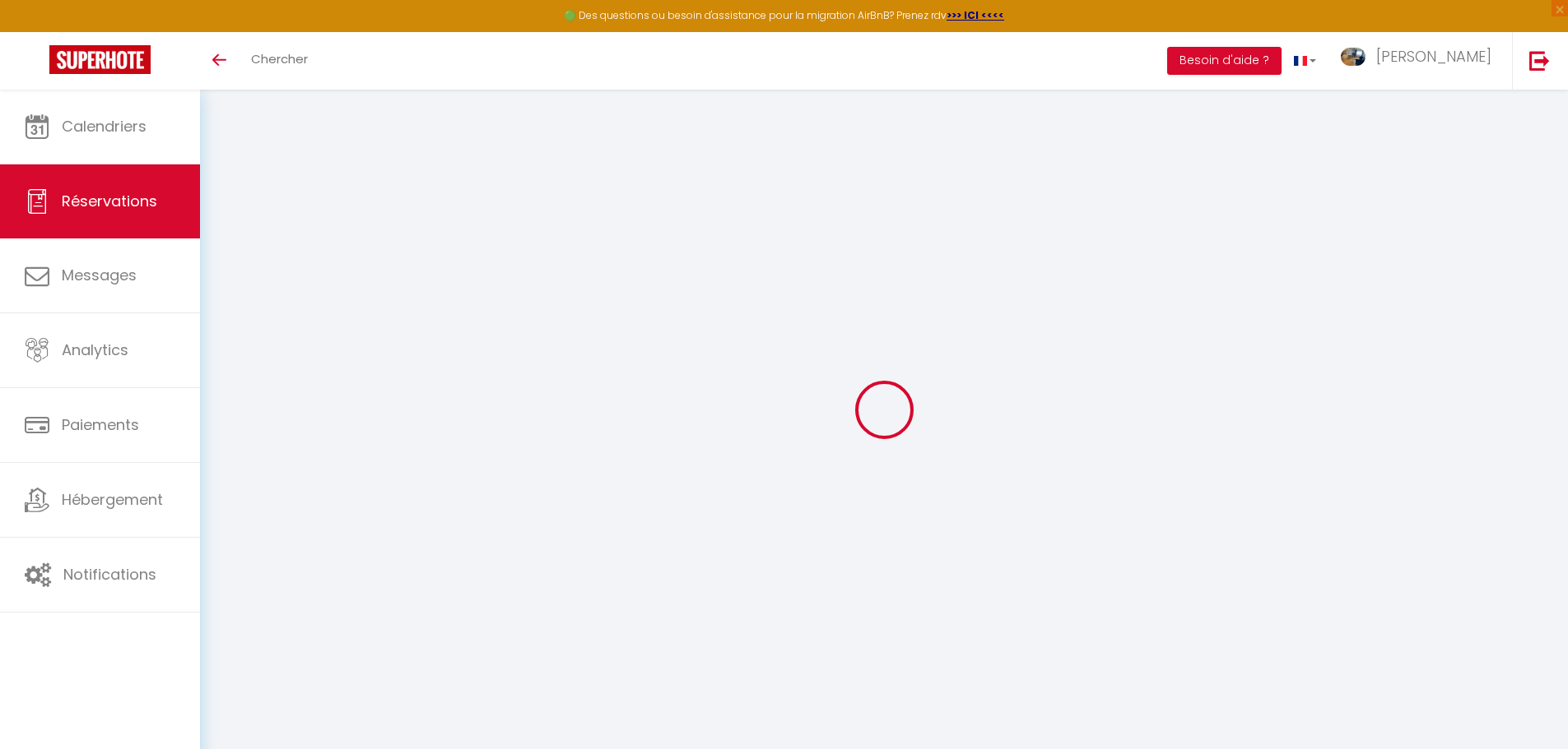
type input "Indisponible"
type input "Mihai"
type input "indisponiblemihai@yahoo.fr"
type input "0607404880"
select select
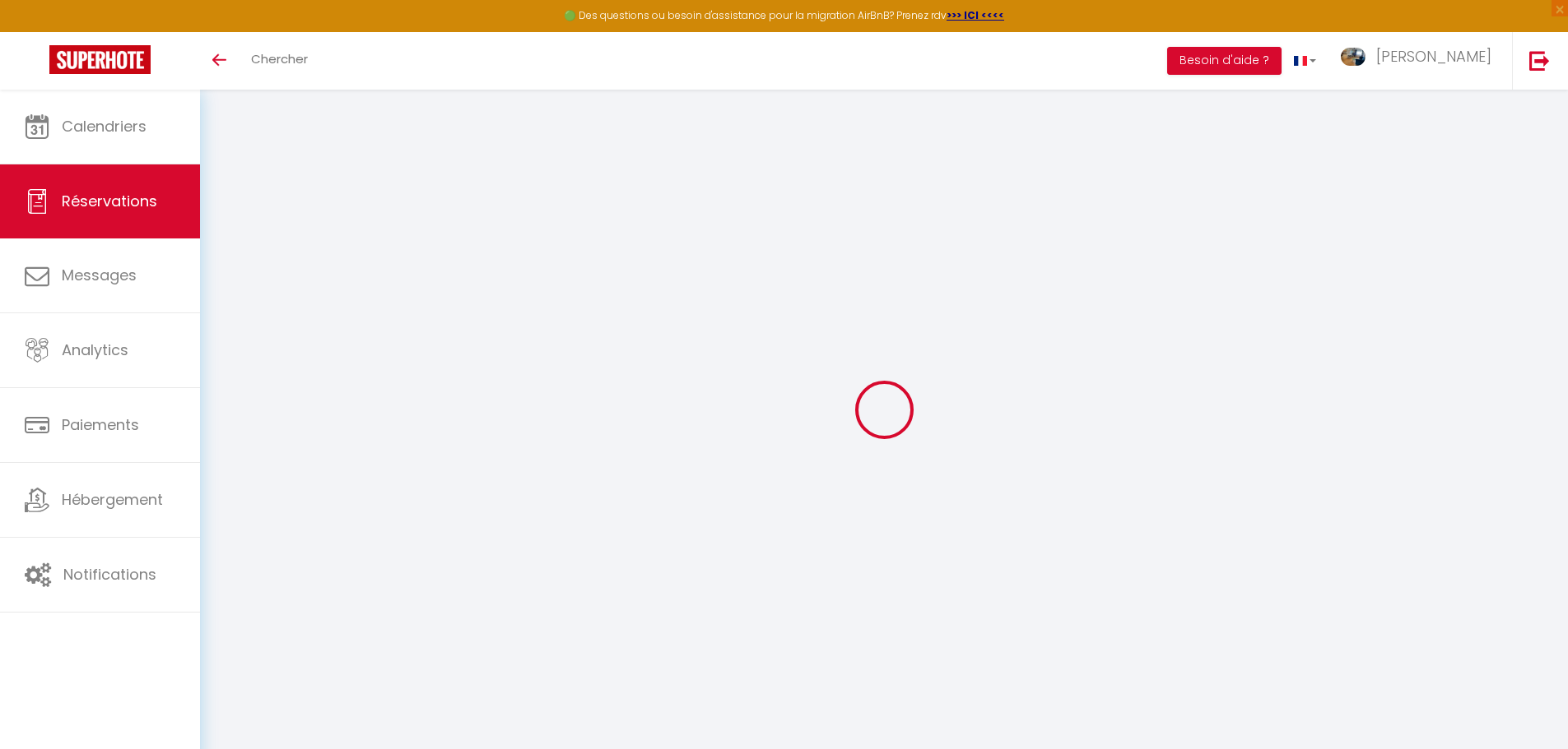
select select "29136"
select select "0"
type input "Ven 10 Octobre 2025"
select select
type input "Lun 13 Octobre 2025"
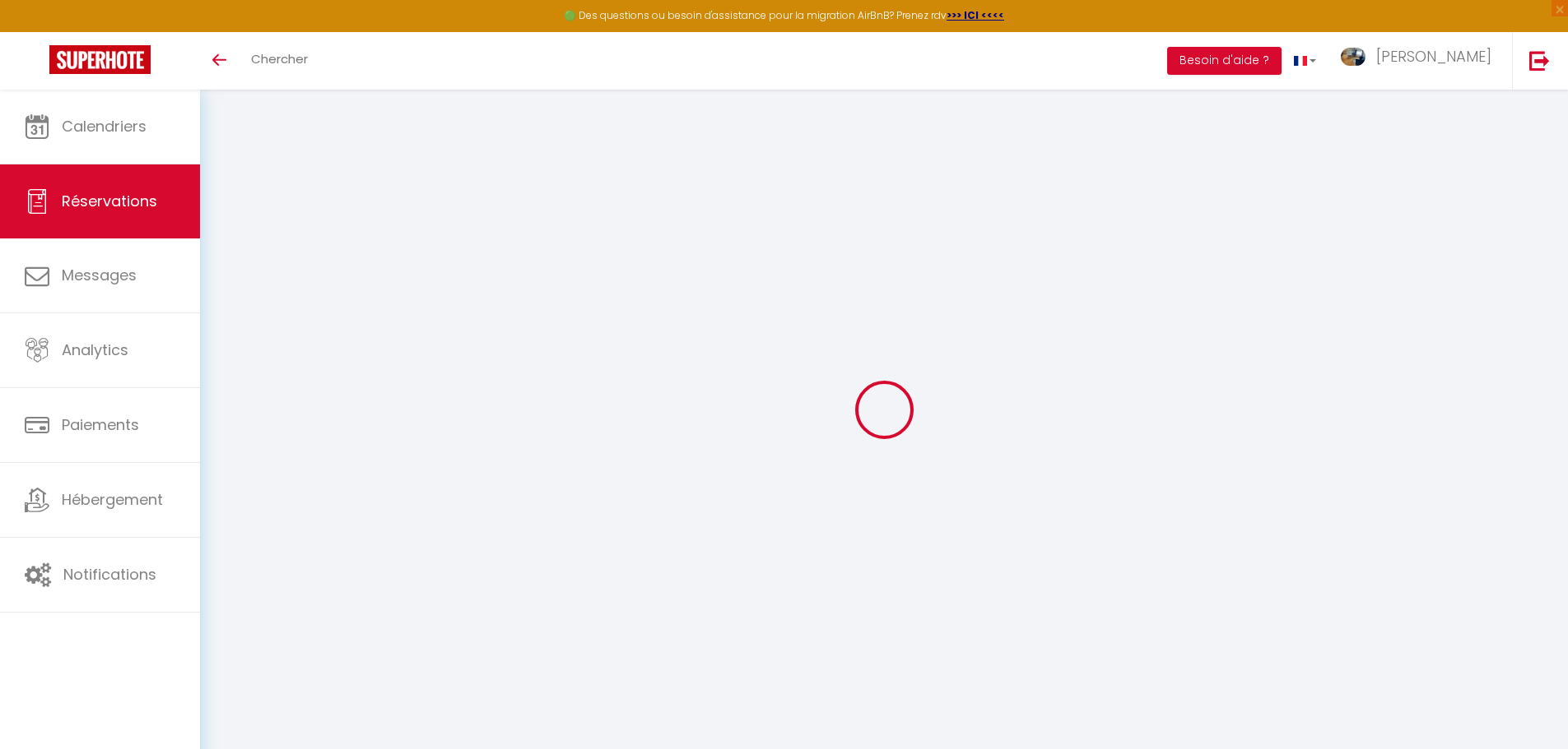
select select
type input "0"
select select "10"
select select "14"
checkbox input "false"
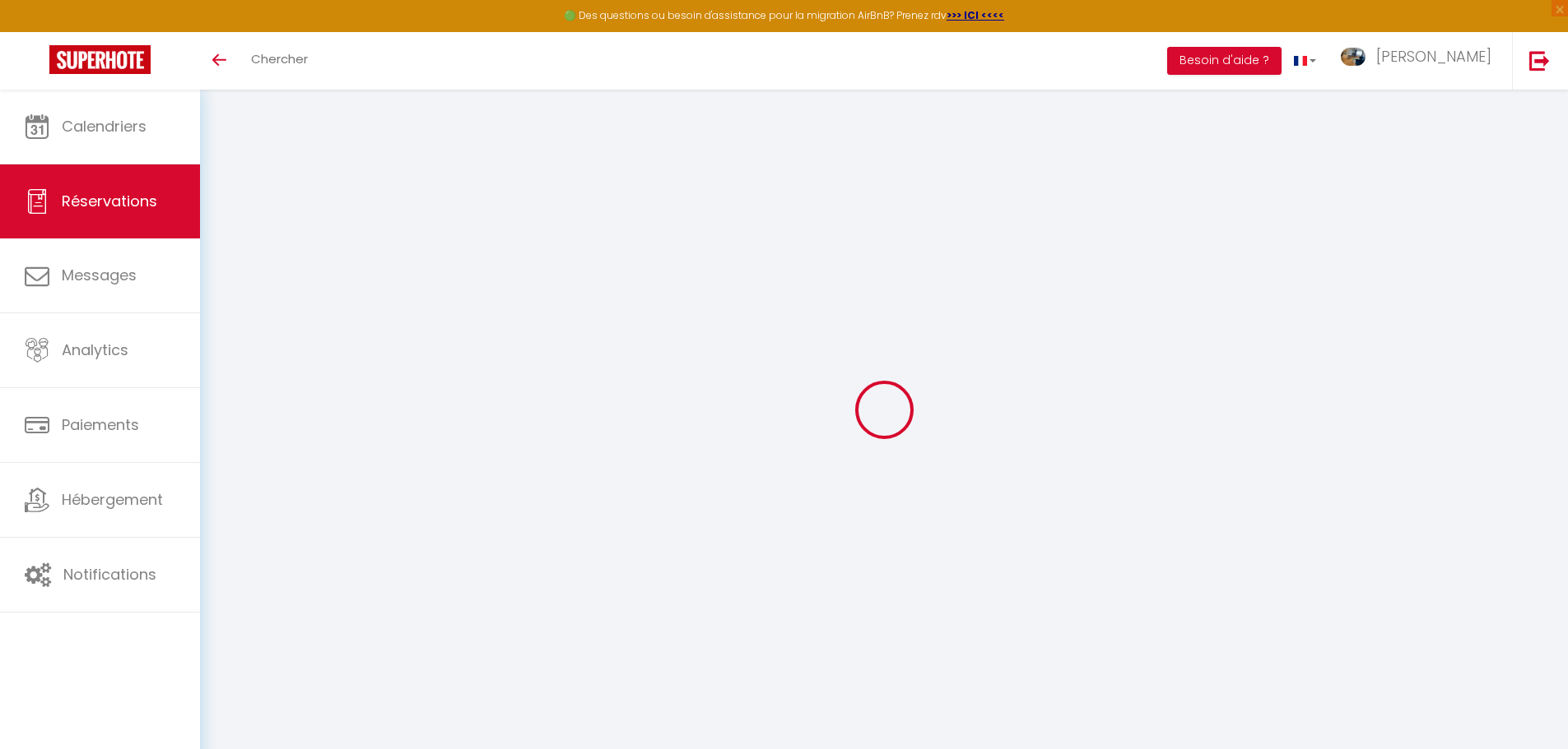
type input "0"
select select "73"
type input "0"
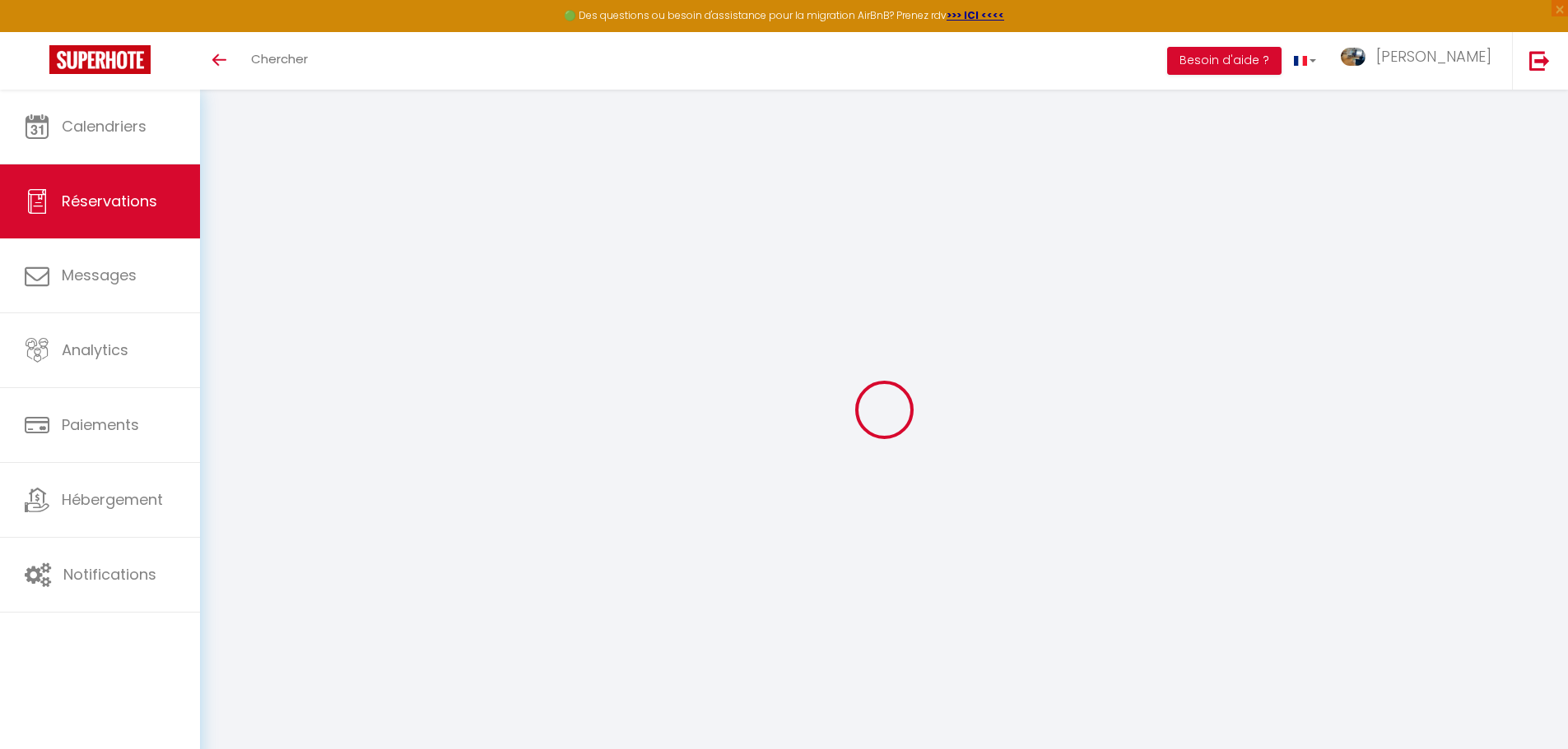
select select
checkbox input "false"
select select
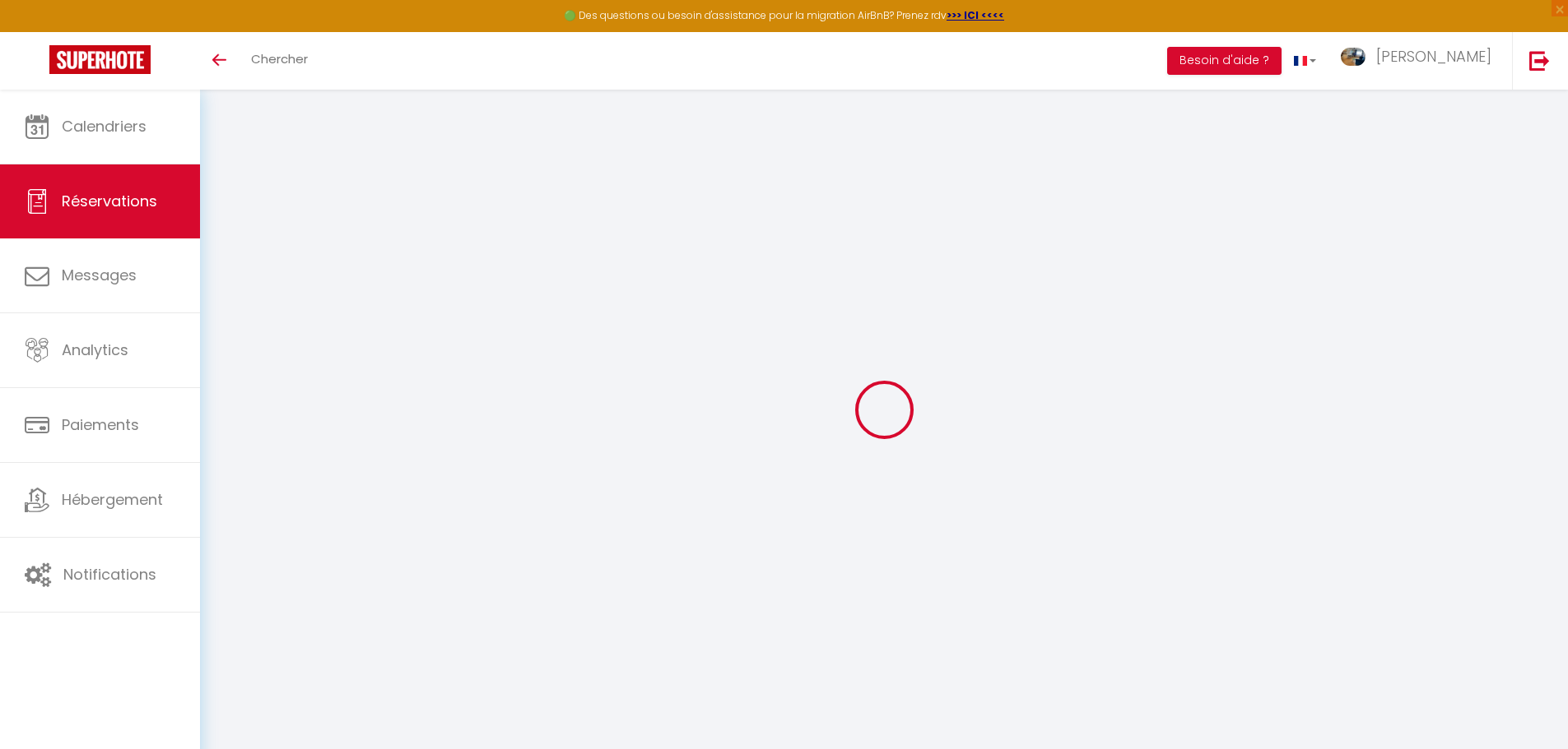
select select
checkbox input "false"
select select
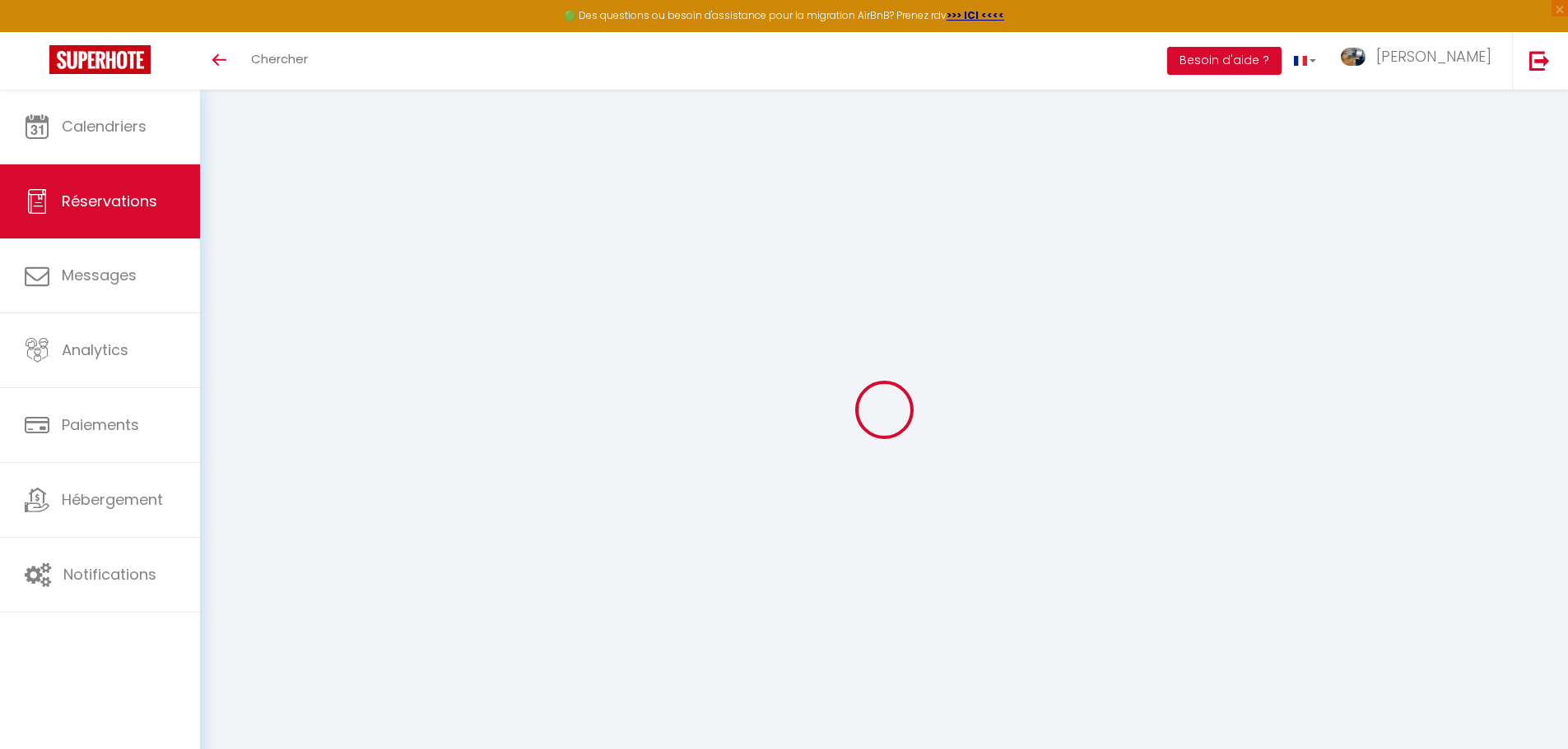
select select
checkbox input "false"
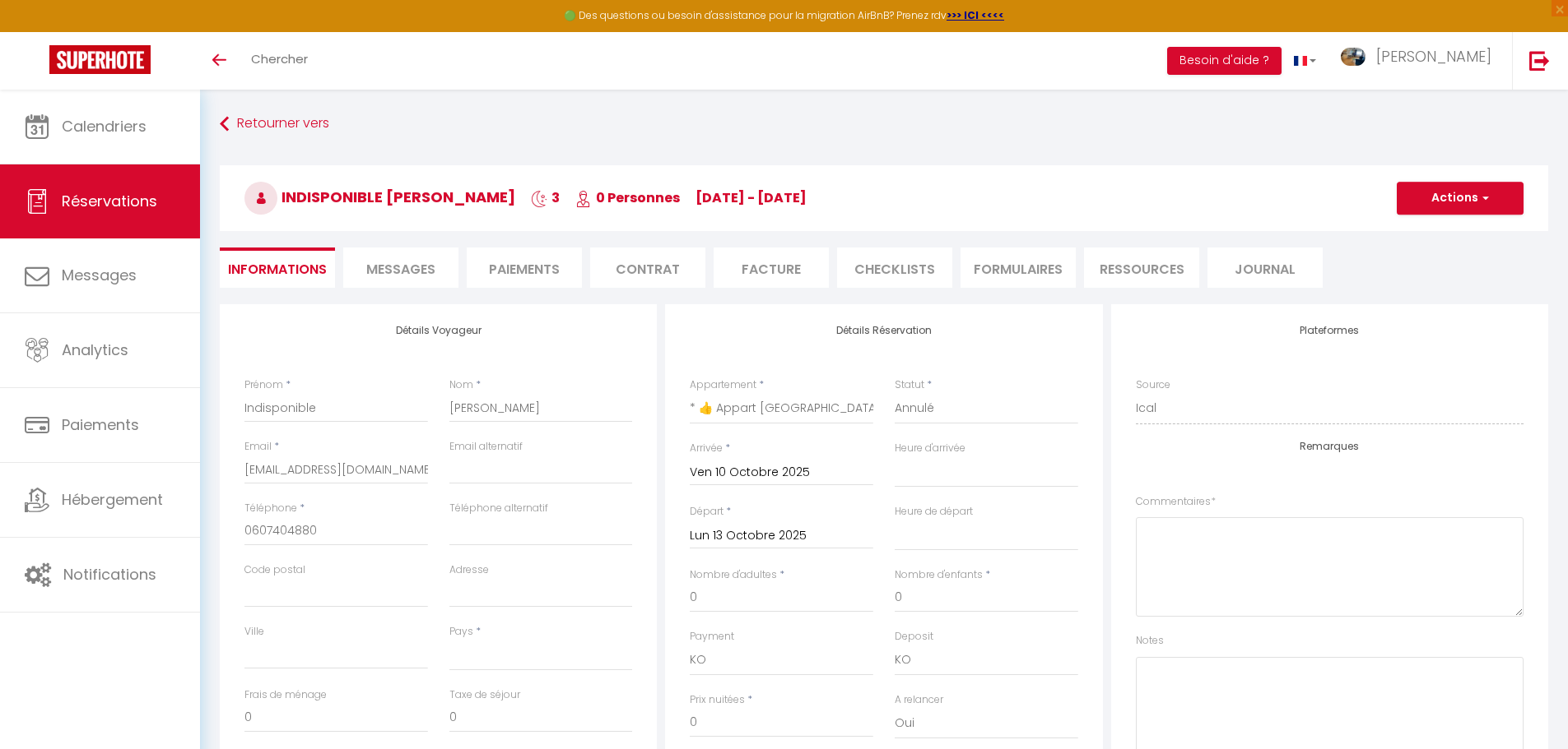
select select
checkbox input "false"
select select
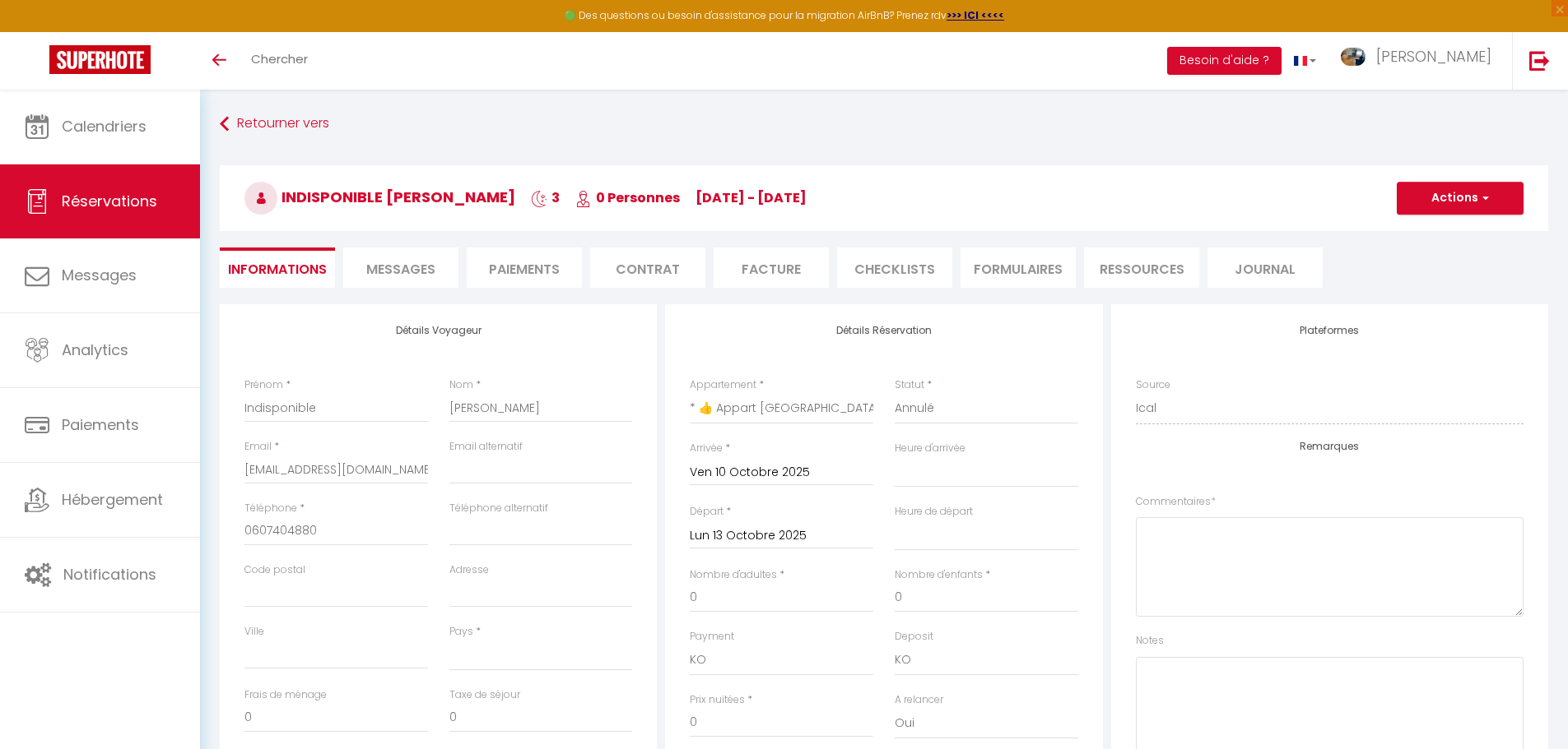
select select
checkbox input "false"
select select
checkbox input "false"
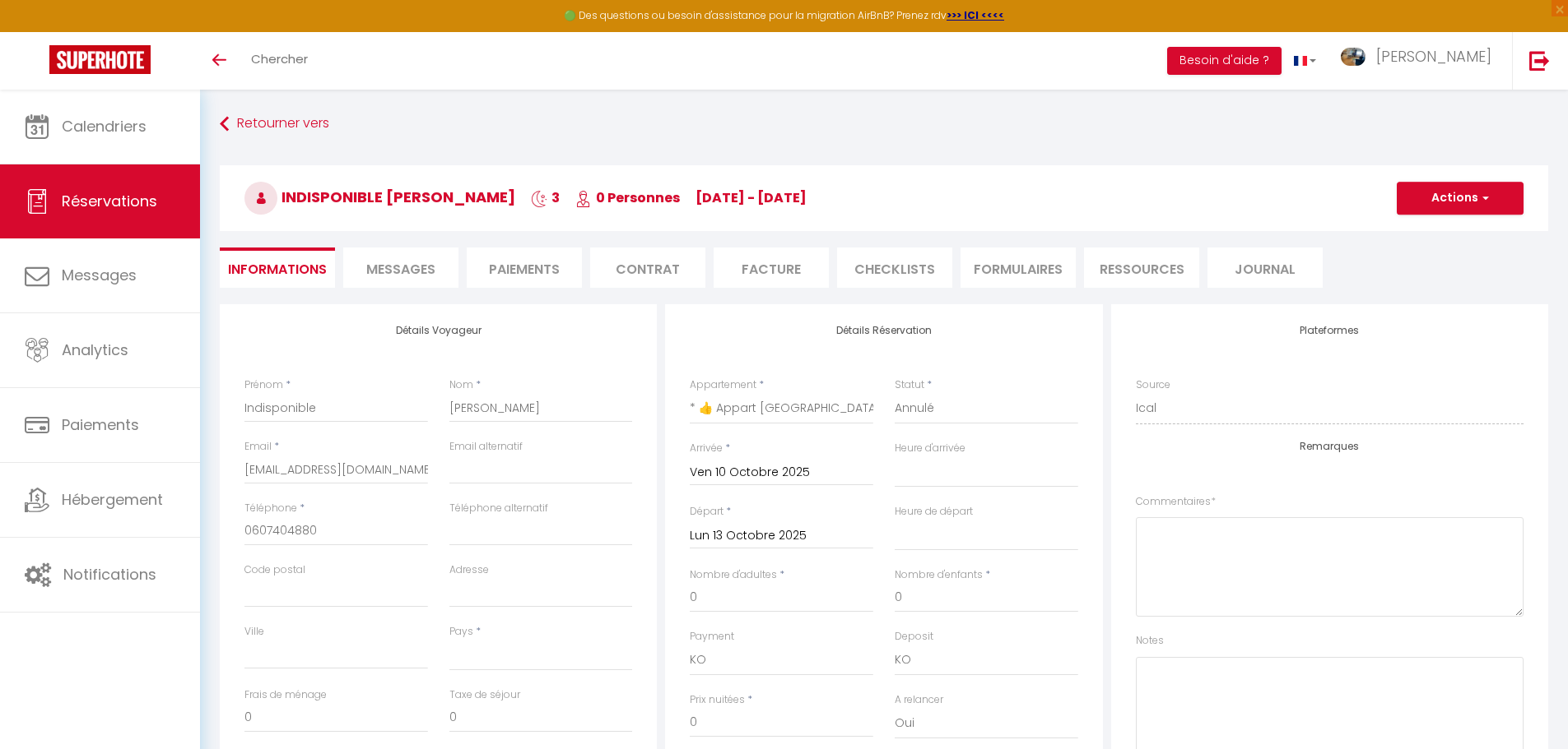
select select
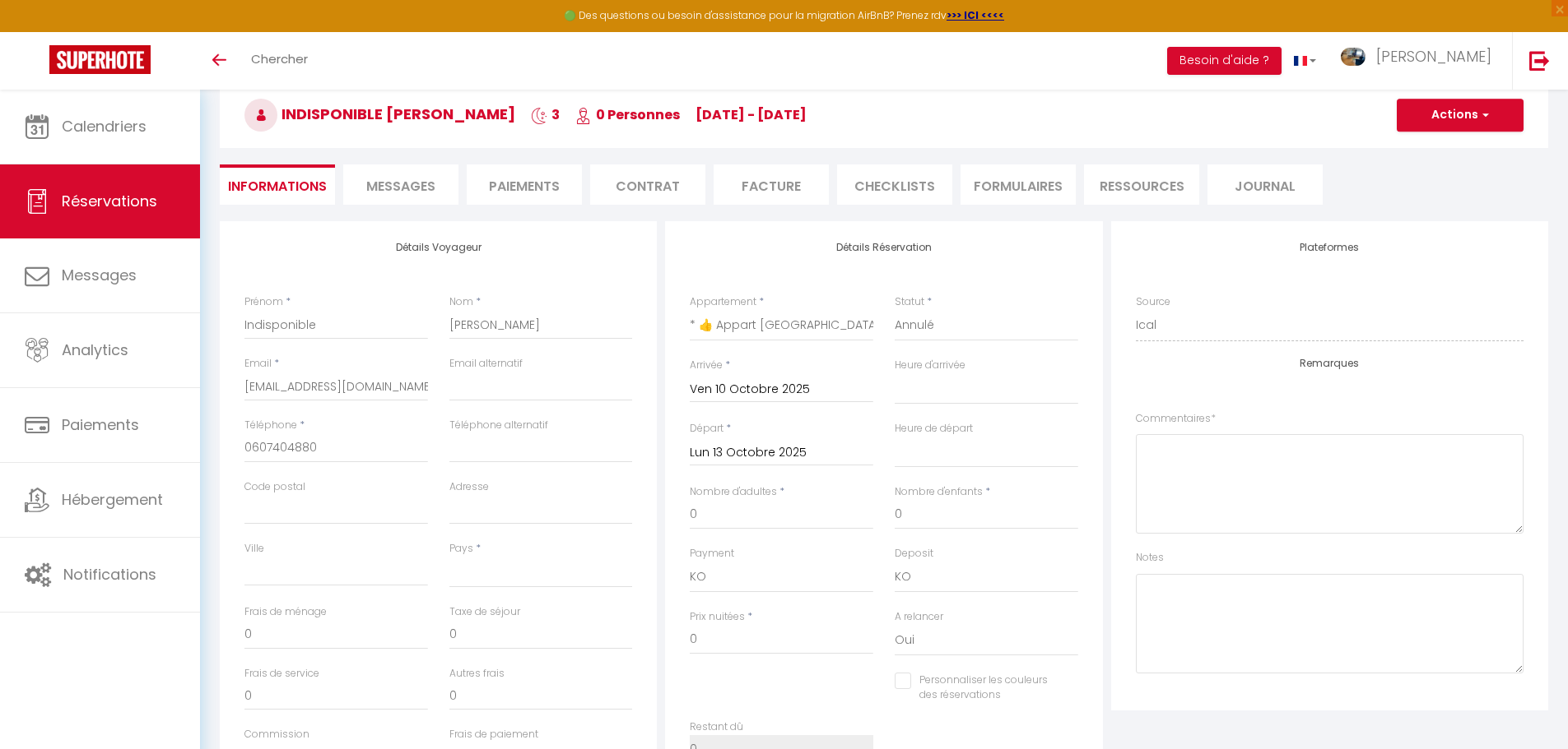
scroll to position [82, 0]
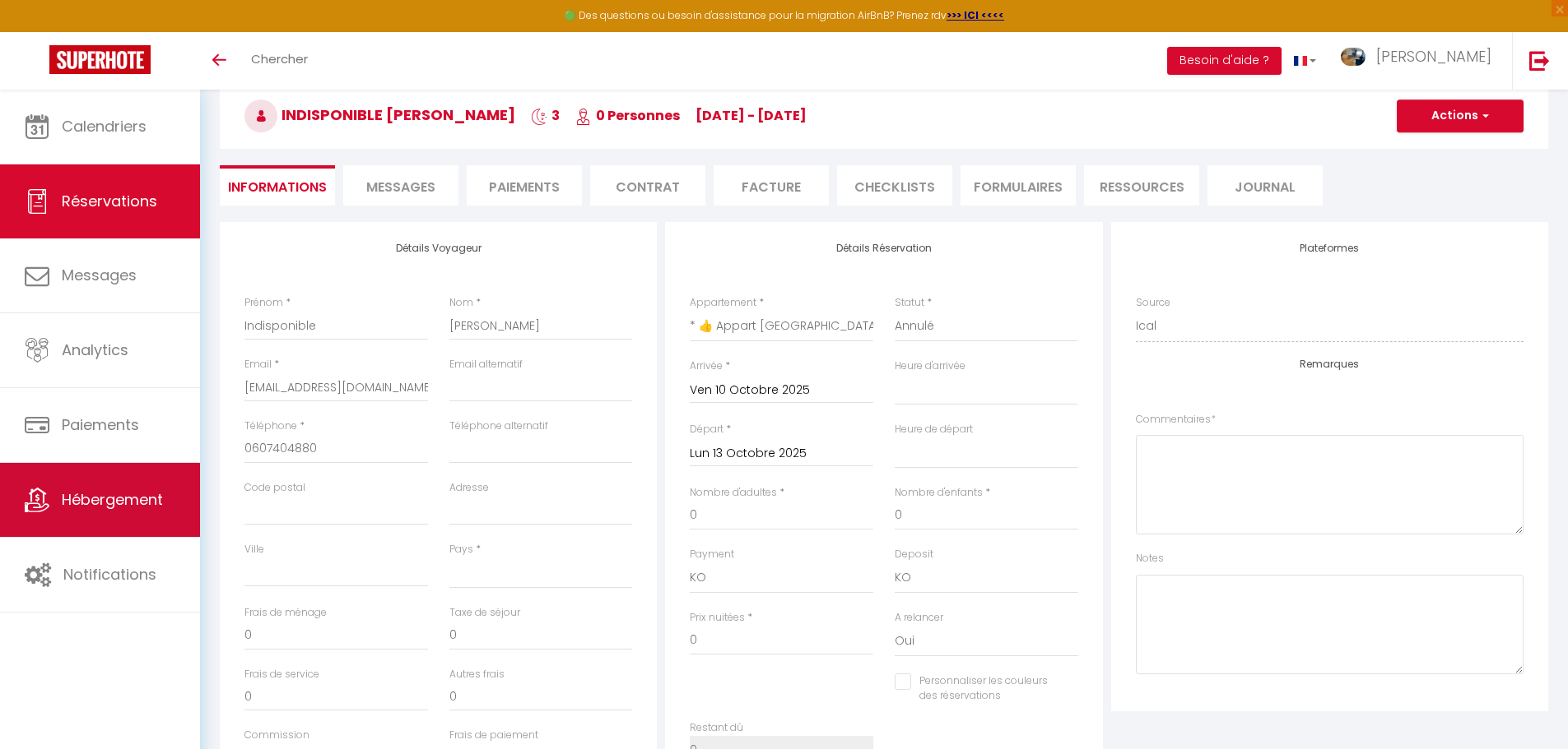
click at [74, 504] on span "Hébergement" at bounding box center [113, 500] width 101 height 21
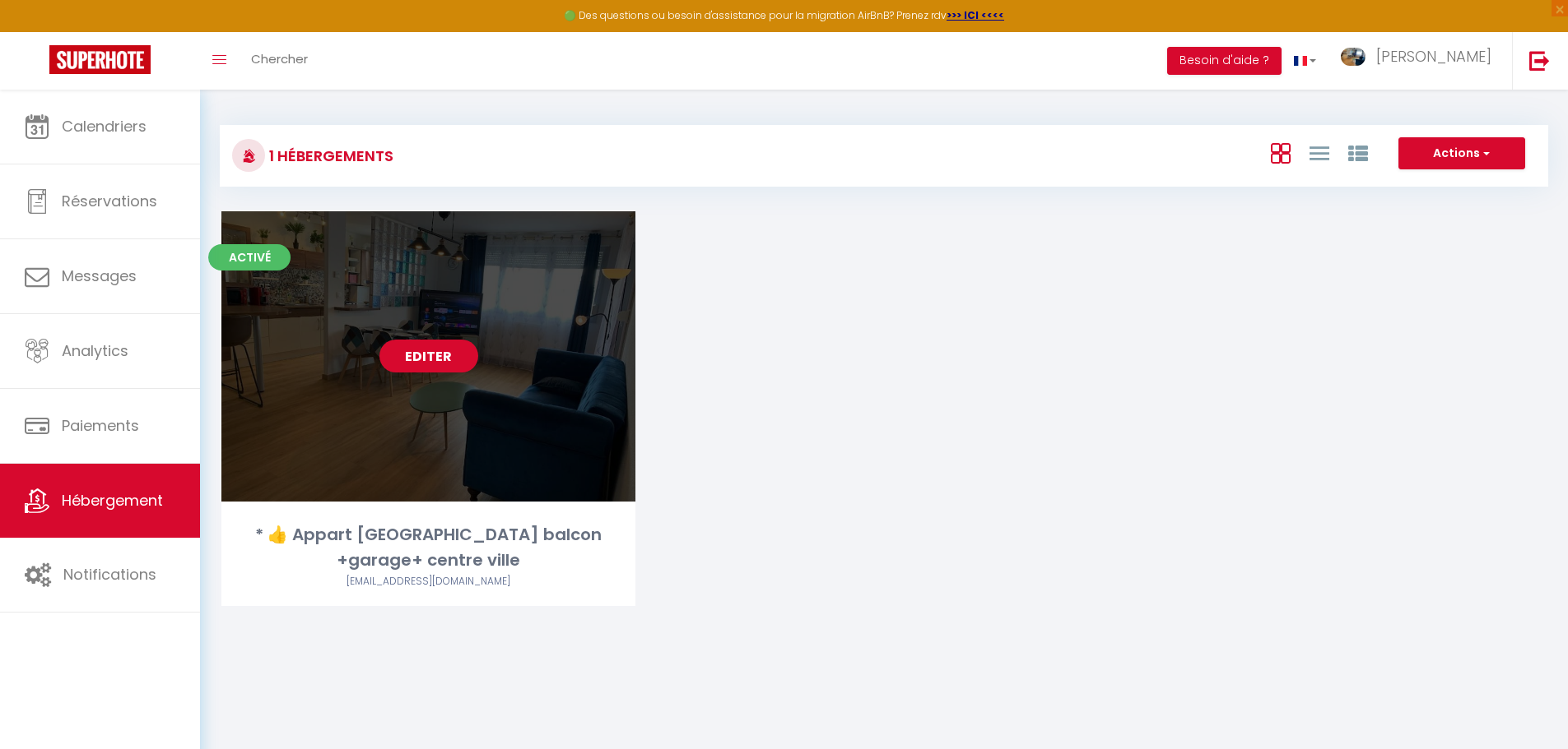
click at [448, 362] on link "Editer" at bounding box center [429, 357] width 99 height 33
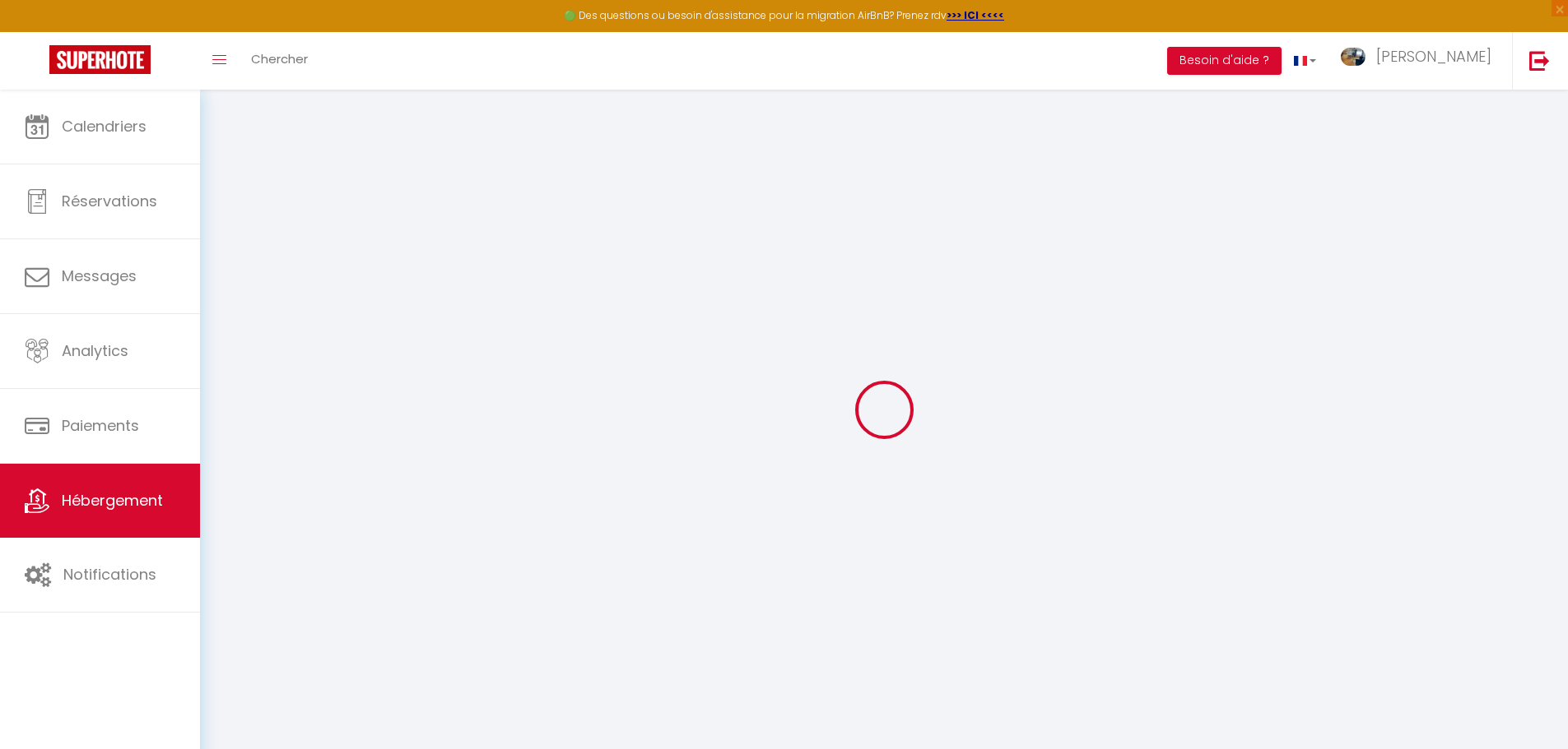
select select "4094-49494678"
select select "- 2 %"
select select "+ 67 %"
select select "- 10 %"
select select
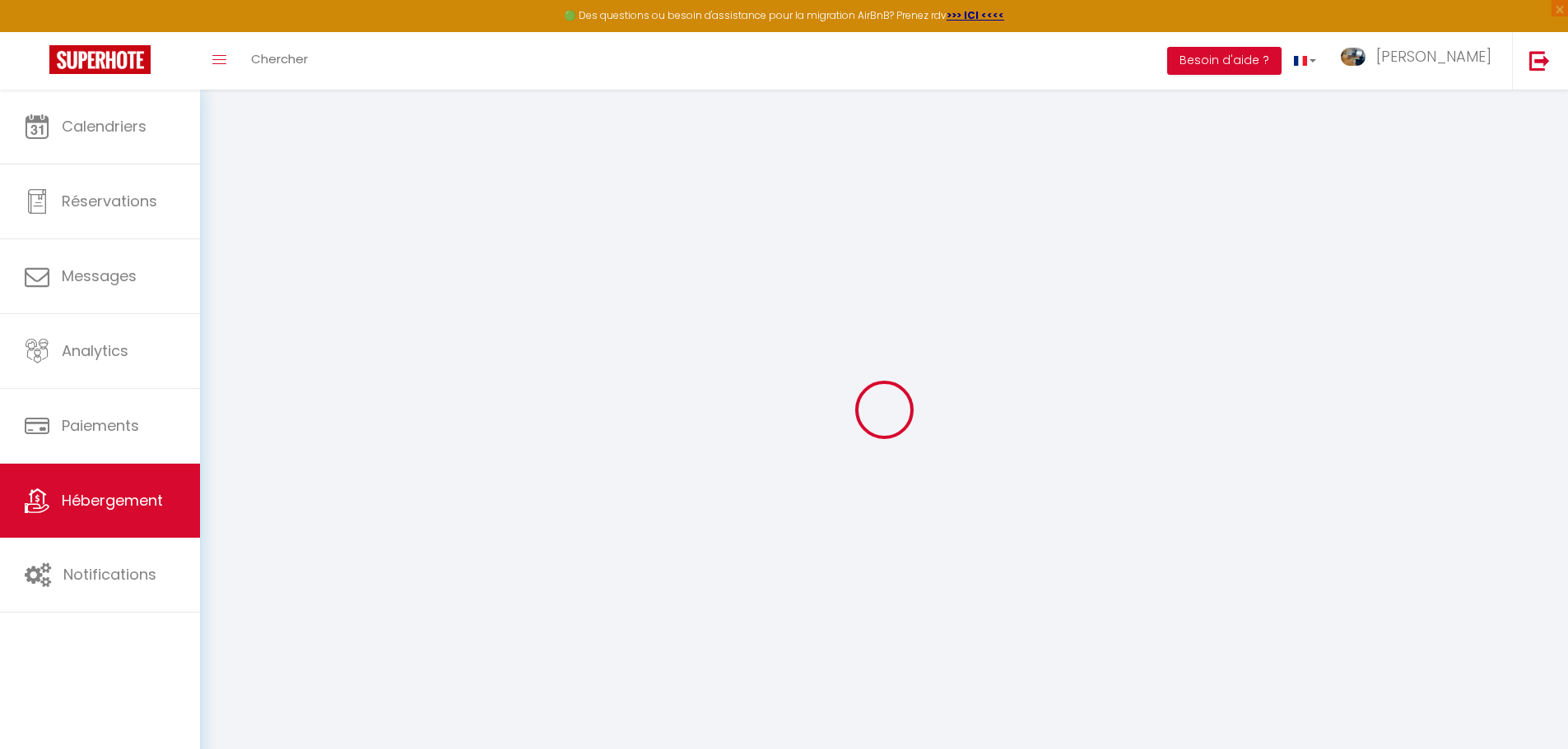
checkbox input "false"
select select
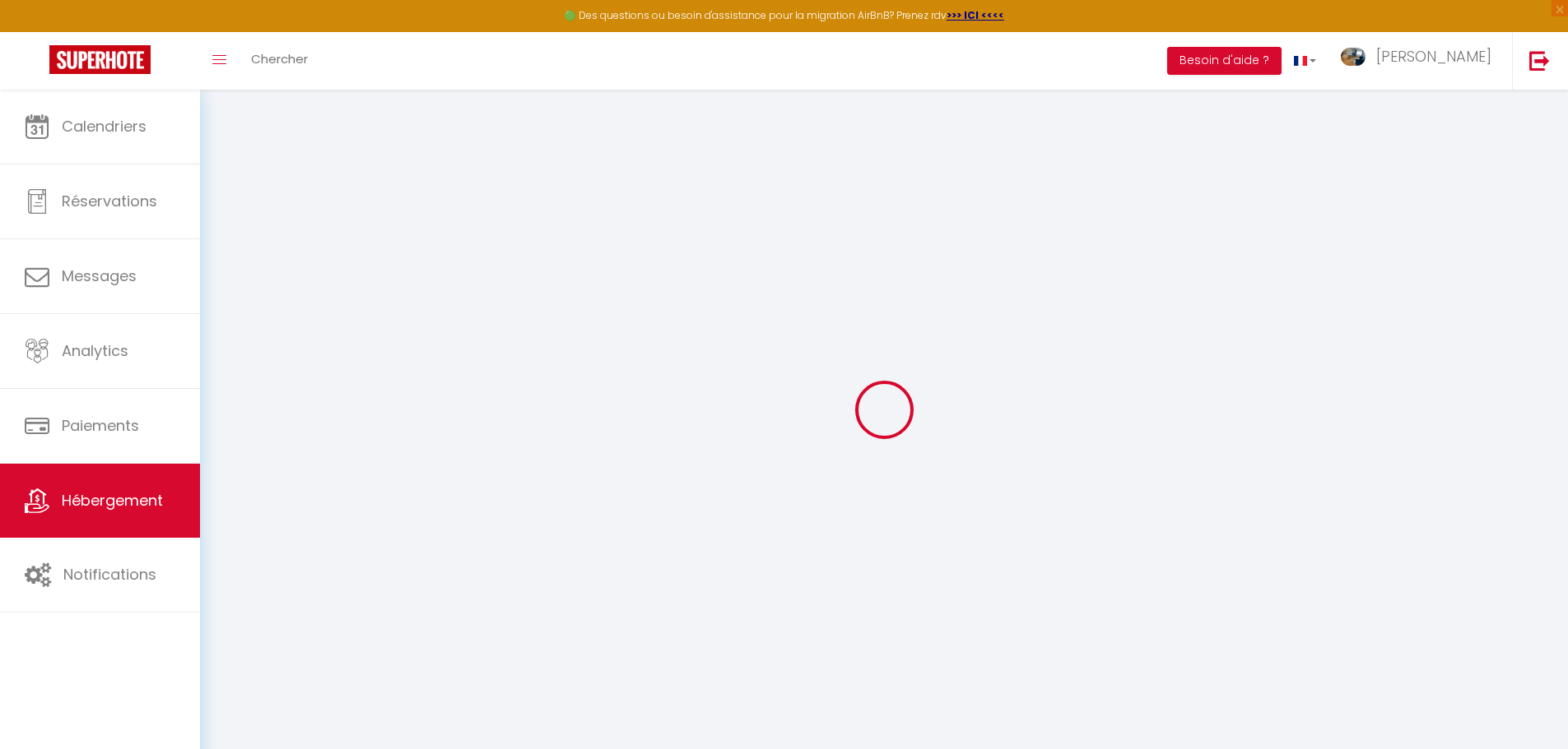
select select "EUR"
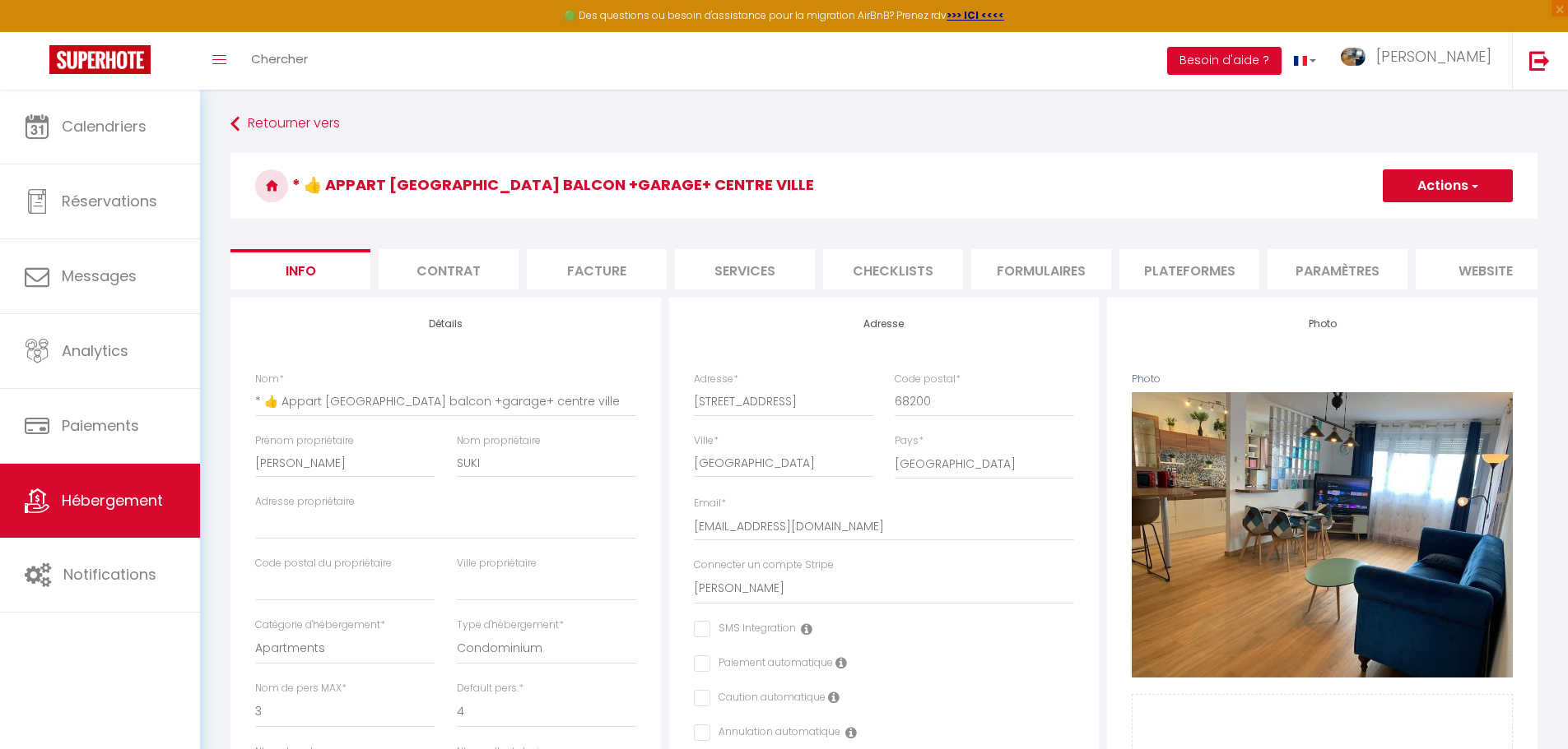
click at [1167, 273] on li "Plateformes" at bounding box center [1189, 269] width 140 height 40
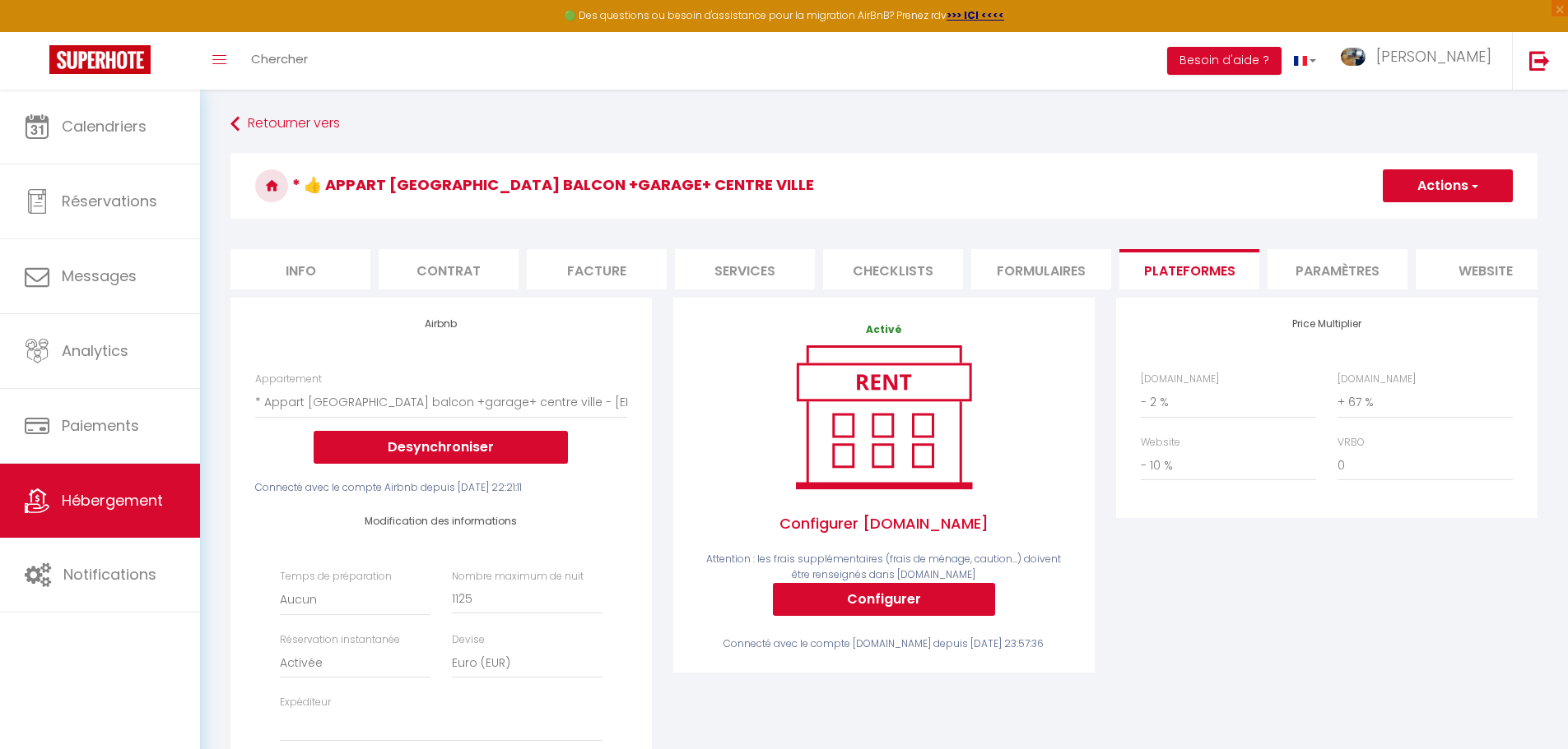
select select
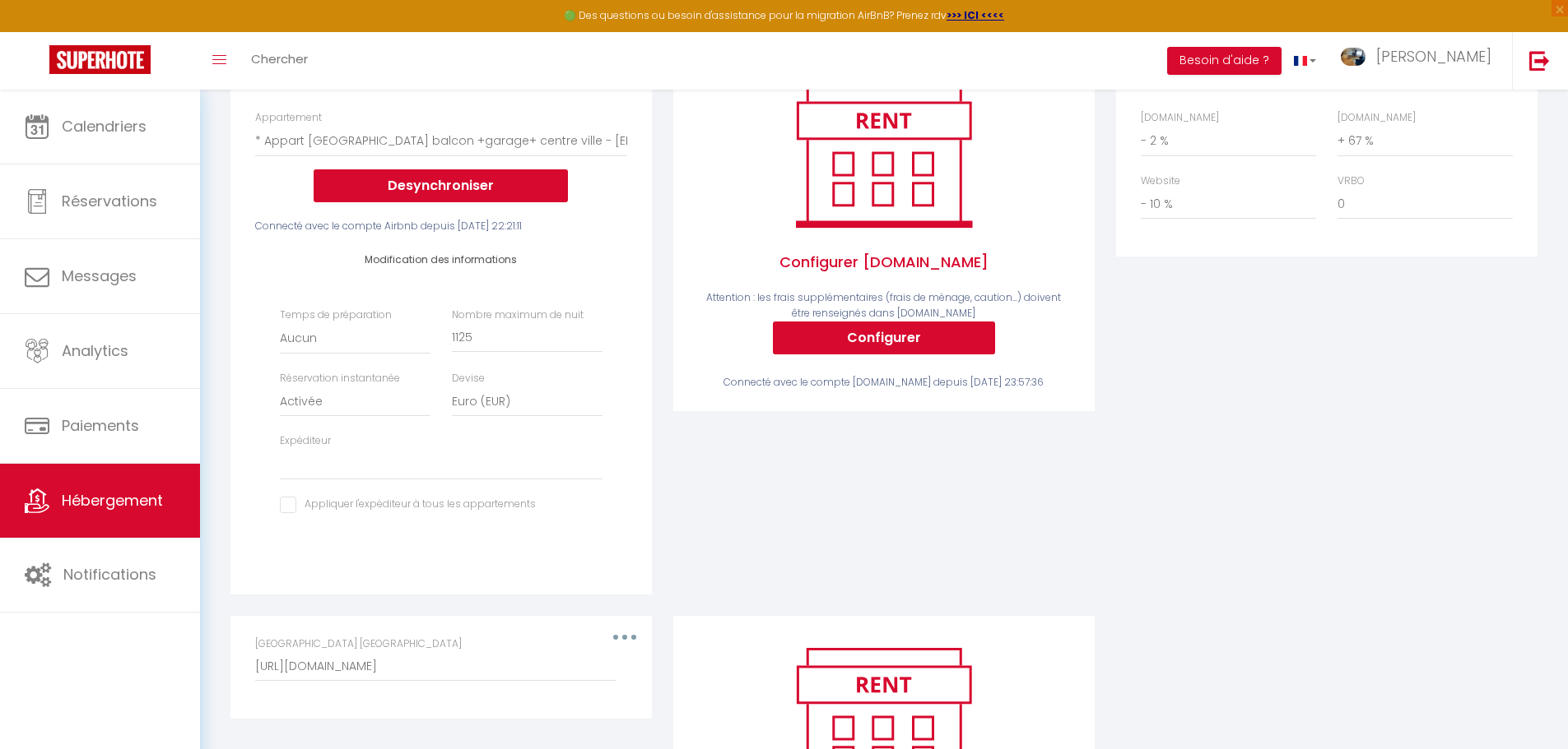
scroll to position [267, 0]
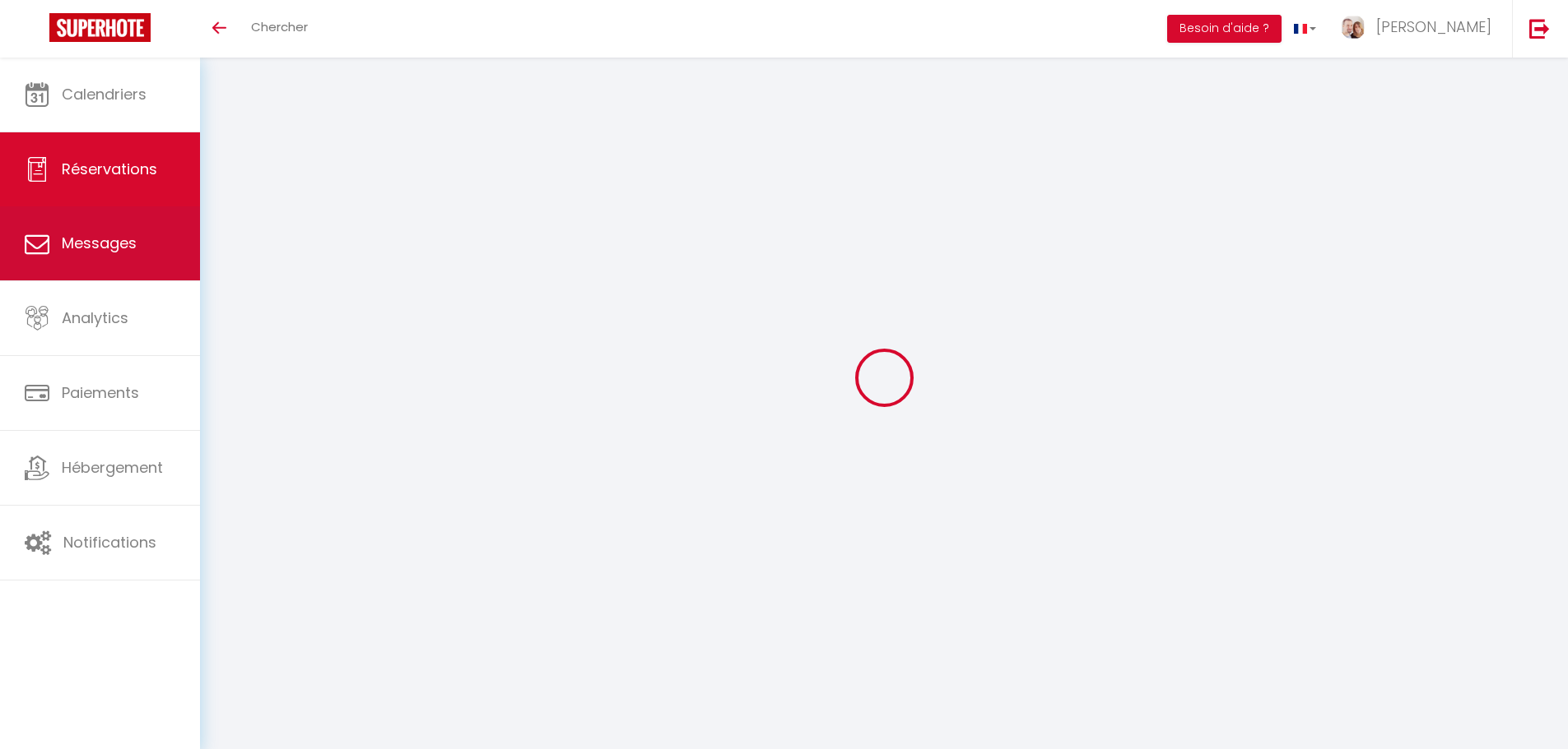
select select
checkbox input "false"
select select
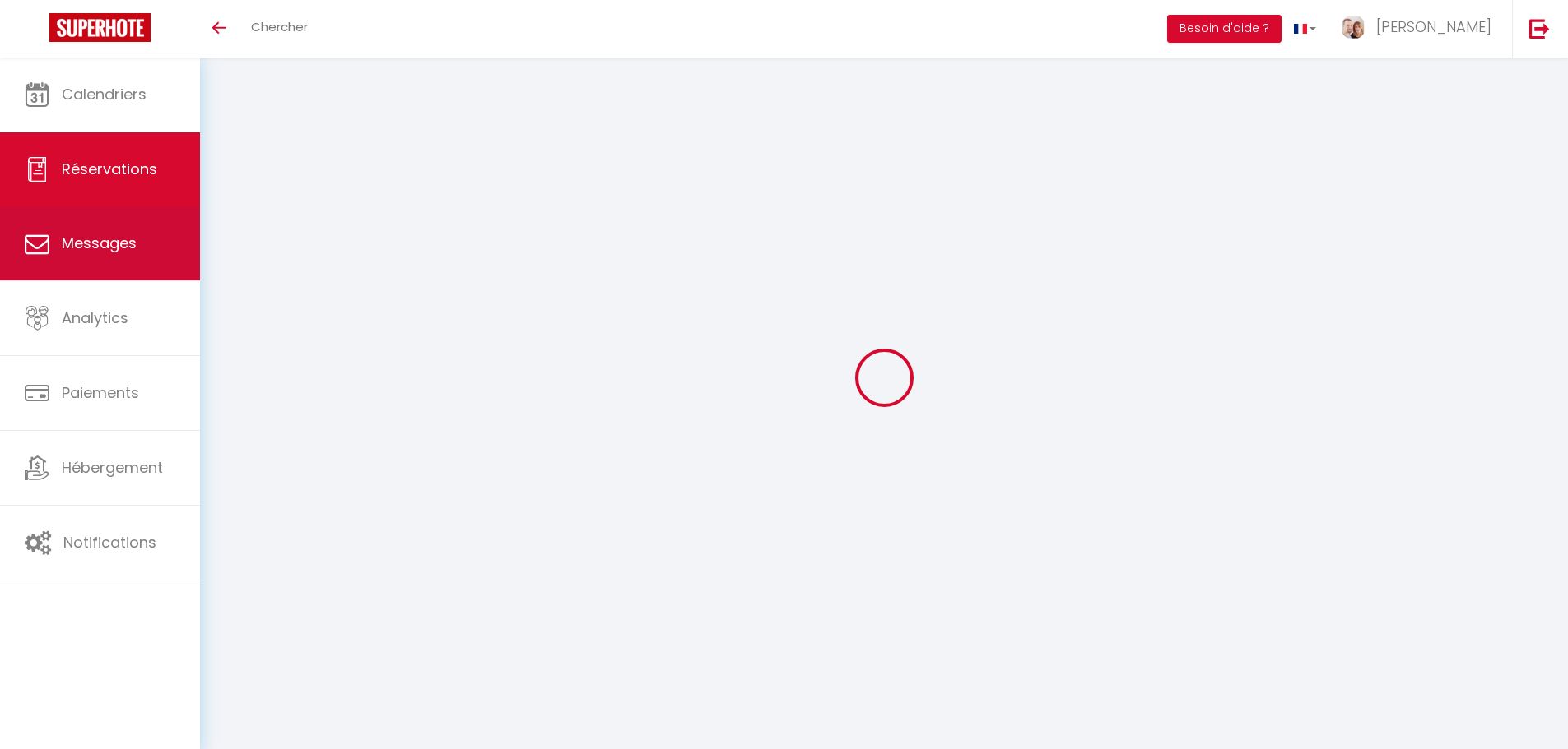
checkbox input "false"
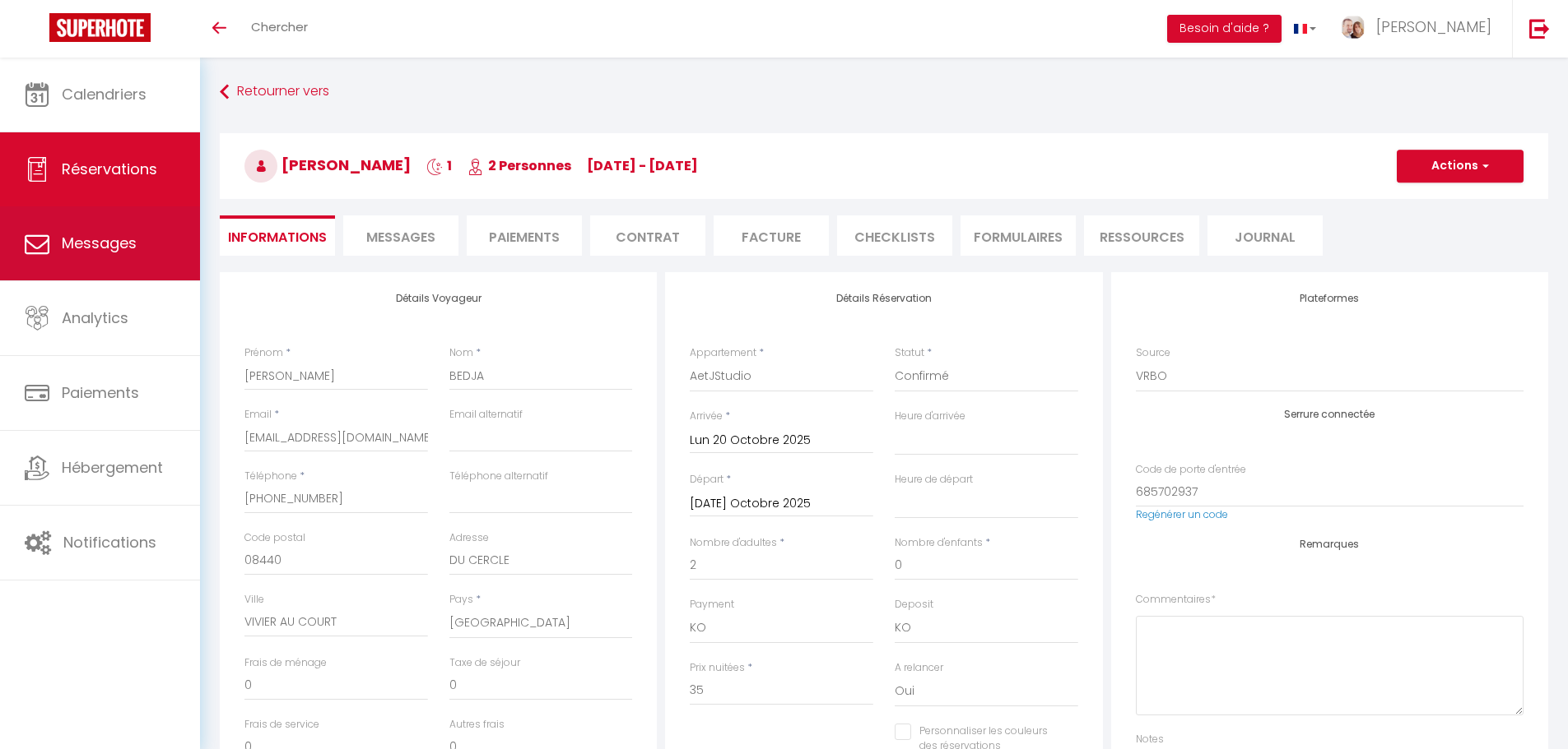
type input "5"
type input "1"
select select
checkbox input "false"
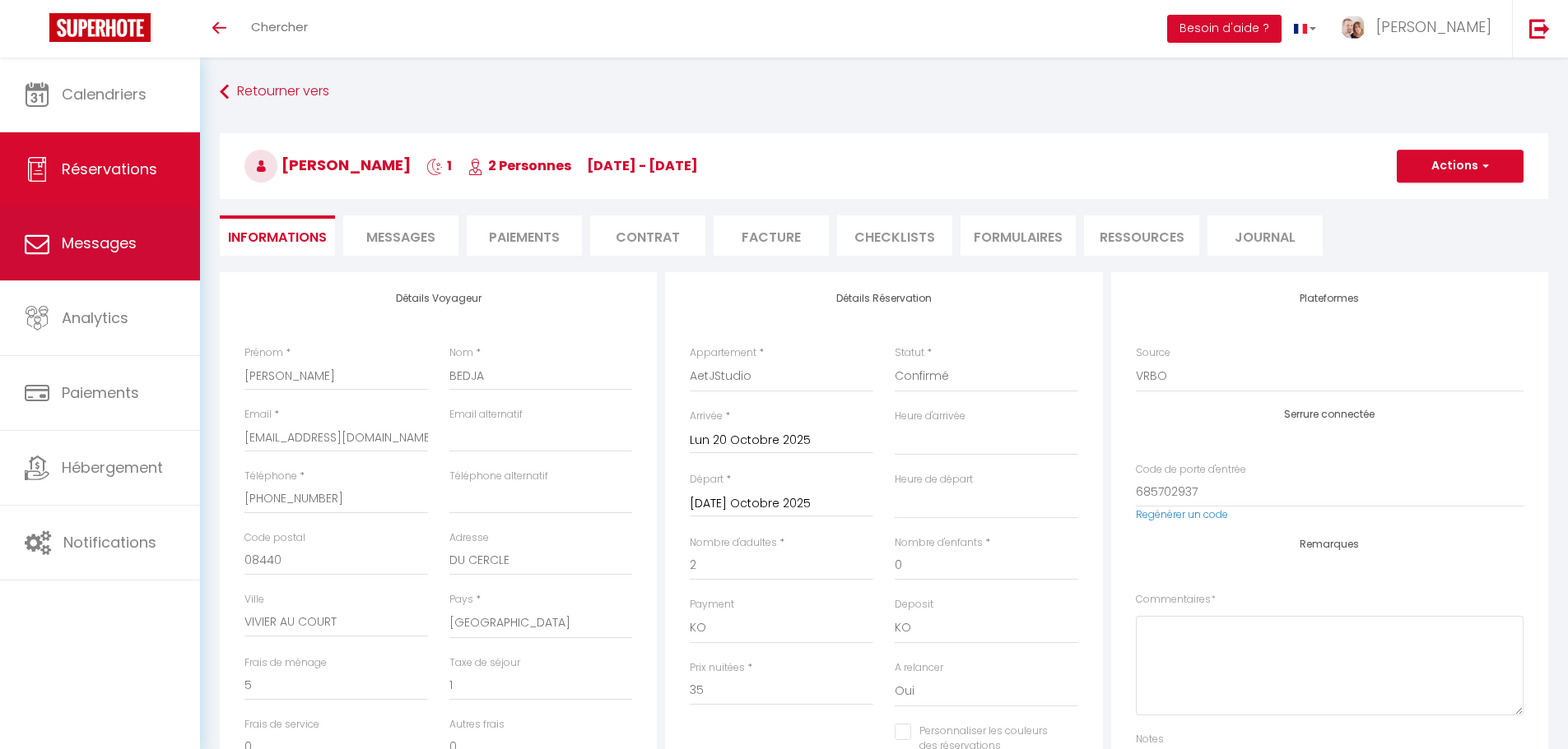
select select
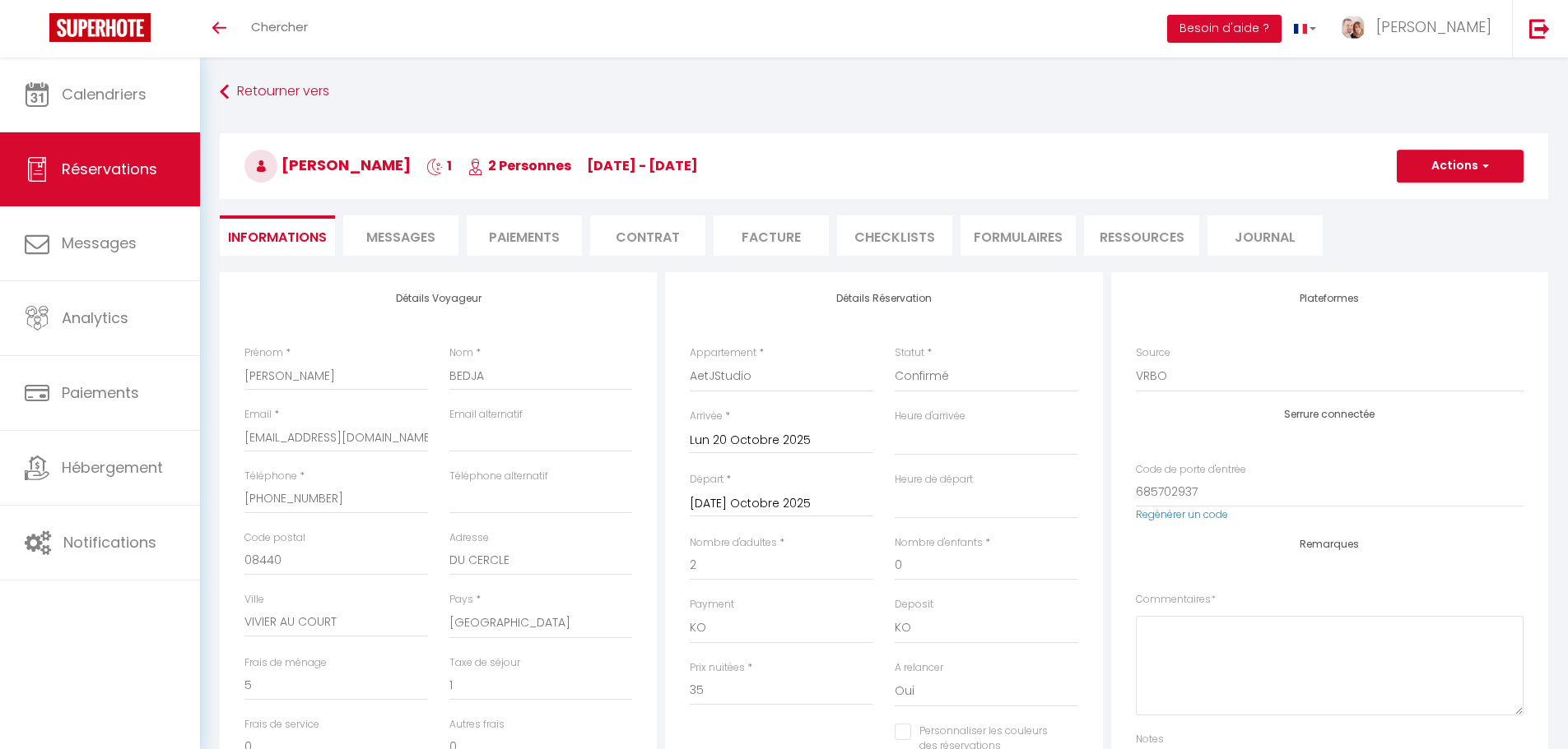
click at [538, 225] on li "Paiements" at bounding box center [525, 236] width 115 height 40
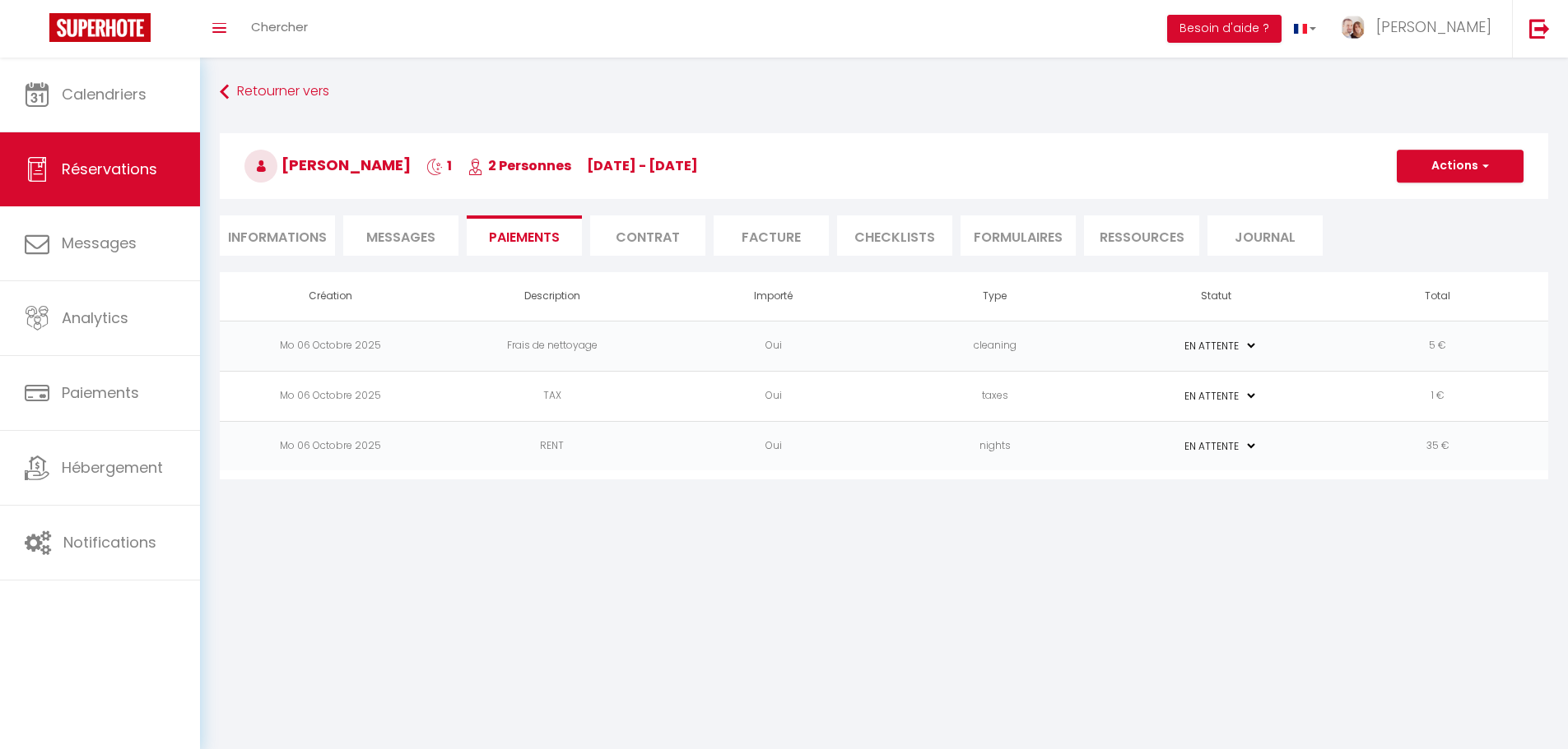
click at [407, 231] on span "Messages" at bounding box center [401, 238] width 69 height 19
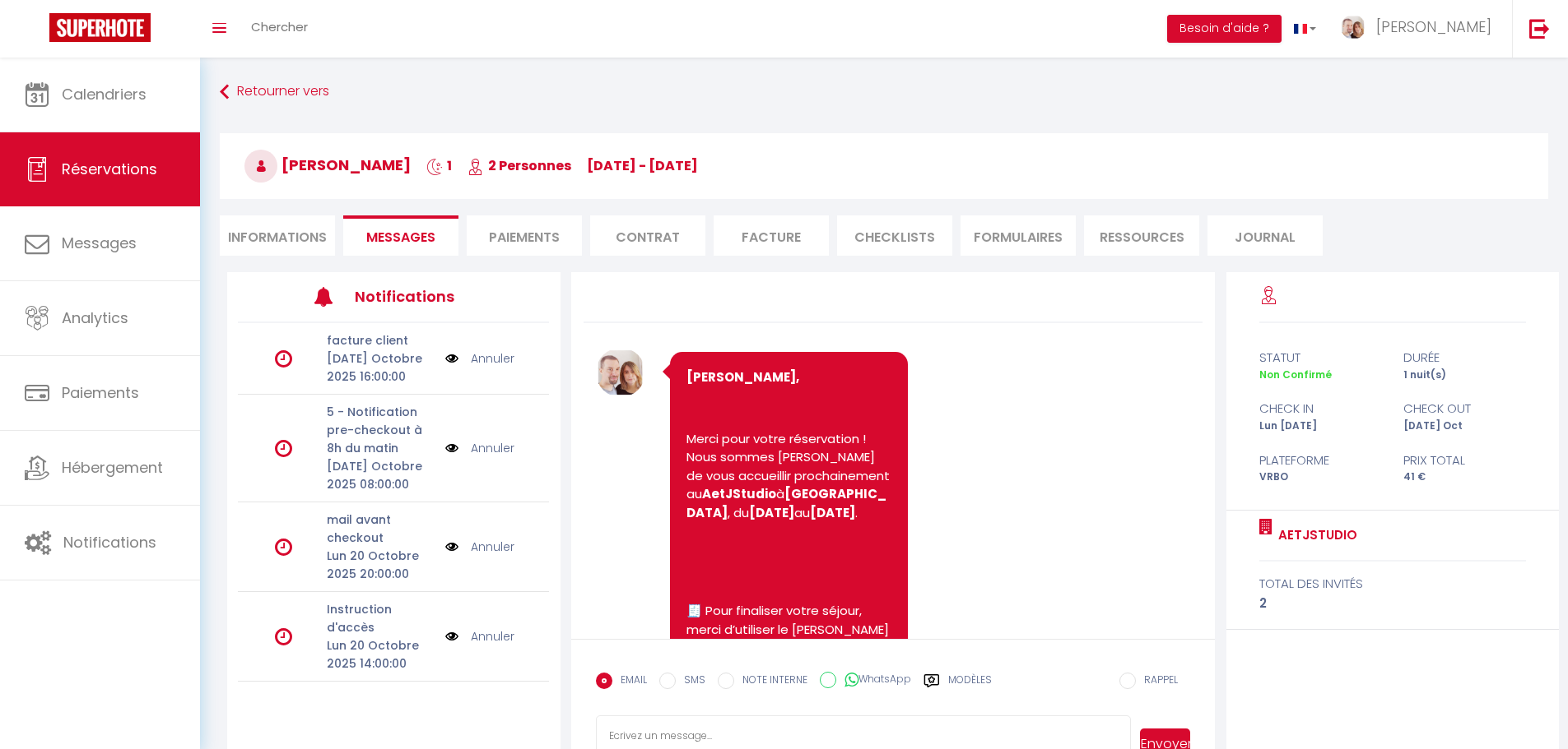
select select
click at [298, 233] on li "Informations" at bounding box center [277, 236] width 115 height 40
select select
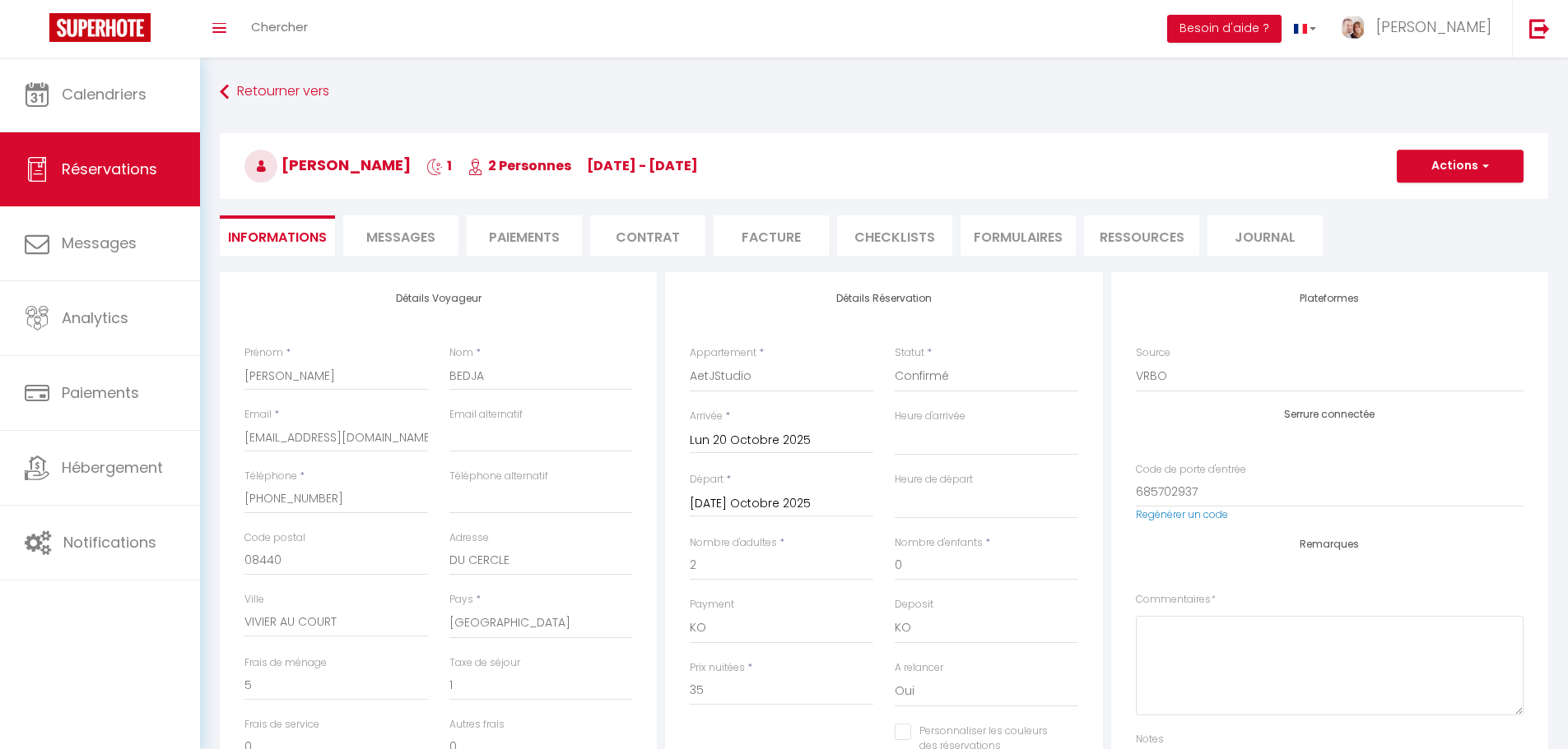
select select
checkbox input "false"
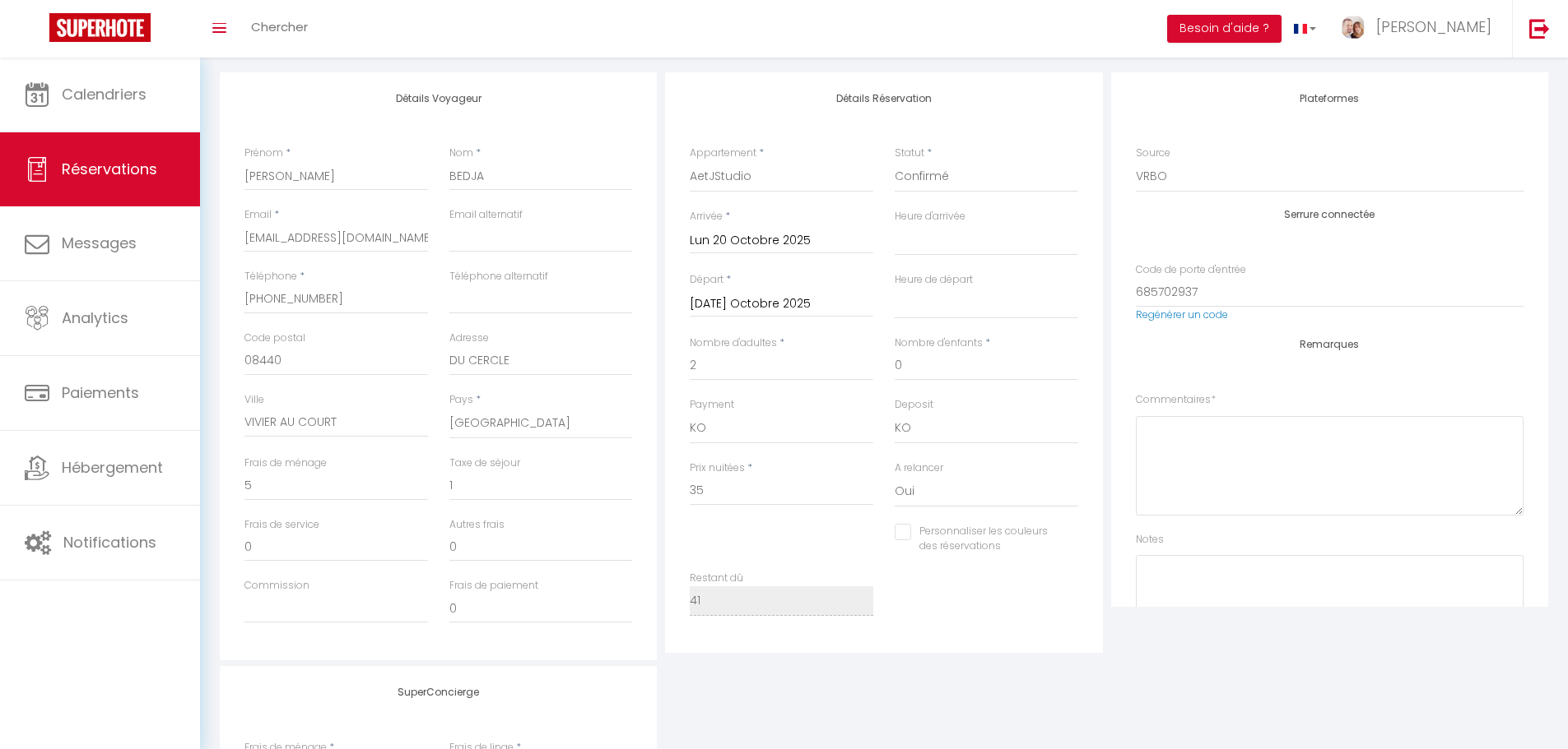
scroll to position [164, 0]
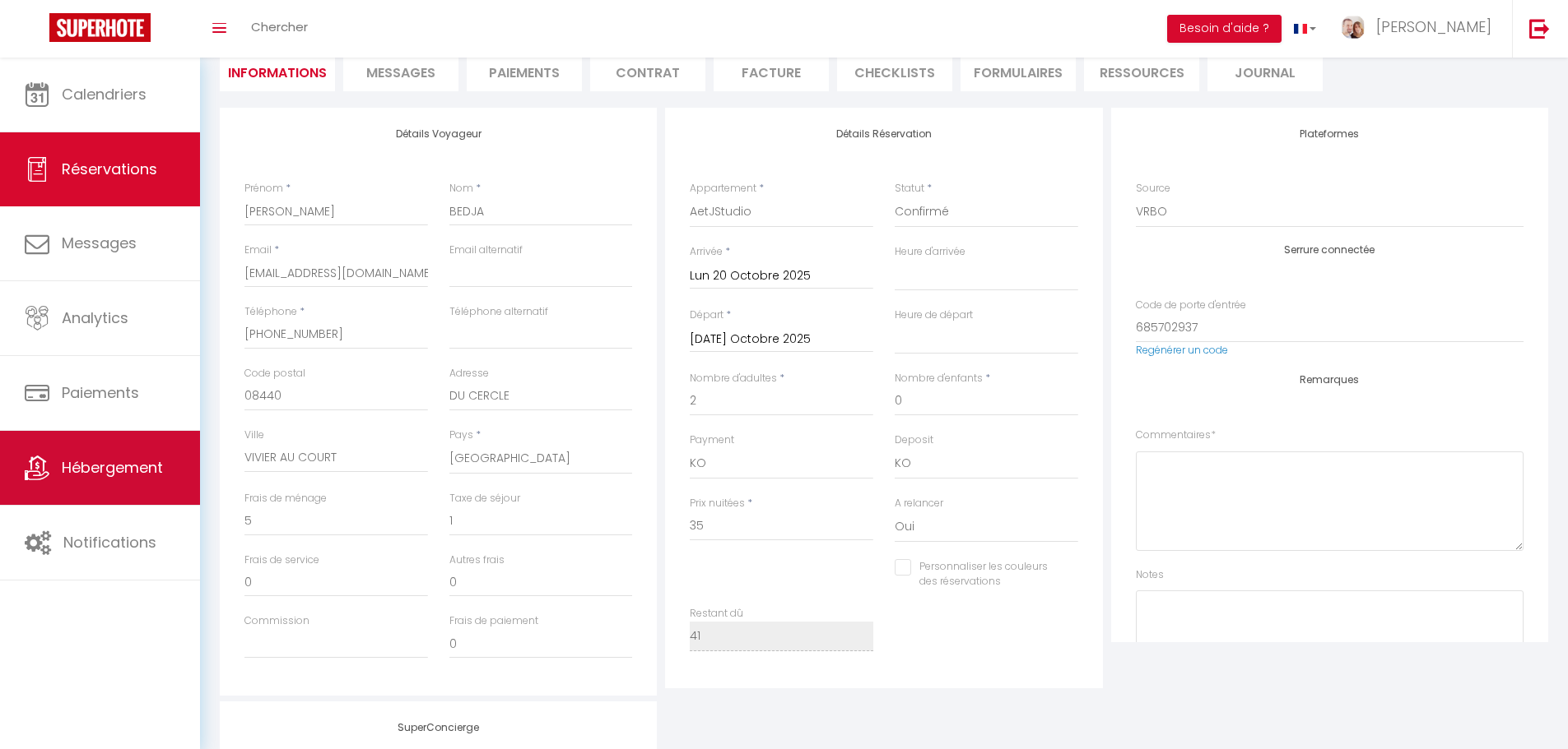
select select
checkbox input "false"
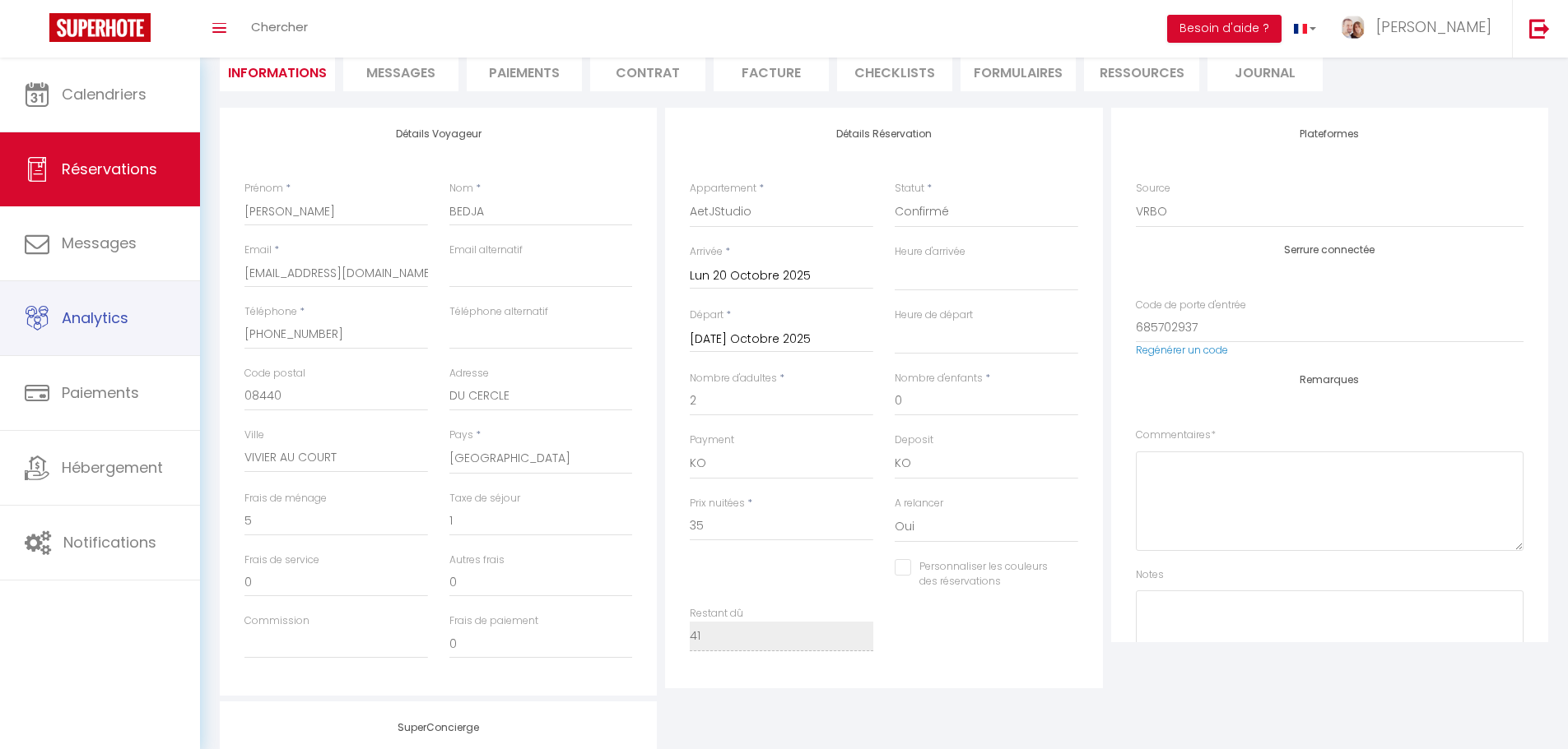
select select
checkbox input "false"
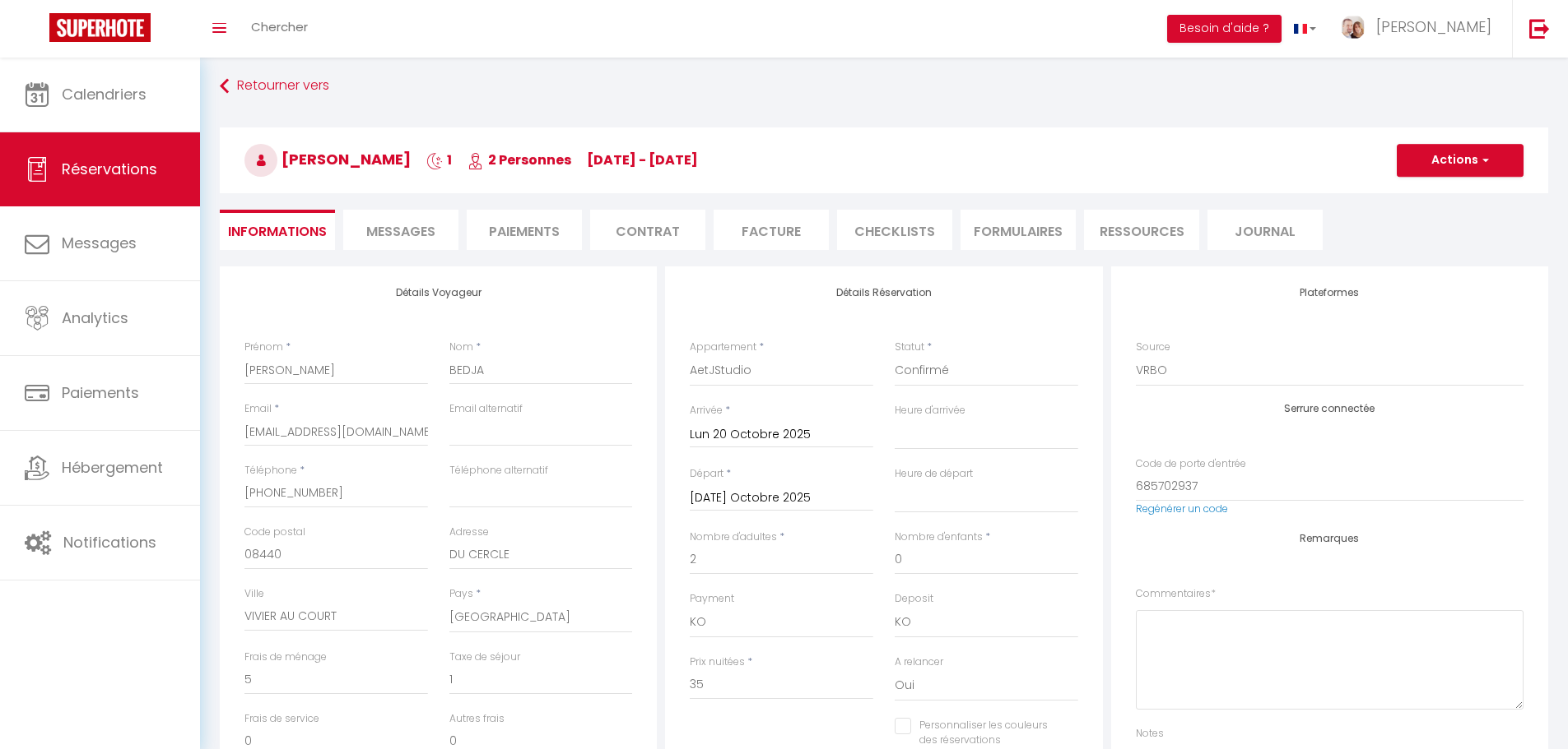
scroll to position [0, 0]
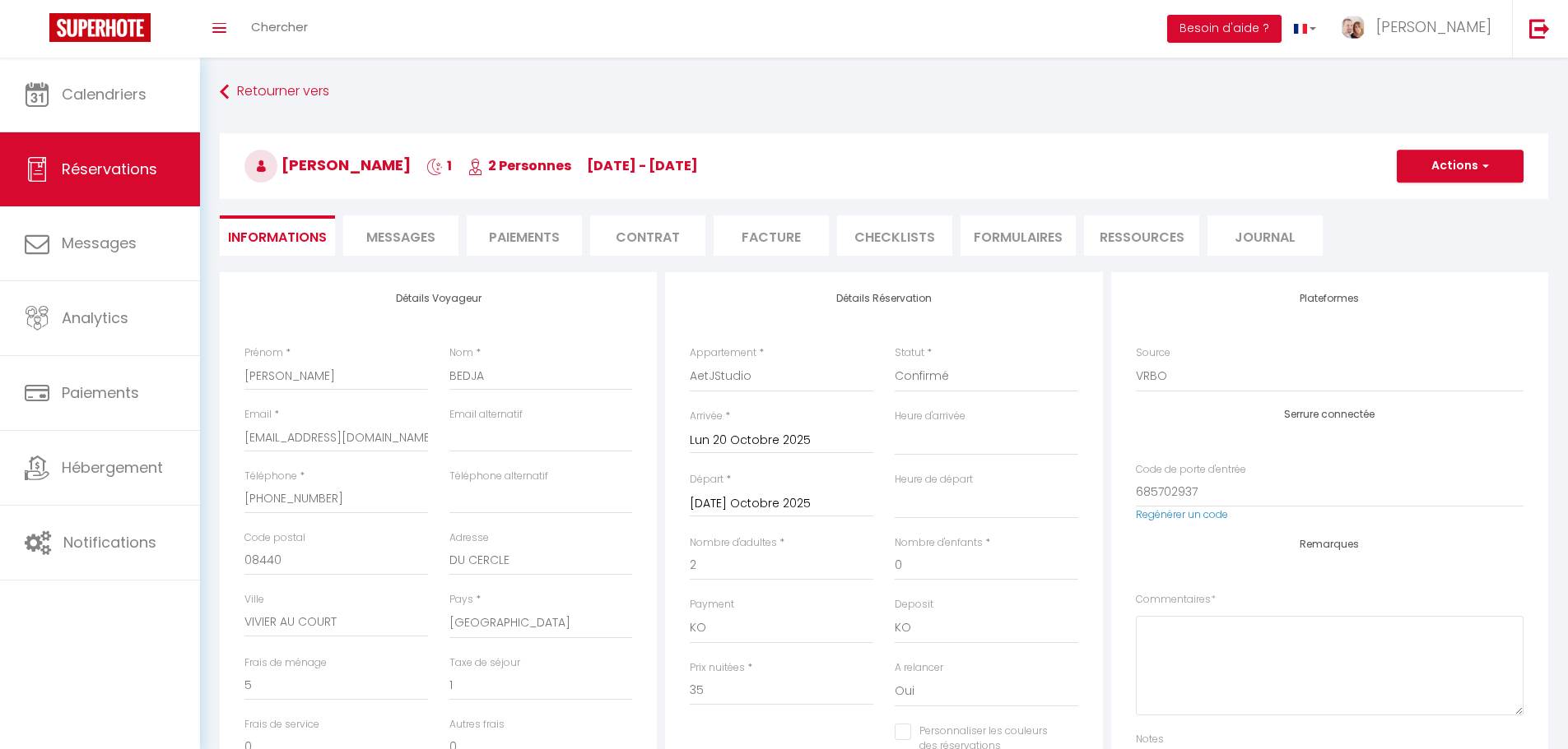
click at [565, 236] on li "Paiements" at bounding box center [525, 236] width 115 height 40
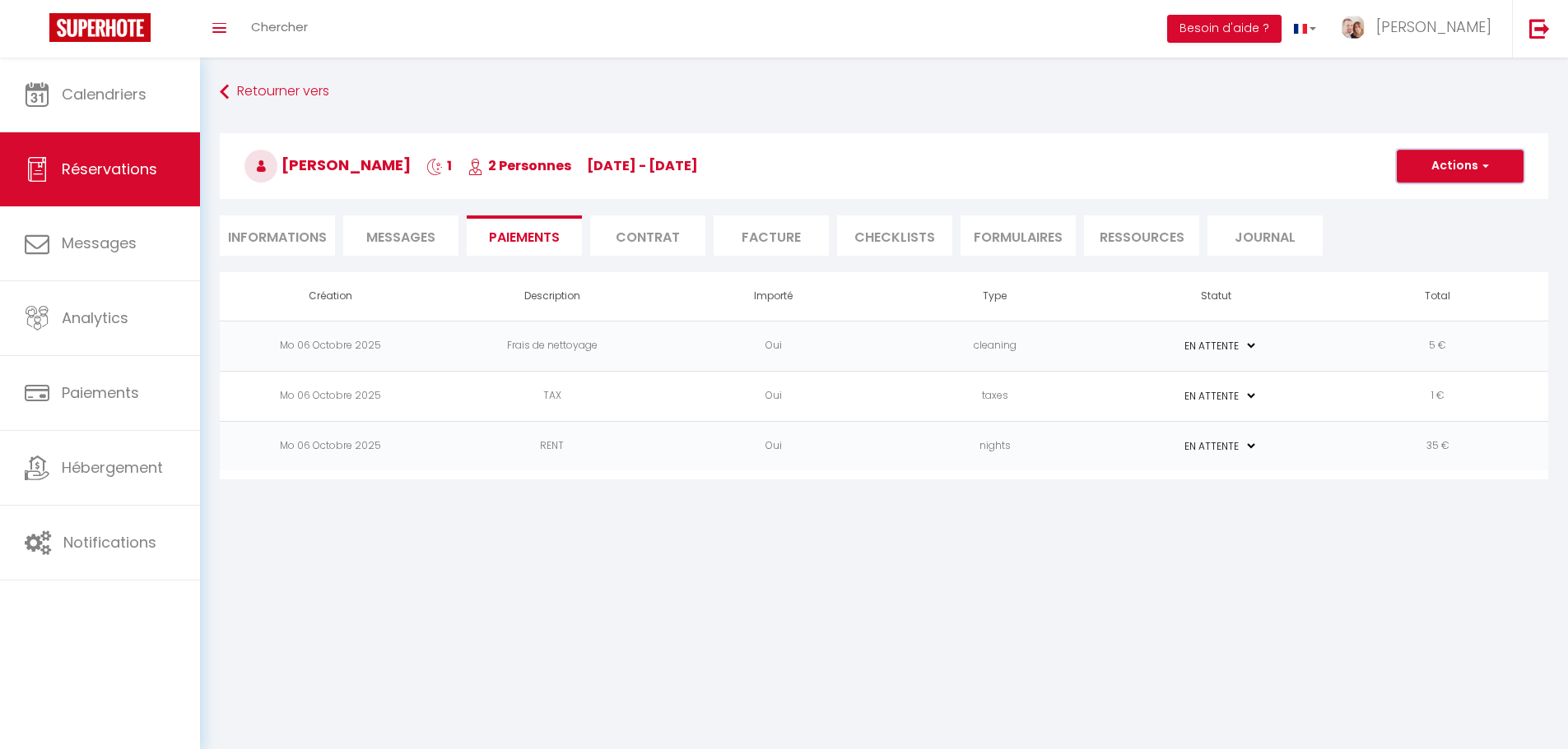
click at [1487, 175] on button "Actions" at bounding box center [1460, 166] width 127 height 33
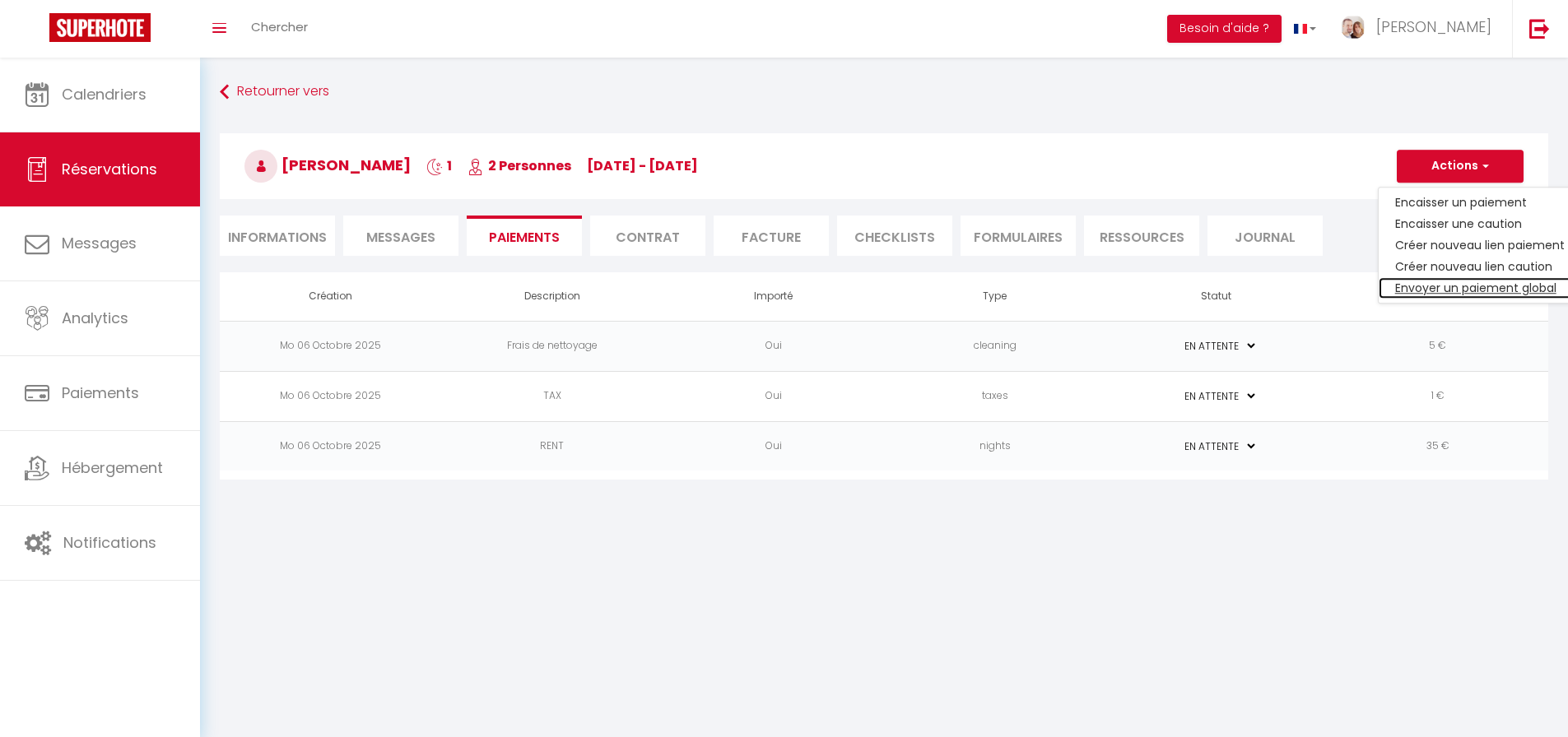
click at [1447, 287] on link "Envoyer un paiement global" at bounding box center [1480, 288] width 203 height 21
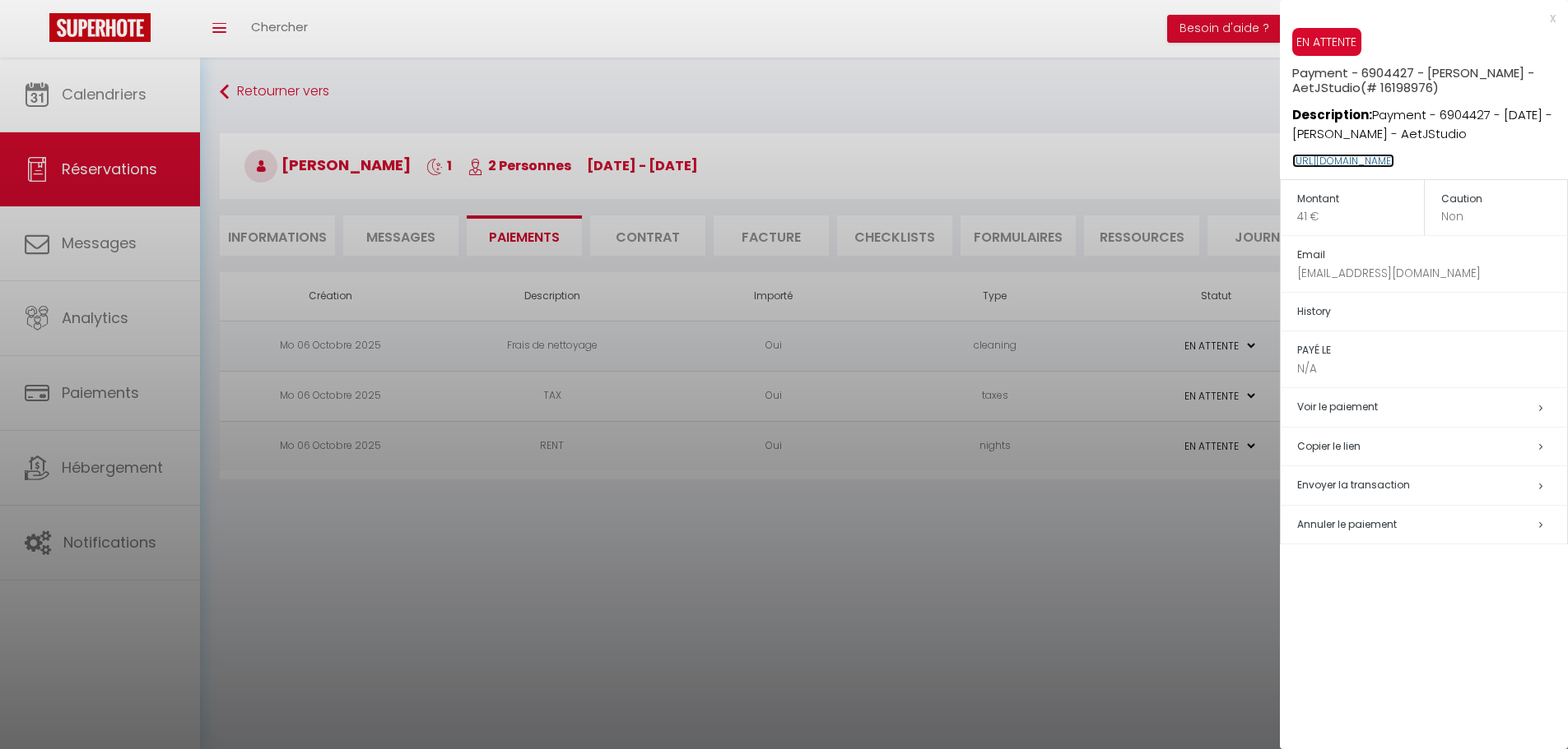
click at [1394, 158] on link "https://superhote.com/applink/p/8B0O5s18" at bounding box center [1343, 161] width 102 height 14
click at [1066, 521] on div at bounding box center [784, 374] width 1568 height 749
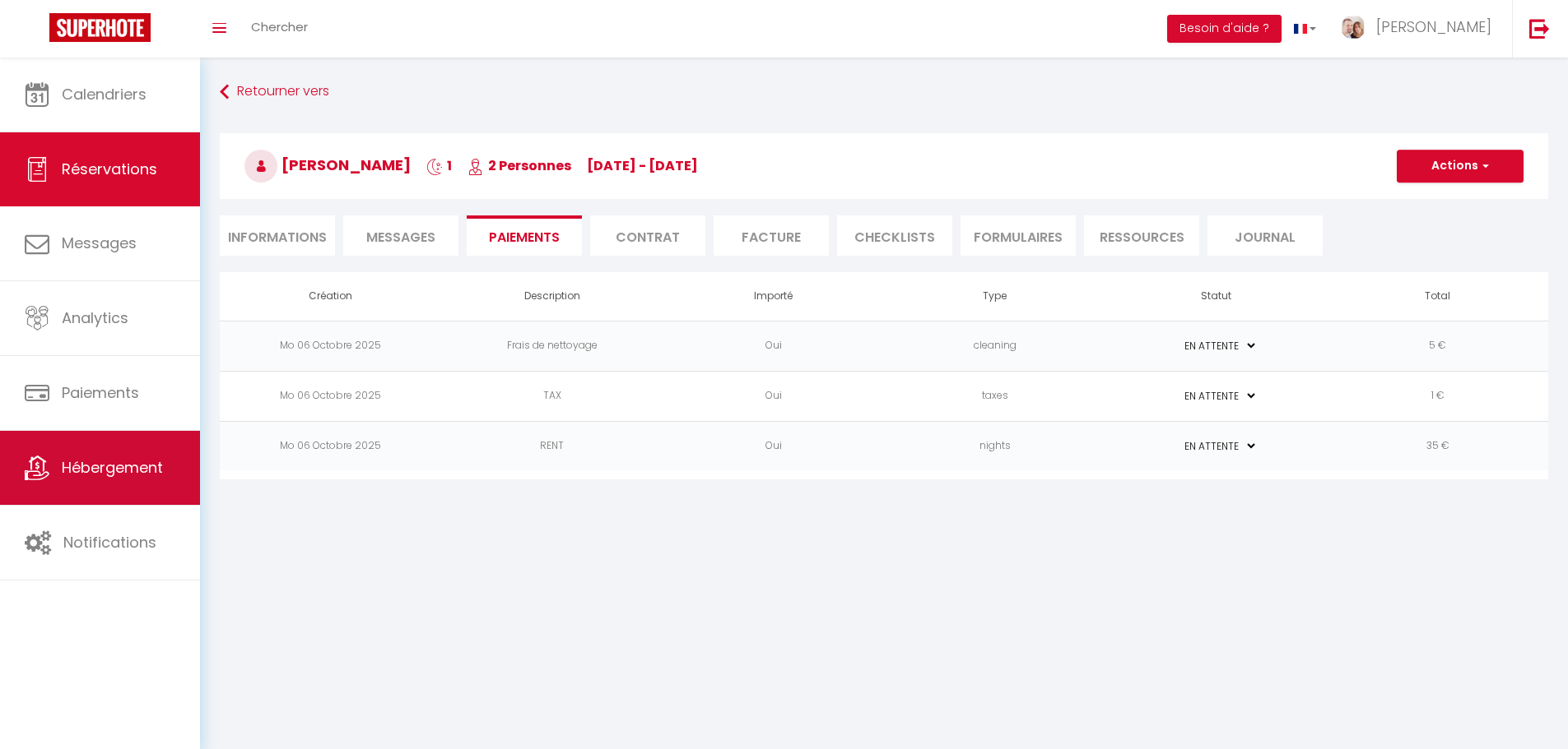
click at [121, 457] on span "Hébergement" at bounding box center [113, 468] width 101 height 21
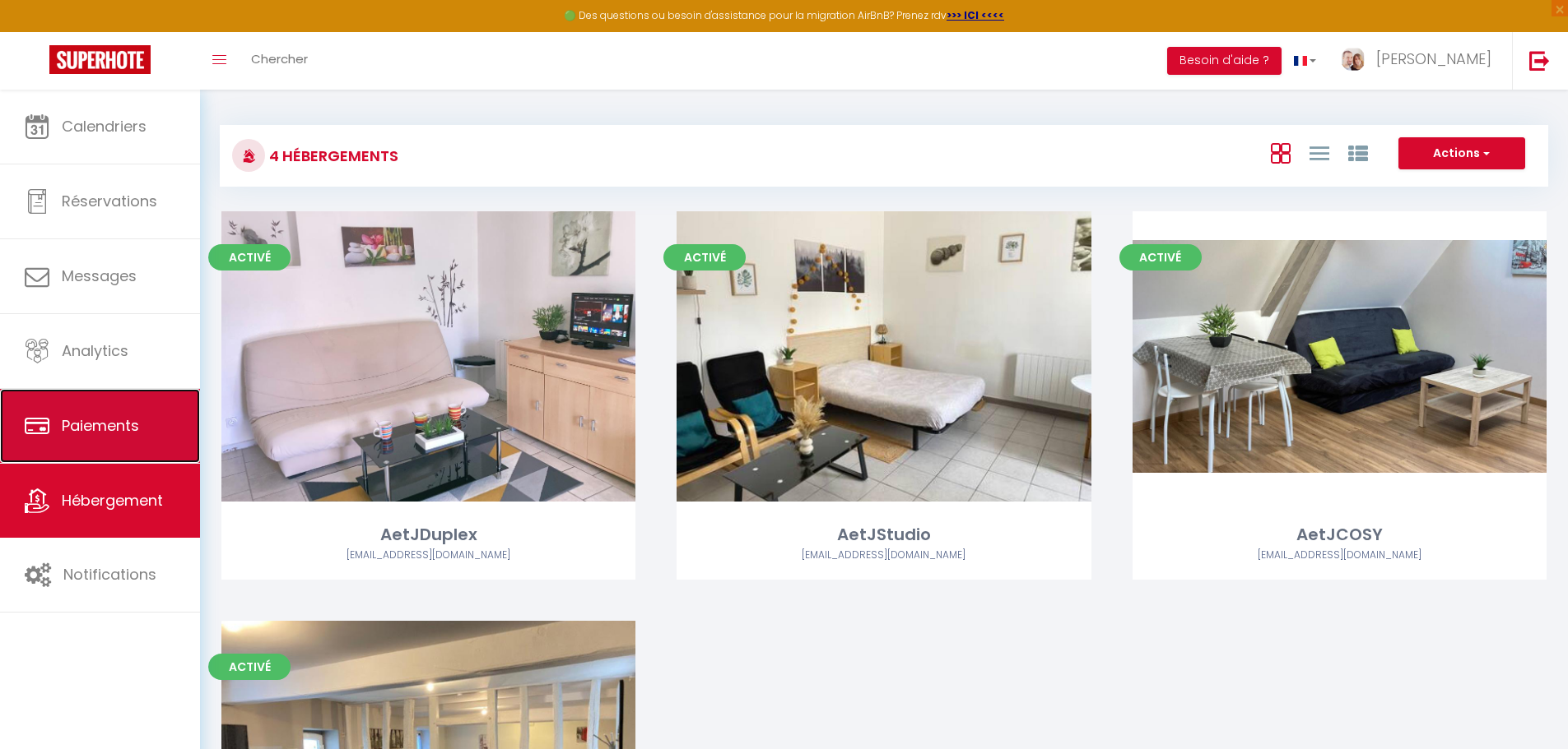
click at [87, 428] on span "Paiements" at bounding box center [101, 426] width 77 height 21
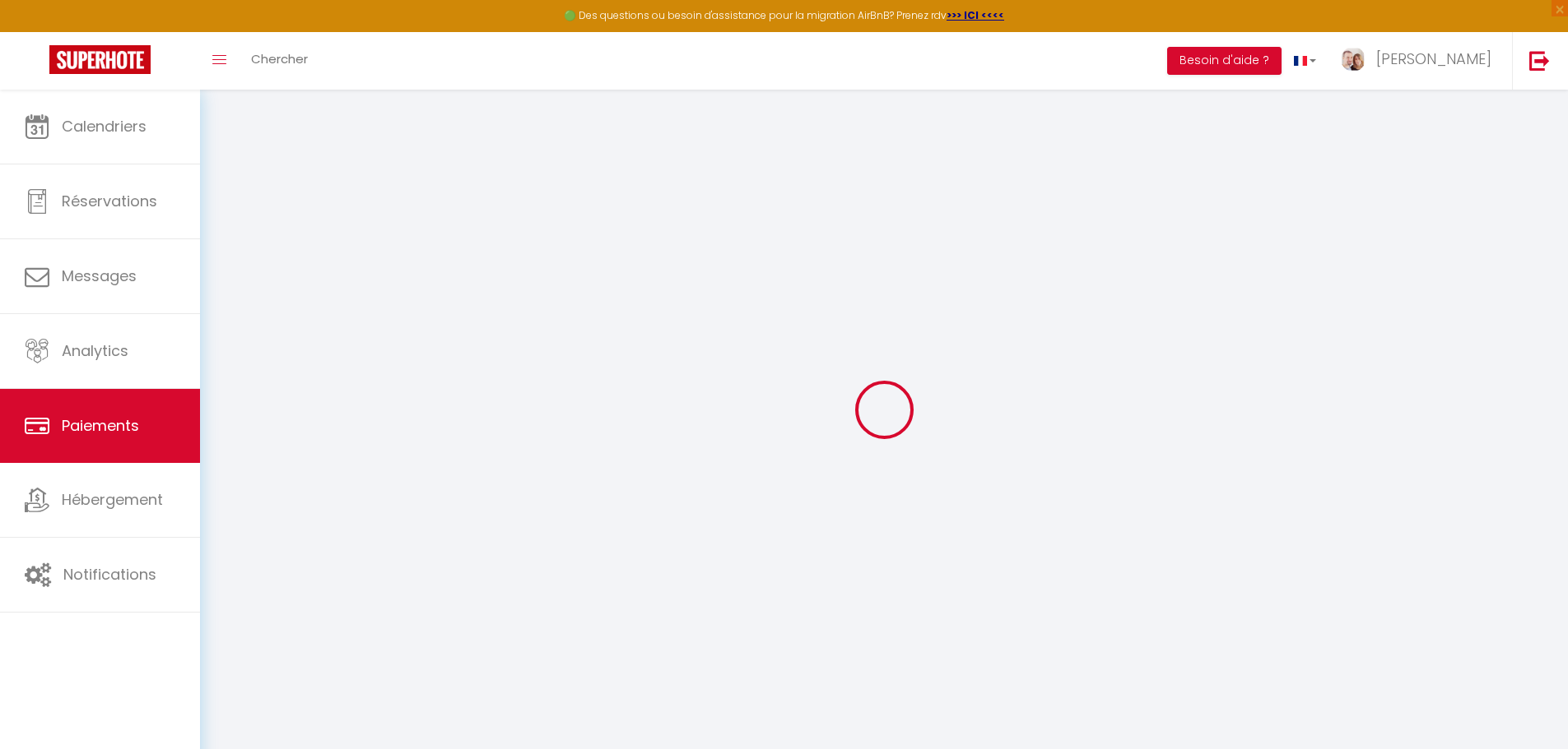
select select "2"
select select "0"
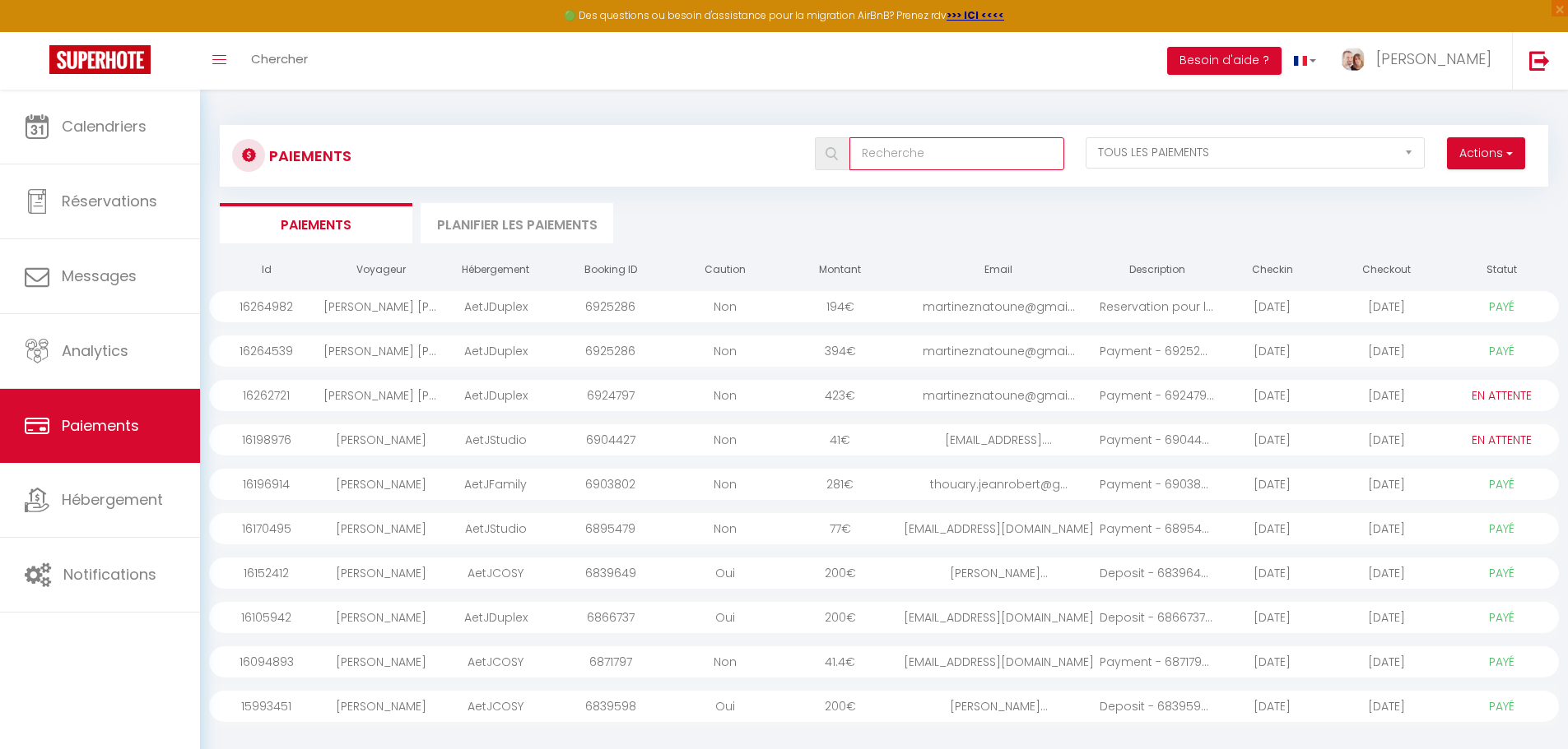
click at [896, 151] on input "text" at bounding box center [957, 154] width 215 height 33
paste input "BEDJA"
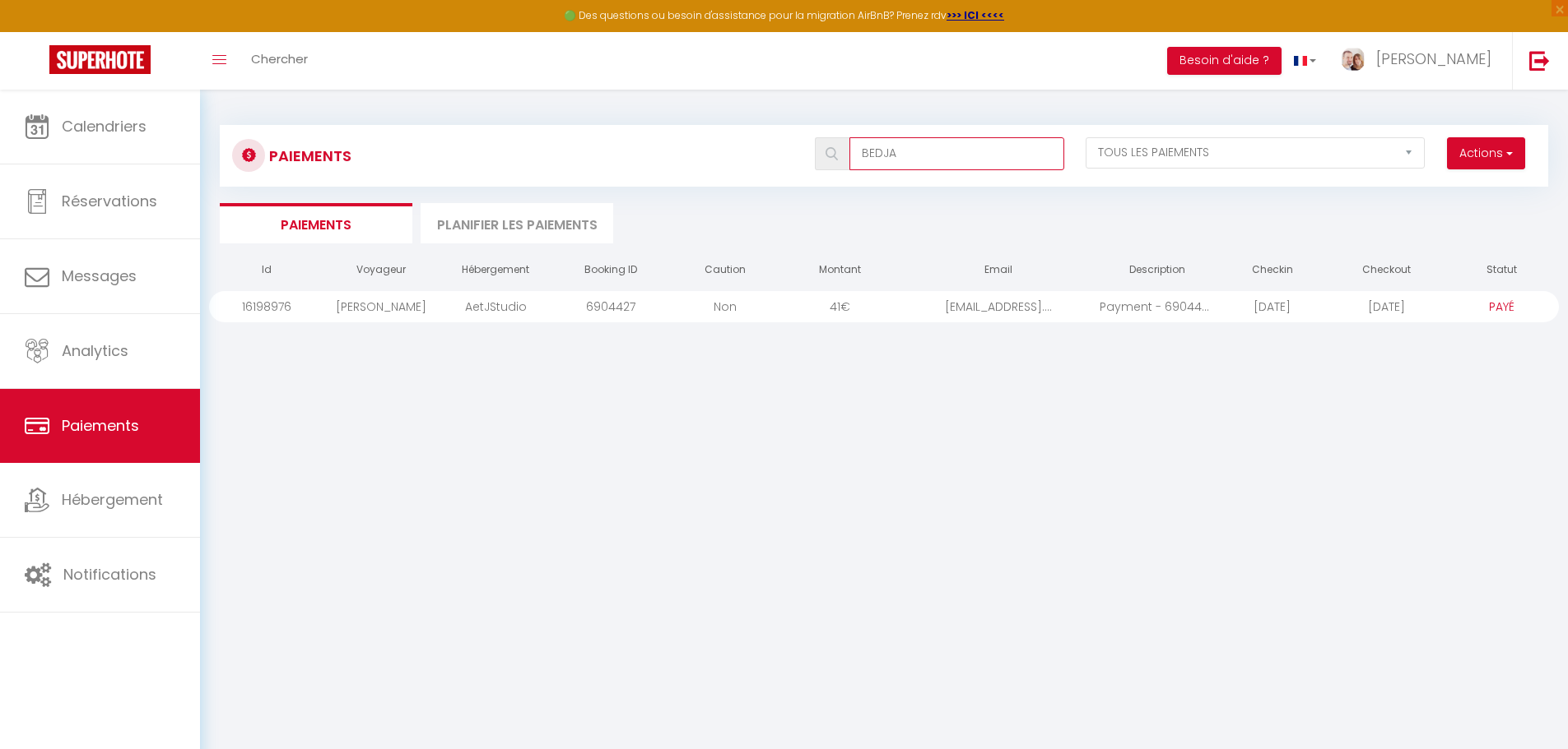
type input "BEDJA"
click at [845, 311] on span "€" at bounding box center [845, 307] width 10 height 17
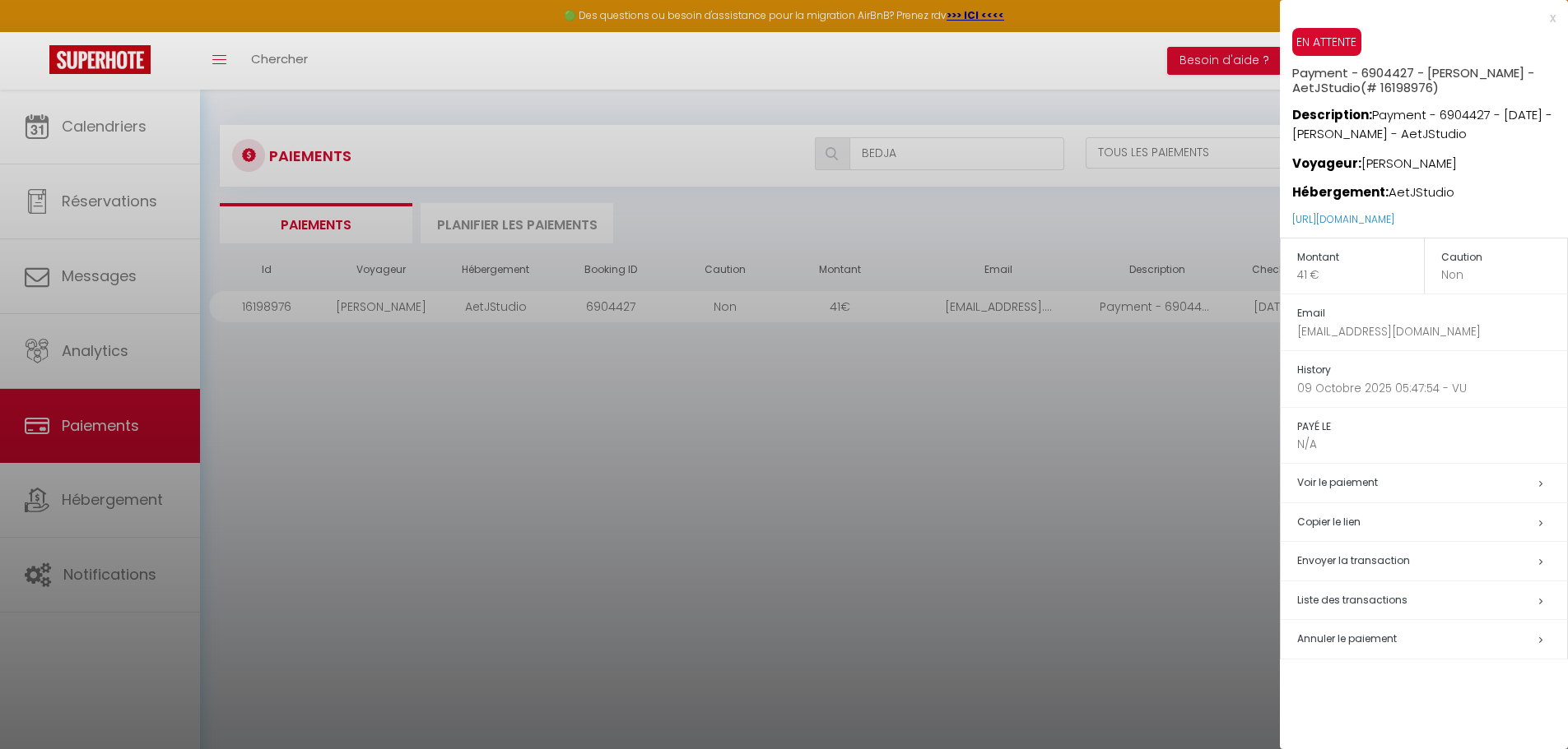
click at [968, 212] on div at bounding box center [784, 374] width 1568 height 749
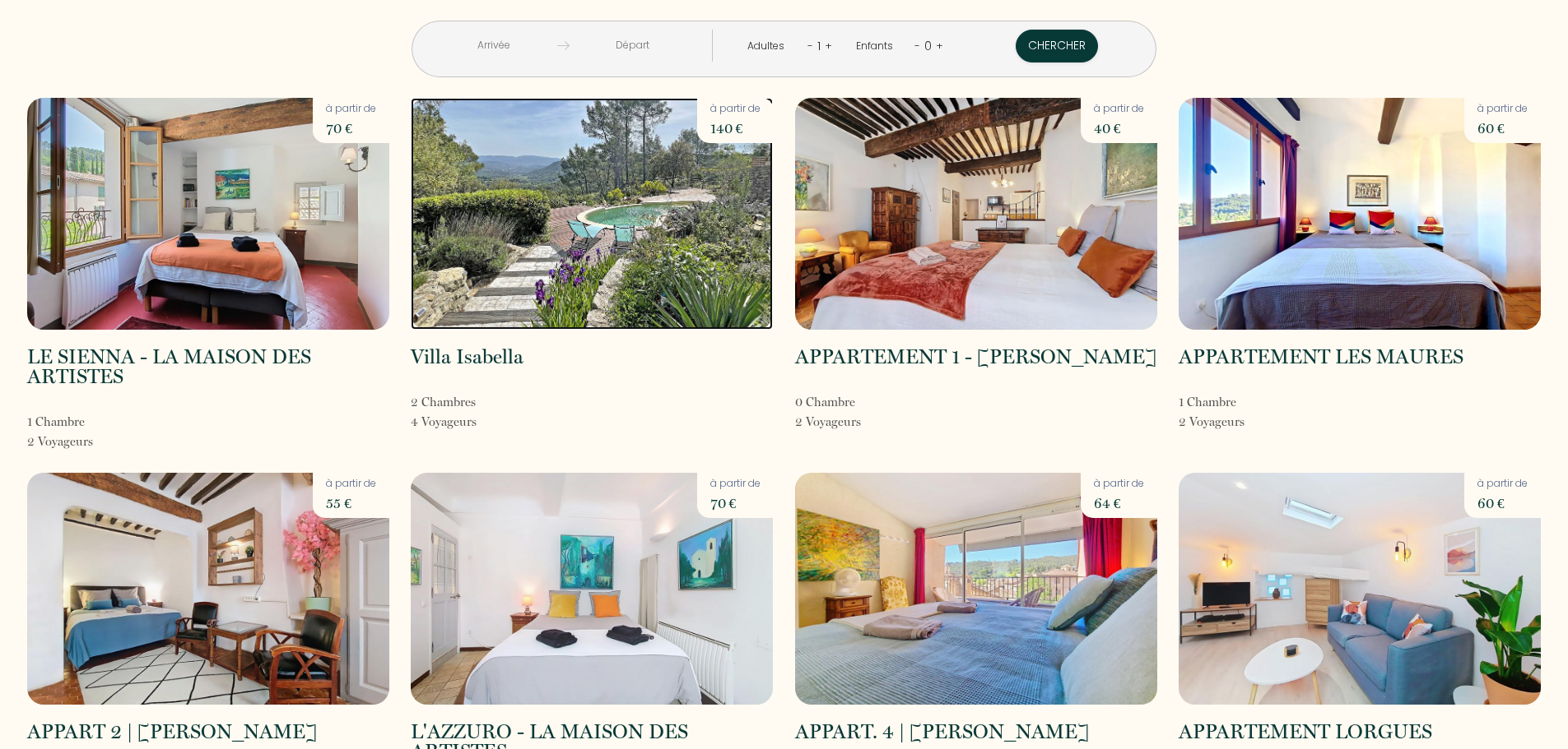
click at [587, 227] on img at bounding box center [592, 213] width 362 height 232
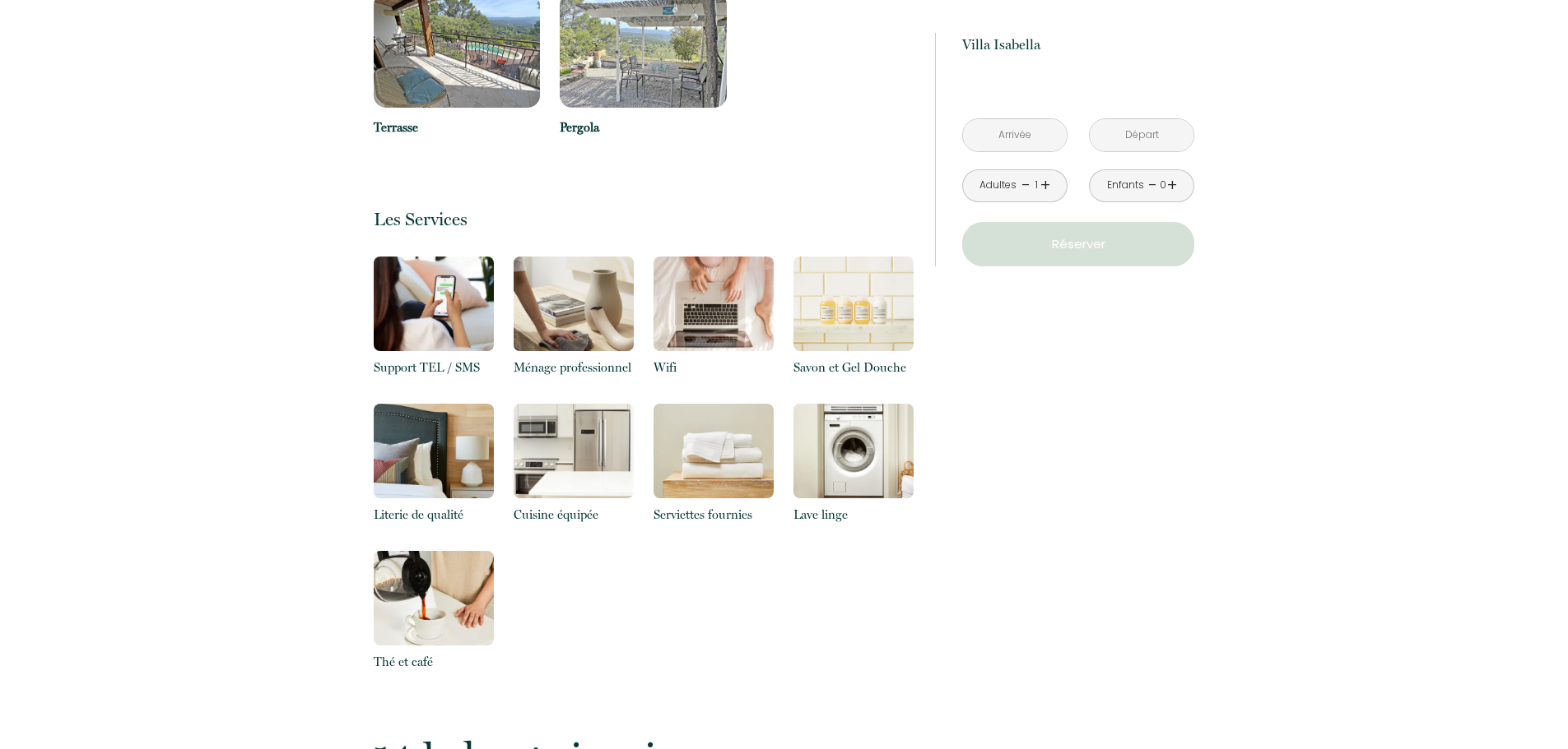
scroll to position [1965, 0]
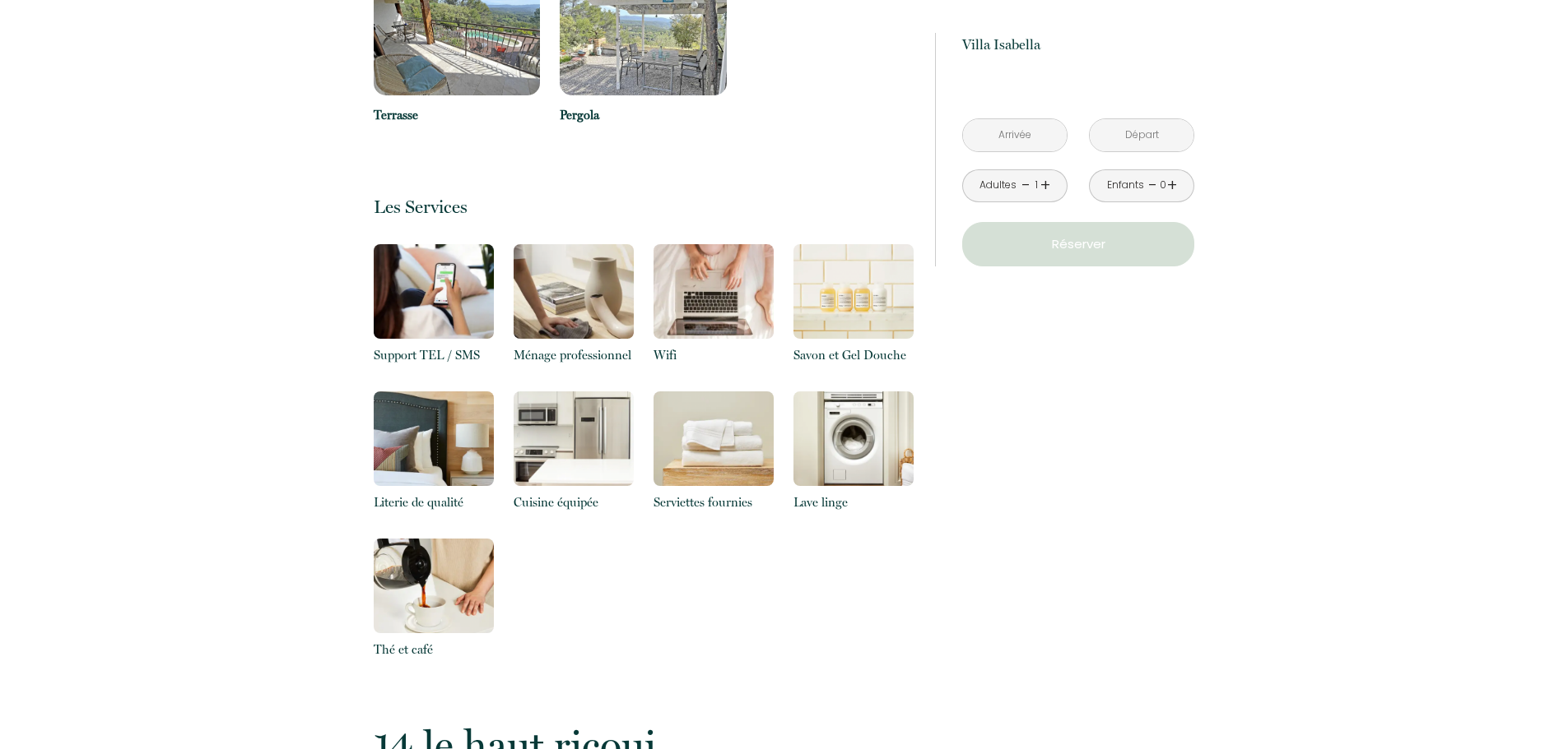
click at [727, 426] on img at bounding box center [713, 439] width 120 height 94
